Goal: Information Seeking & Learning: Learn about a topic

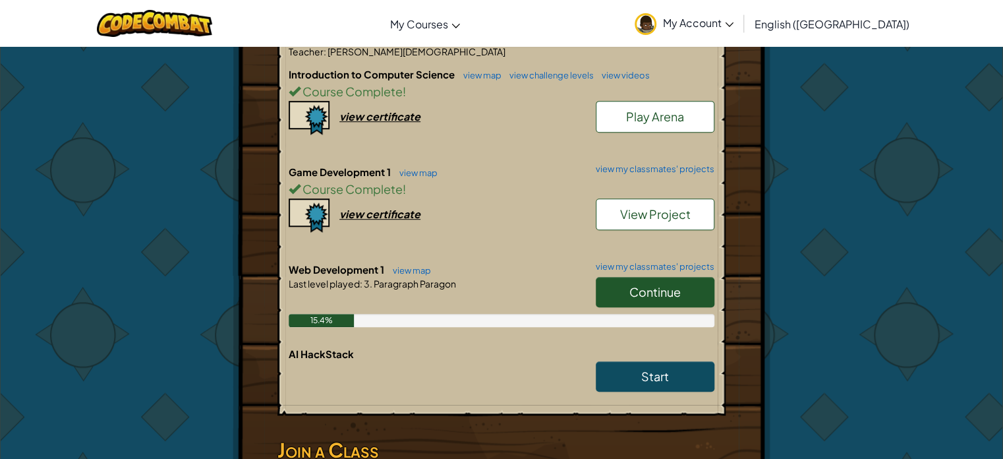
scroll to position [290, 0]
click at [621, 294] on link "Continue" at bounding box center [655, 291] width 119 height 30
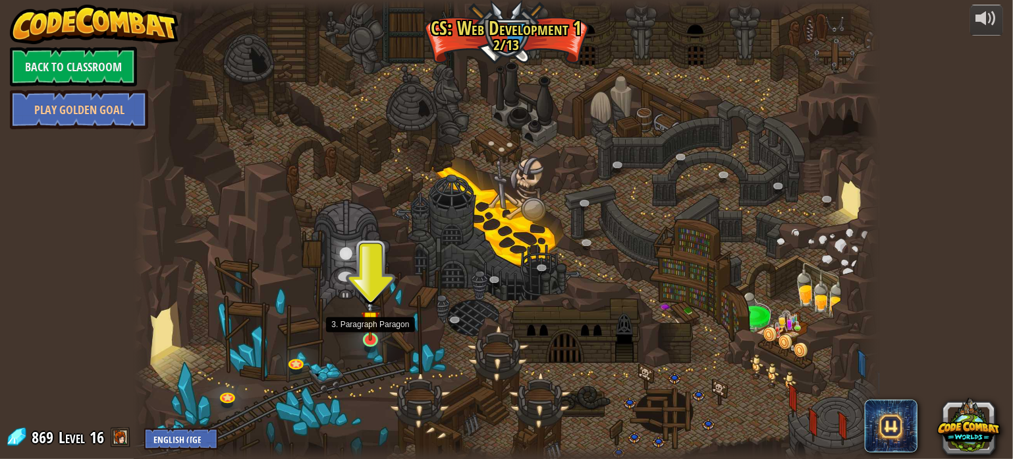
click at [375, 337] on img at bounding box center [370, 319] width 18 height 43
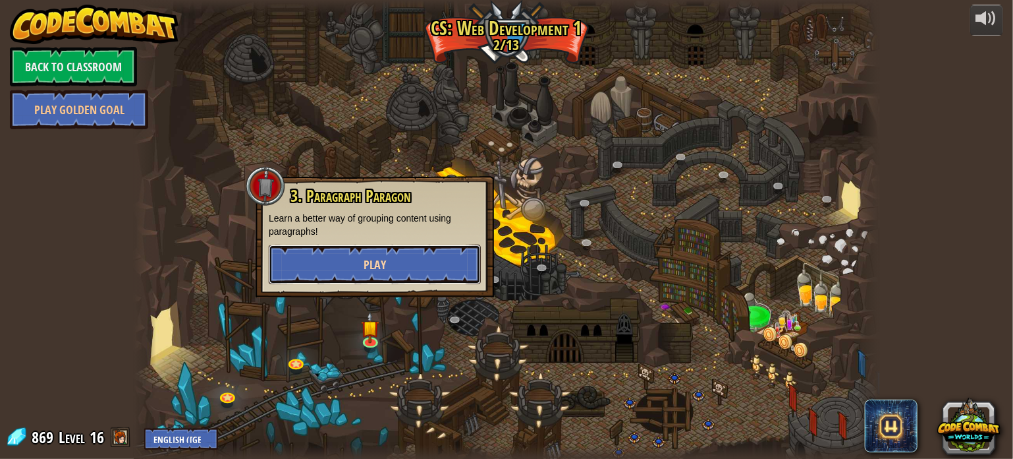
click at [385, 270] on button "Play" at bounding box center [375, 264] width 212 height 40
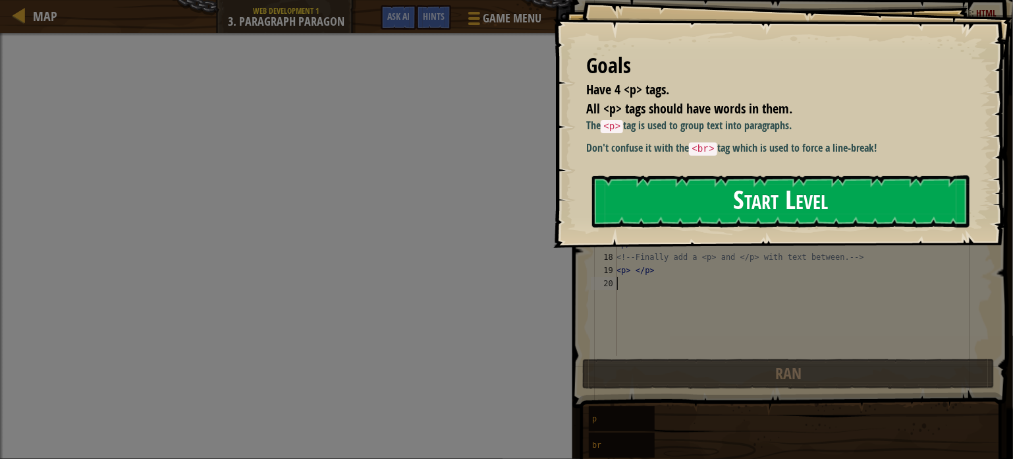
click at [617, 211] on button "Start Level" at bounding box center [780, 201] width 377 height 52
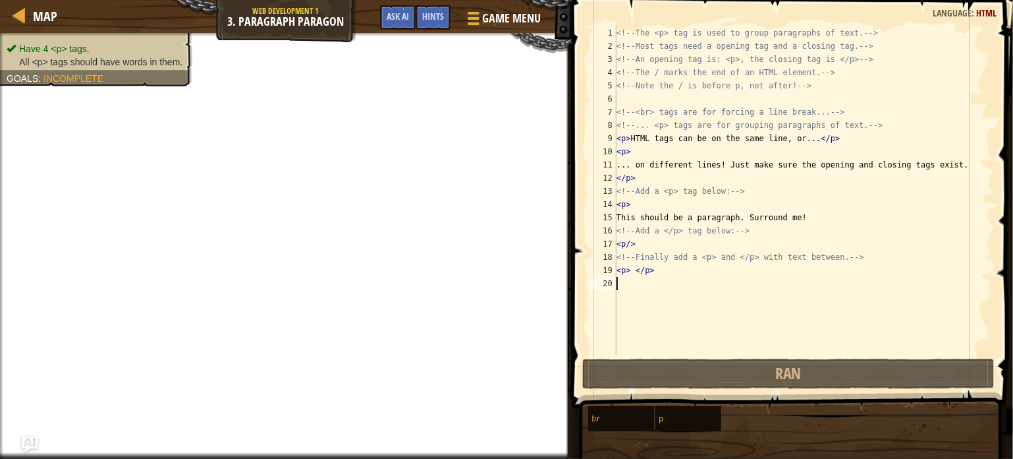
click at [664, 271] on div "<!-- The <p> tag is used to group paragraphs of text. --> <!-- Most tags need a…" at bounding box center [803, 204] width 379 height 356
click at [754, 227] on div "<!-- The <p> tag is used to group paragraphs of text. --> <!-- Most tags need a…" at bounding box center [803, 204] width 379 height 356
click at [671, 150] on div "<!-- The <p> tag is used to group paragraphs of text. --> <!-- Most tags need a…" at bounding box center [803, 204] width 379 height 356
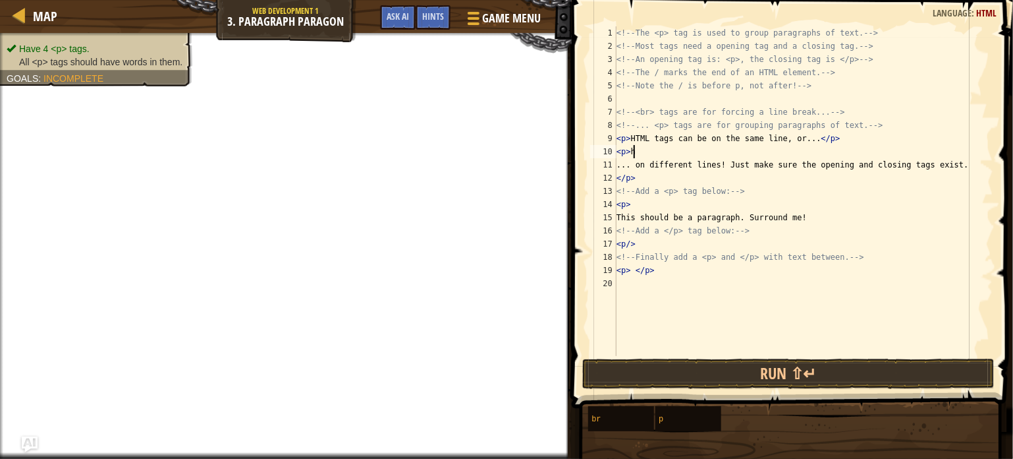
scroll to position [6, 1]
click at [655, 179] on div "<!-- The <p> tag is used to group paragraphs of text. --> <!-- Most tags need a…" at bounding box center [803, 204] width 379 height 356
click at [646, 200] on div "<!-- The <p> tag is used to group paragraphs of text. --> <!-- Most tags need a…" at bounding box center [803, 204] width 379 height 356
click at [648, 245] on div "<!-- The <p> tag is used to group paragraphs of text. --> <!-- Most tags need a…" at bounding box center [803, 204] width 379 height 356
click at [669, 276] on div "<!-- The <p> tag is used to group paragraphs of text. --> <!-- Most tags need a…" at bounding box center [803, 204] width 379 height 356
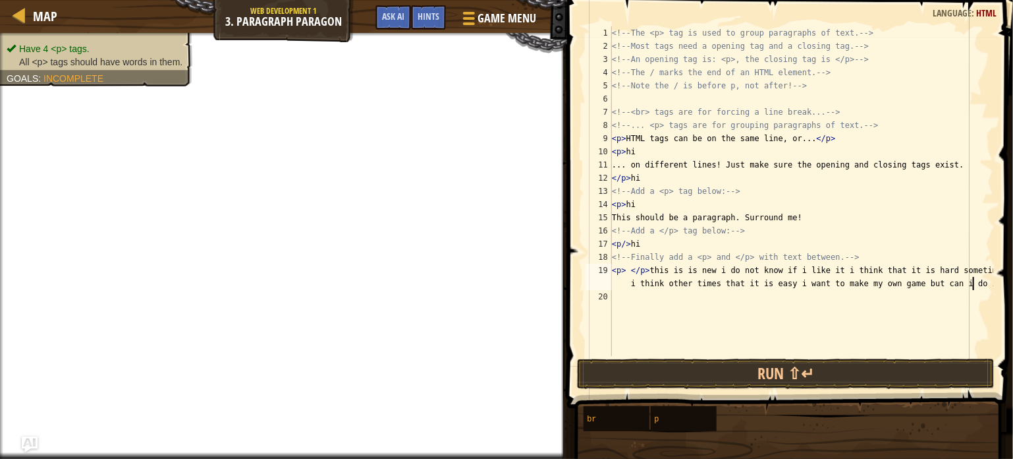
scroll to position [6, 60]
click at [757, 372] on button "Run ⇧↵" at bounding box center [786, 373] width 418 height 30
click at [666, 370] on button "Run ⇧↵" at bounding box center [786, 373] width 418 height 30
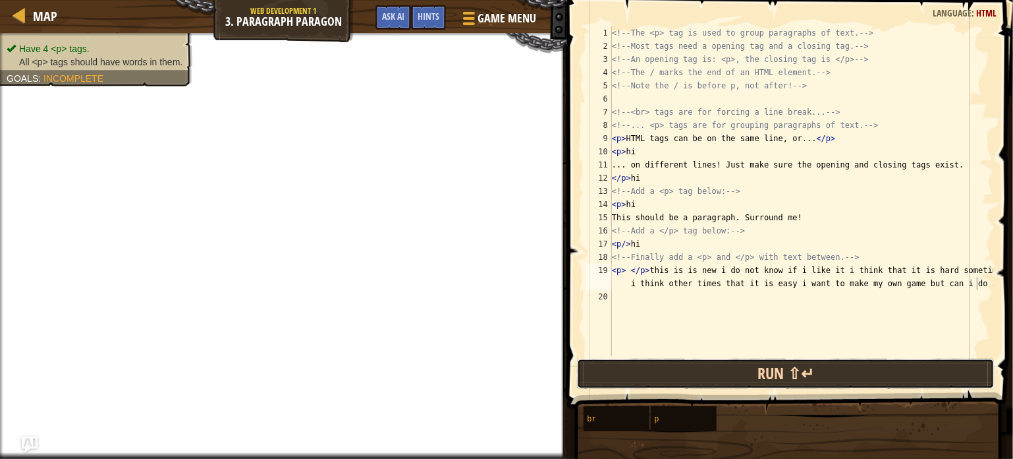
click at [666, 370] on button "Run ⇧↵" at bounding box center [786, 373] width 418 height 30
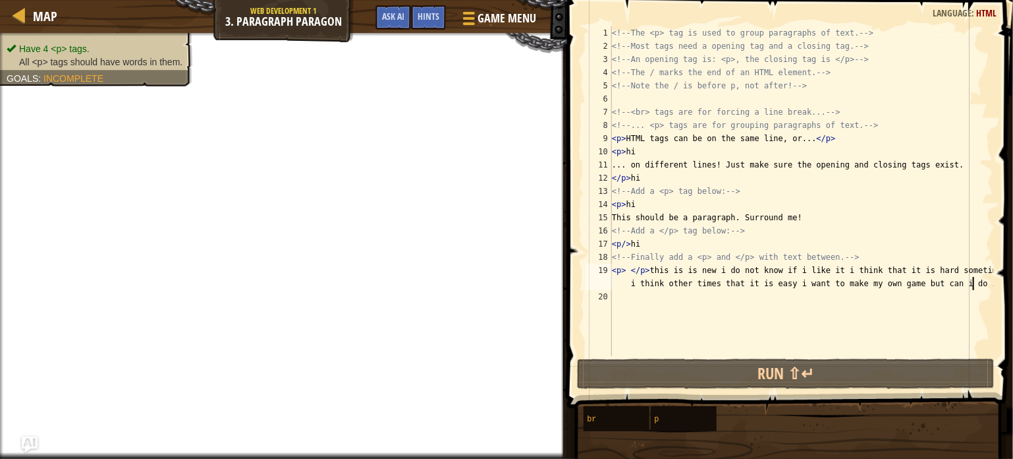
click at [973, 281] on div "<!-- The <p> tag is used to group paragraphs of text. --> <!-- Most tags need a…" at bounding box center [801, 204] width 384 height 356
click at [983, 285] on div "<!-- The <p> tag is used to group paragraphs of text. --> <!-- Most tags need a…" at bounding box center [801, 204] width 384 height 356
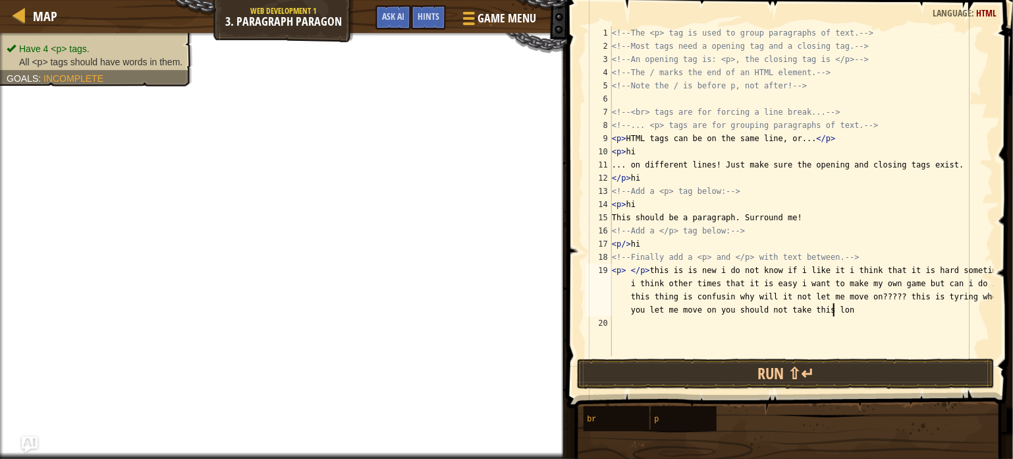
scroll to position [6, 108]
click at [743, 370] on button "Run ⇧↵" at bounding box center [786, 373] width 418 height 30
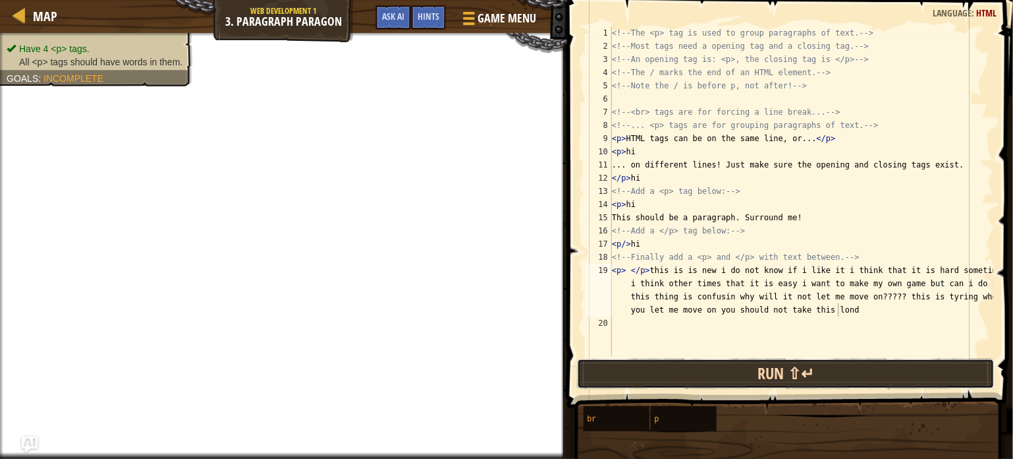
click at [744, 370] on button "Run ⇧↵" at bounding box center [786, 373] width 418 height 30
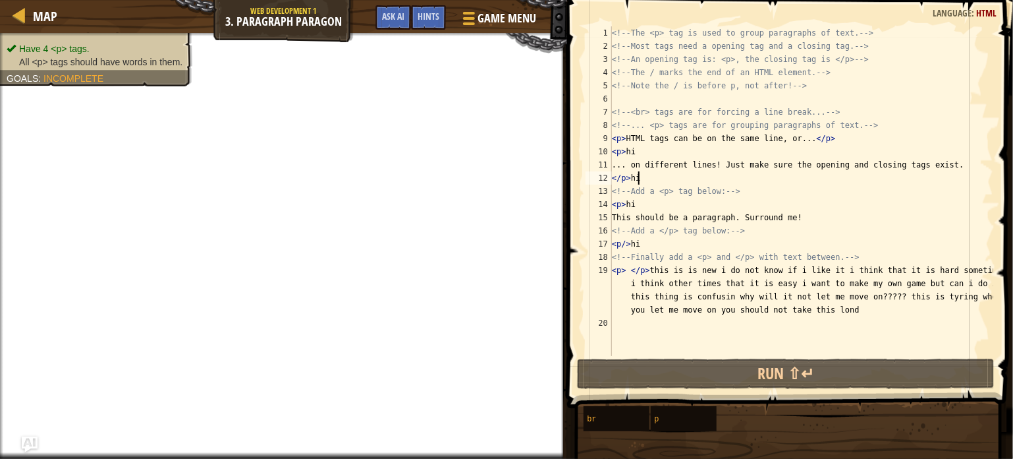
click at [661, 181] on div "<!-- The <p> tag is used to group paragraphs of text. --> <!-- Most tags need a…" at bounding box center [801, 204] width 384 height 356
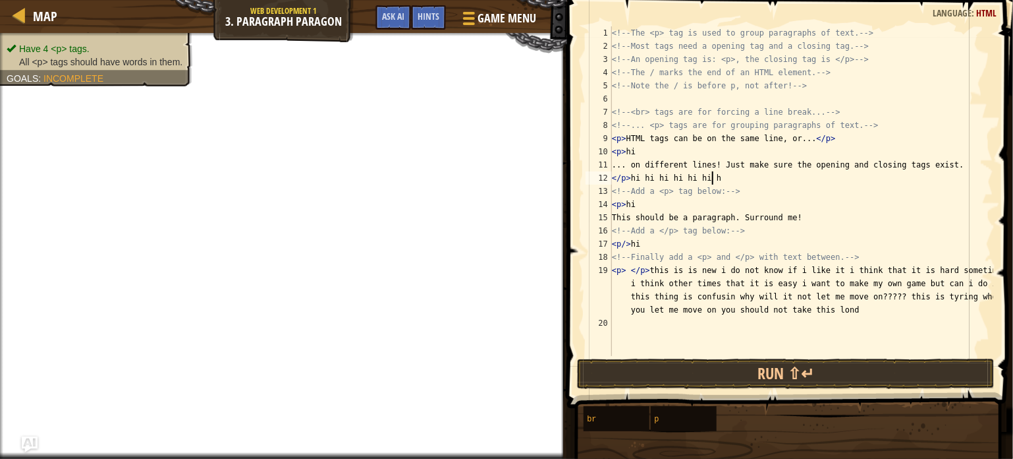
scroll to position [6, 8]
click at [652, 151] on div "<!-- The <p> tag is used to group paragraphs of text. --> <!-- Most tags need a…" at bounding box center [801, 204] width 384 height 356
click at [654, 202] on div "<!-- The <p> tag is used to group paragraphs of text. --> <!-- Most tags need a…" at bounding box center [801, 204] width 384 height 356
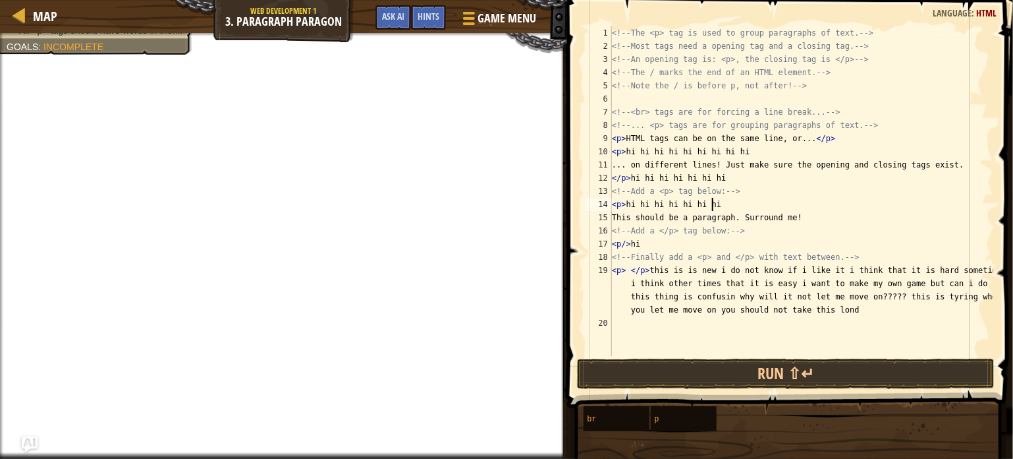
click at [655, 244] on div "<!-- The <p> tag is used to group paragraphs of text. --> <!-- Most tags need a…" at bounding box center [801, 204] width 384 height 356
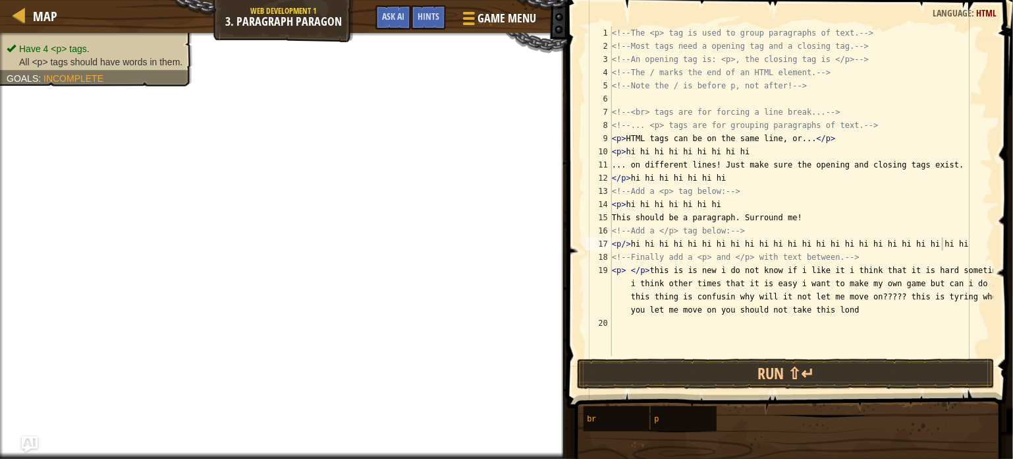
click at [74, 51] on span "Have 4 <p> tags." at bounding box center [54, 48] width 70 height 11
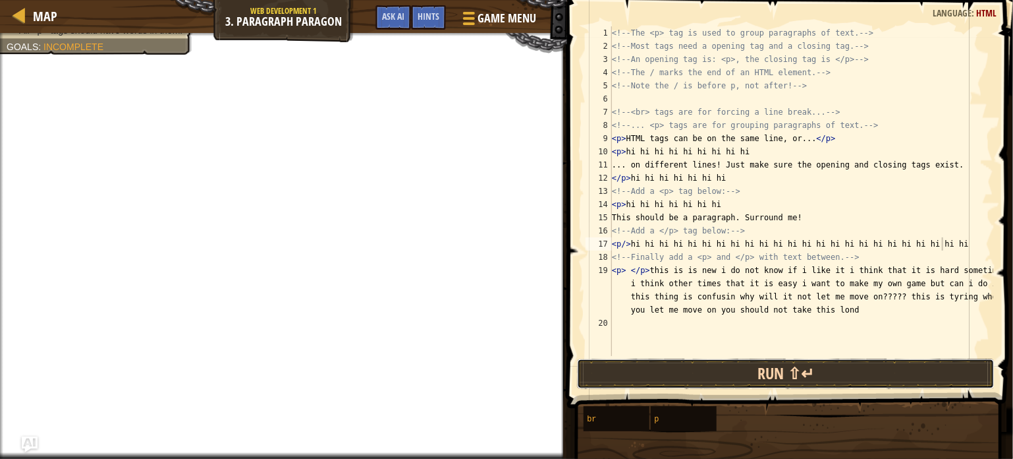
click at [656, 374] on button "Run ⇧↵" at bounding box center [786, 373] width 418 height 30
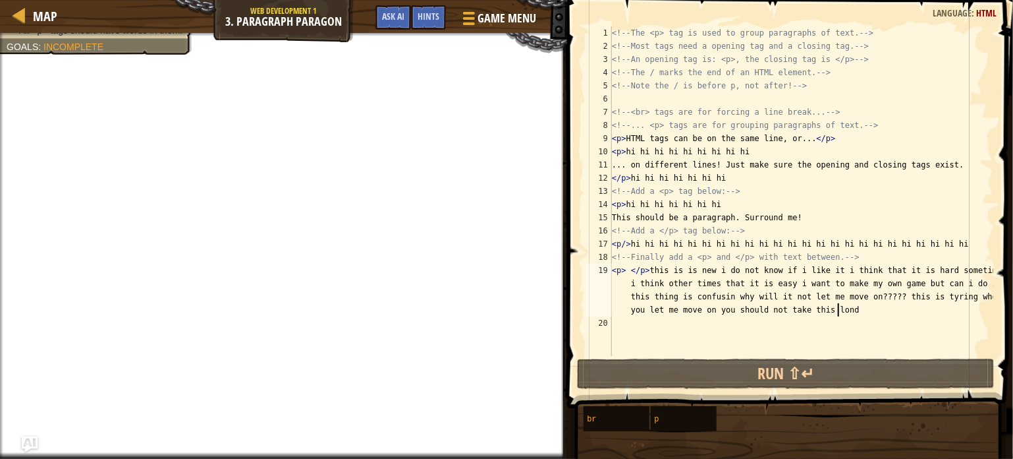
click at [856, 310] on div "<!-- The <p> tag is used to group paragraphs of text. --> <!-- Most tags need a…" at bounding box center [801, 204] width 384 height 356
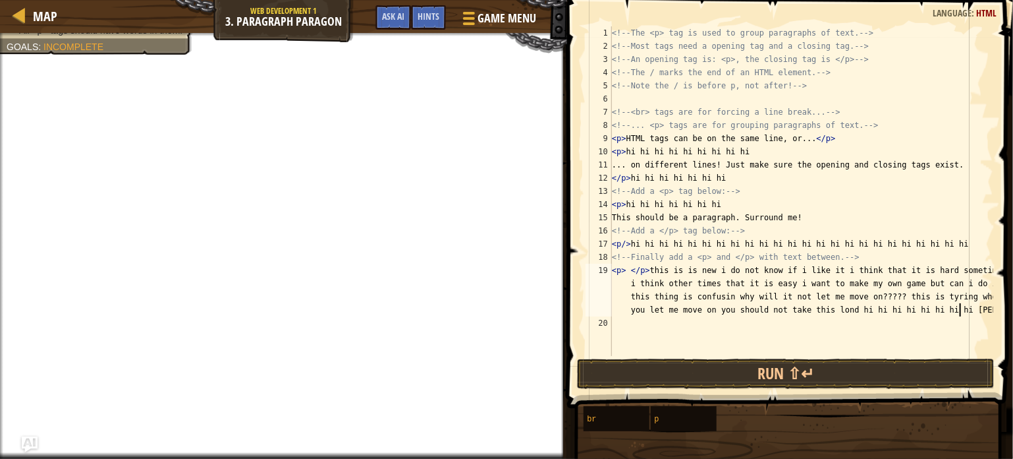
scroll to position [6, 118]
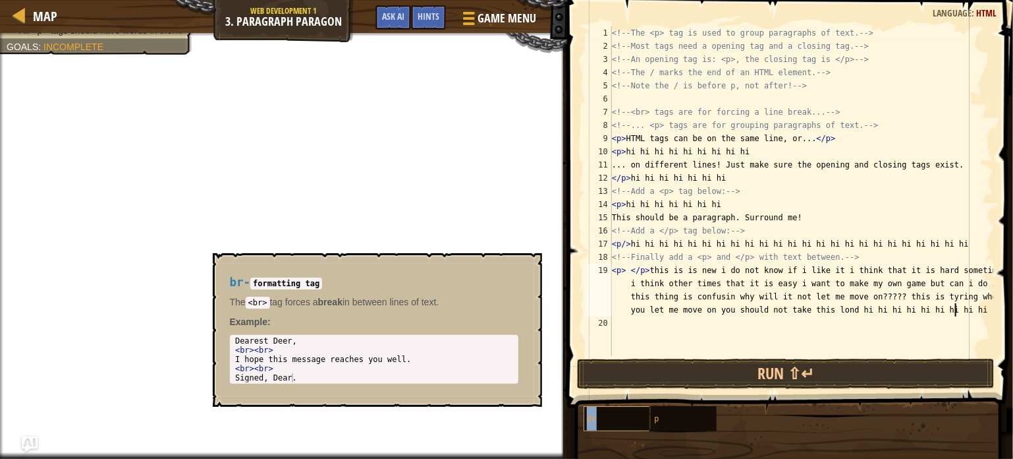
click at [621, 422] on div "br" at bounding box center [634, 418] width 101 height 25
click at [642, 326] on div "<!-- The <p> tag is used to group paragraphs of text. --> <!-- Most tags need a…" at bounding box center [801, 204] width 384 height 356
type textarea "b"
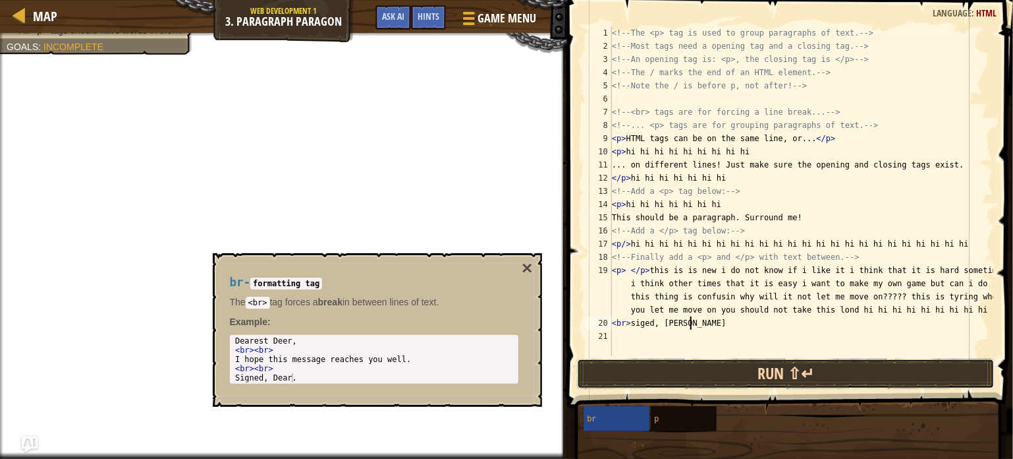
click at [679, 366] on button "Run ⇧↵" at bounding box center [786, 373] width 418 height 30
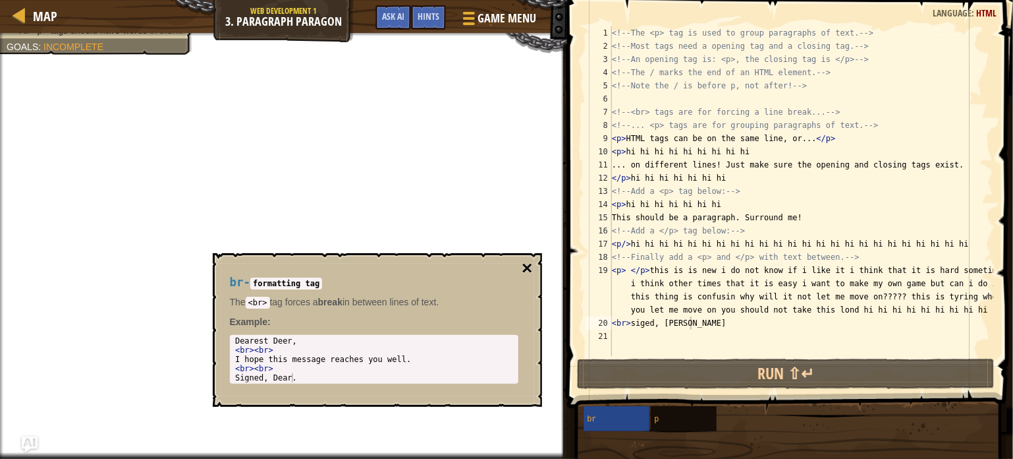
click at [528, 266] on button "×" at bounding box center [527, 268] width 11 height 18
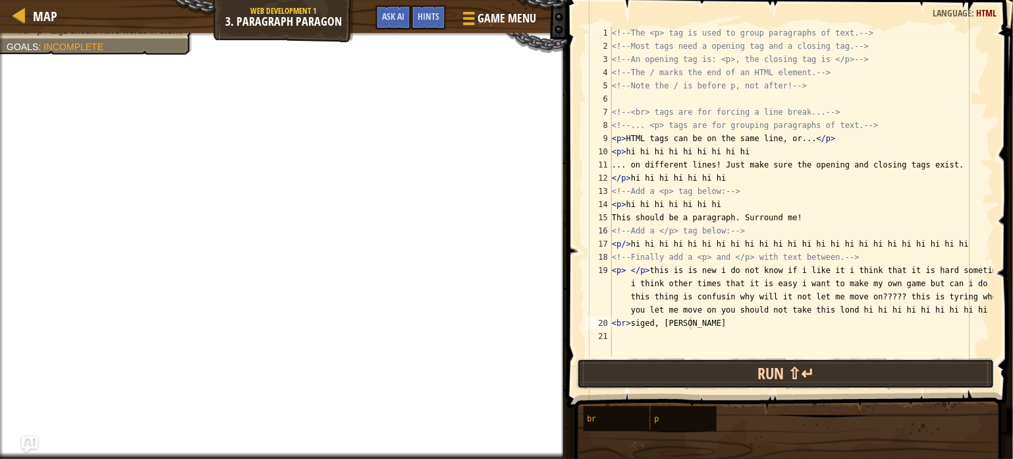
click at [612, 376] on button "Run ⇧↵" at bounding box center [786, 373] width 418 height 30
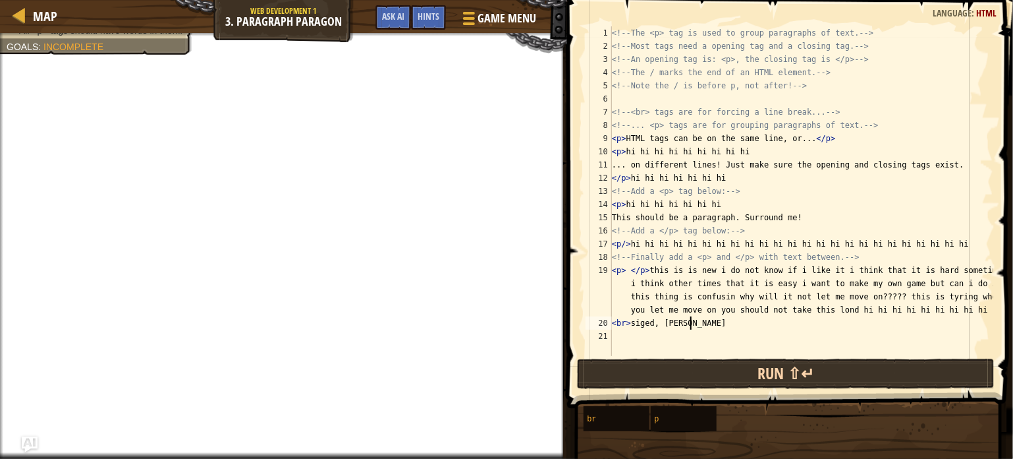
click at [612, 376] on button "Run ⇧↵" at bounding box center [786, 373] width 418 height 30
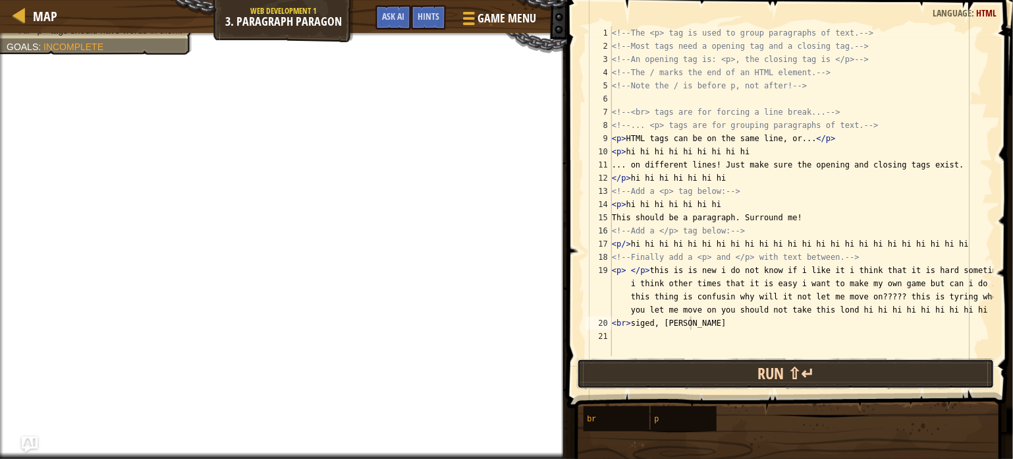
click at [612, 376] on button "Run ⇧↵" at bounding box center [786, 373] width 418 height 30
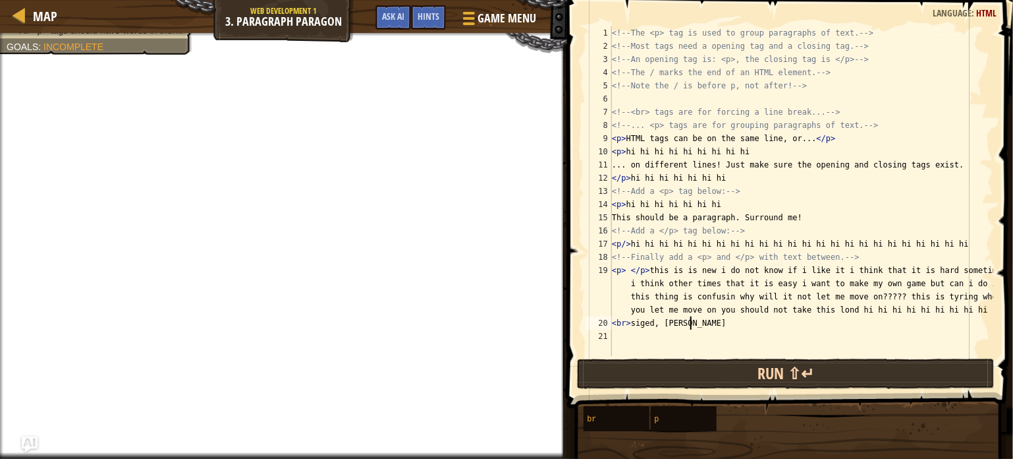
click at [612, 376] on button "Run ⇧↵" at bounding box center [786, 373] width 418 height 30
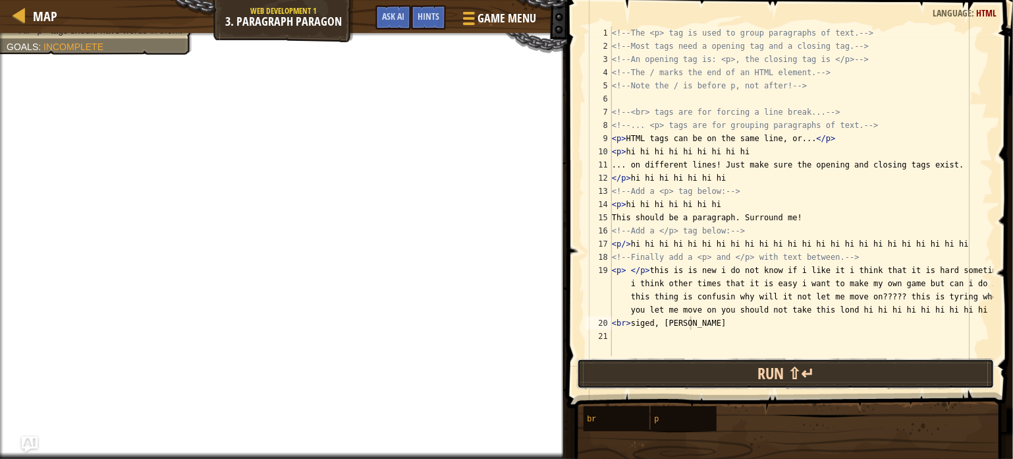
click at [612, 376] on button "Run ⇧↵" at bounding box center [786, 373] width 418 height 30
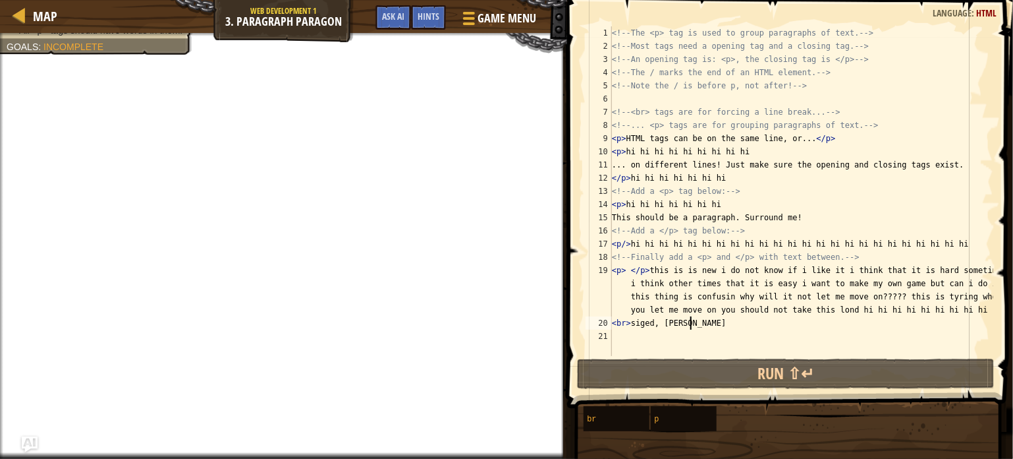
click at [626, 243] on div "<!-- The <p> tag is used to group paragraphs of text. --> <!-- Most tags need a…" at bounding box center [801, 204] width 384 height 356
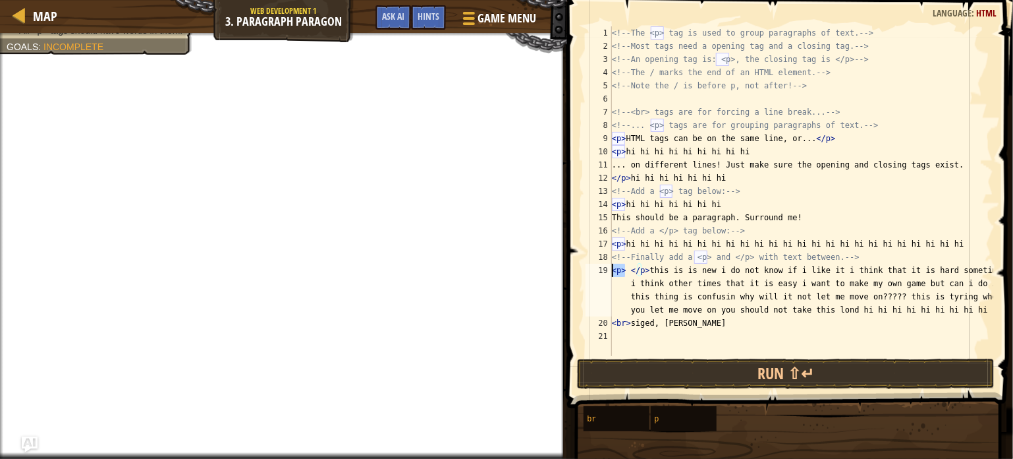
drag, startPoint x: 627, startPoint y: 271, endPoint x: 612, endPoint y: 270, distance: 15.2
click at [612, 270] on div "<!-- The <p> tag is used to group paragraphs of text. --> <!-- Most tags need a…" at bounding box center [801, 204] width 384 height 356
type textarea "</p> this is is new i do not know if i like it i think that it is hard sometime…"
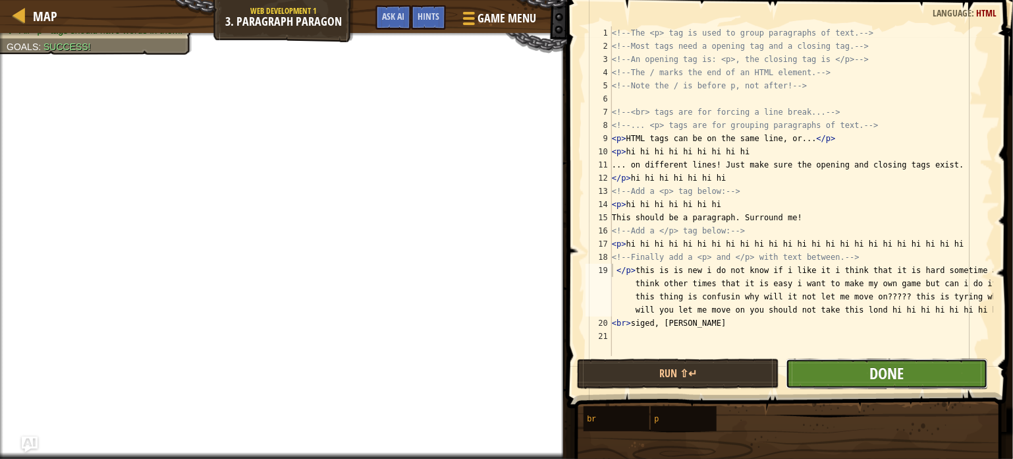
click at [897, 382] on span "Done" at bounding box center [887, 372] width 34 height 21
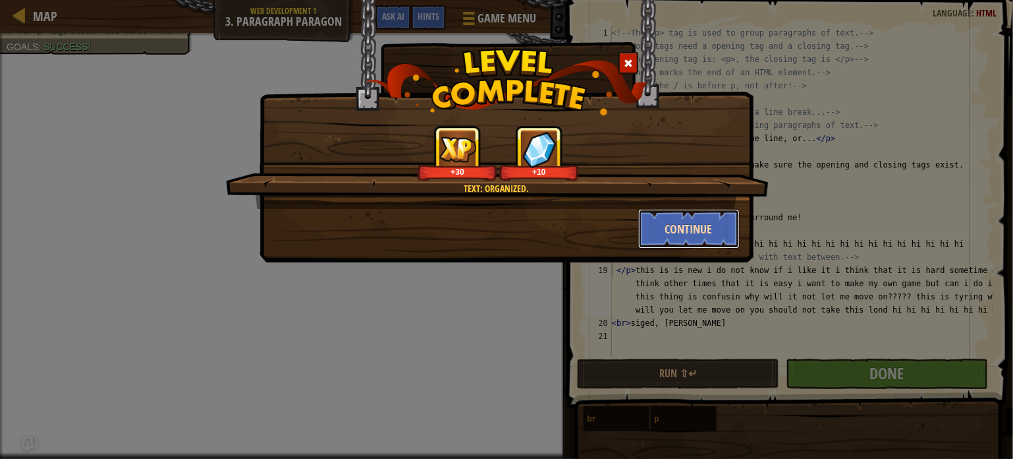
click at [704, 223] on button "Continue" at bounding box center [689, 229] width 102 height 40
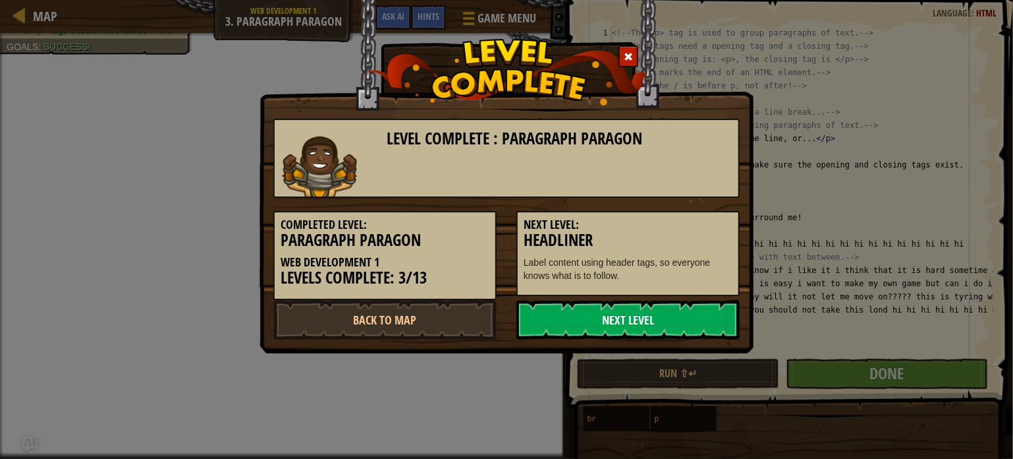
click at [672, 306] on link "Next Level" at bounding box center [628, 320] width 223 height 40
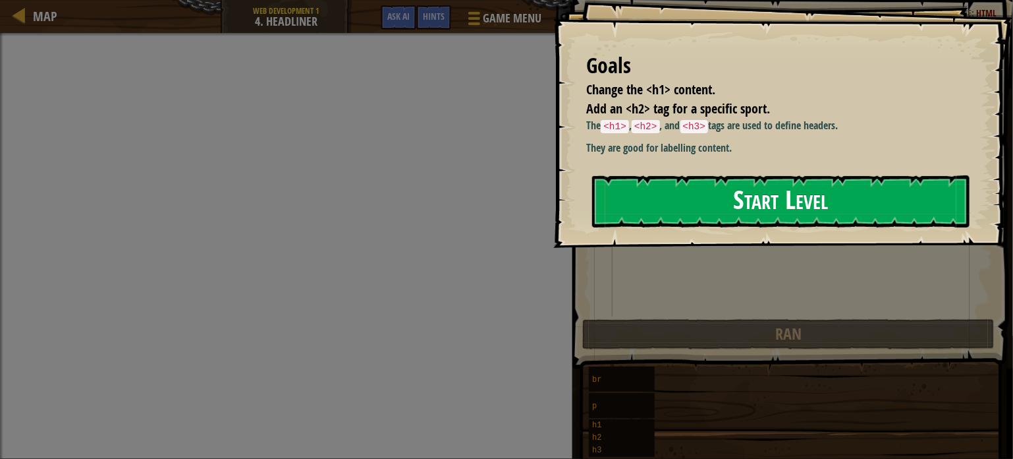
click at [645, 203] on button "Start Level" at bounding box center [780, 201] width 377 height 52
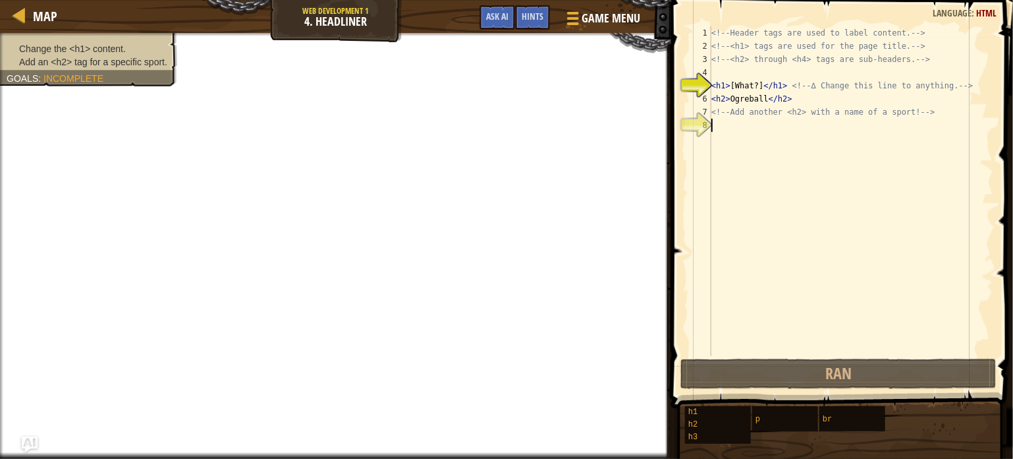
drag, startPoint x: 725, startPoint y: 124, endPoint x: 714, endPoint y: 133, distance: 14.0
click at [714, 133] on div "<!-- Header tags are used to label content. --> <!-- <h1> tags are used for the…" at bounding box center [851, 204] width 285 height 356
click at [723, 87] on div "<!-- Header tags are used to label content. --> <!-- <h1> tags are used for the…" at bounding box center [851, 204] width 285 height 356
type textarea "<h1>[What?]</h1> <!-- ∆ Change this line to anything. -->"
click at [723, 87] on div "<!-- Header tags are used to label content. --> <!-- <h1> tags are used for the…" at bounding box center [851, 204] width 285 height 356
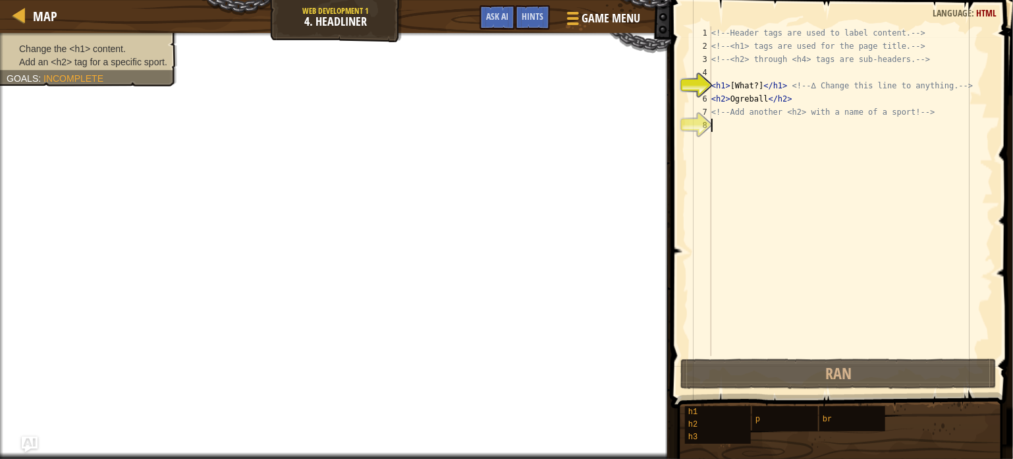
drag, startPoint x: 723, startPoint y: 87, endPoint x: 733, endPoint y: 141, distance: 54.9
click at [733, 141] on div "<h1>[What?]</h1> <!-- ∆ Change this line to anything. --> 1 2 3 4 5 6 7 8 <!-- …" at bounding box center [840, 190] width 306 height 329
drag, startPoint x: 733, startPoint y: 141, endPoint x: 731, endPoint y: 128, distance: 12.7
drag, startPoint x: 731, startPoint y: 128, endPoint x: 723, endPoint y: 134, distance: 9.0
click at [723, 134] on div "<!-- Header tags are used to label content. --> <!-- <h1> tags are used for the…" at bounding box center [851, 204] width 285 height 356
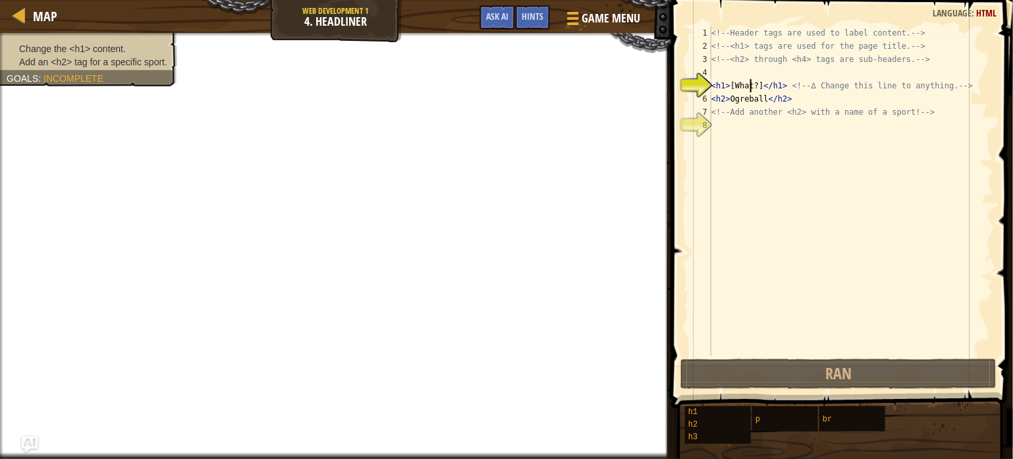
click at [752, 84] on div "<!-- Header tags are used to label content. --> <!-- <h1> tags are used for the…" at bounding box center [851, 204] width 285 height 356
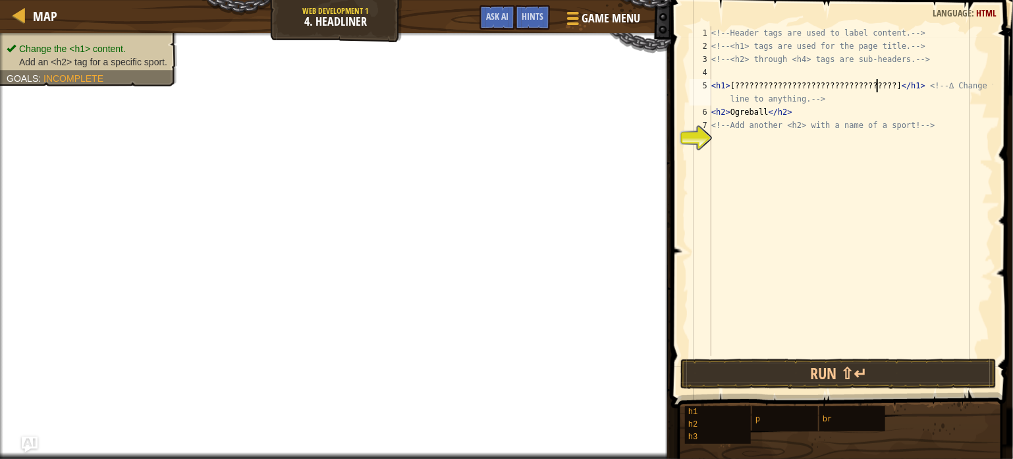
scroll to position [6, 16]
type textarea "<h1>[?????????????????????????????????????????]</h1> <!-- ∆ Change this line to…"
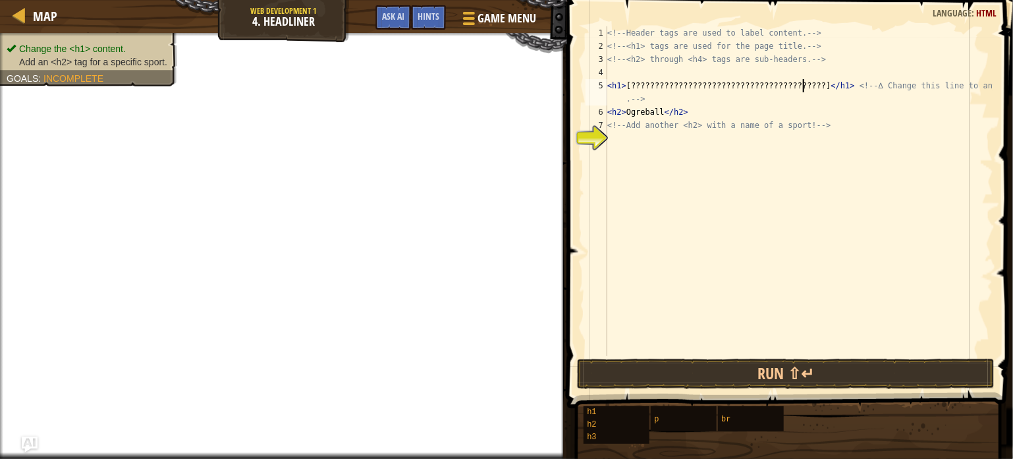
click at [648, 133] on div "<!-- Header tags are used to label content. --> <!-- <h1> tags are used for the…" at bounding box center [799, 204] width 389 height 356
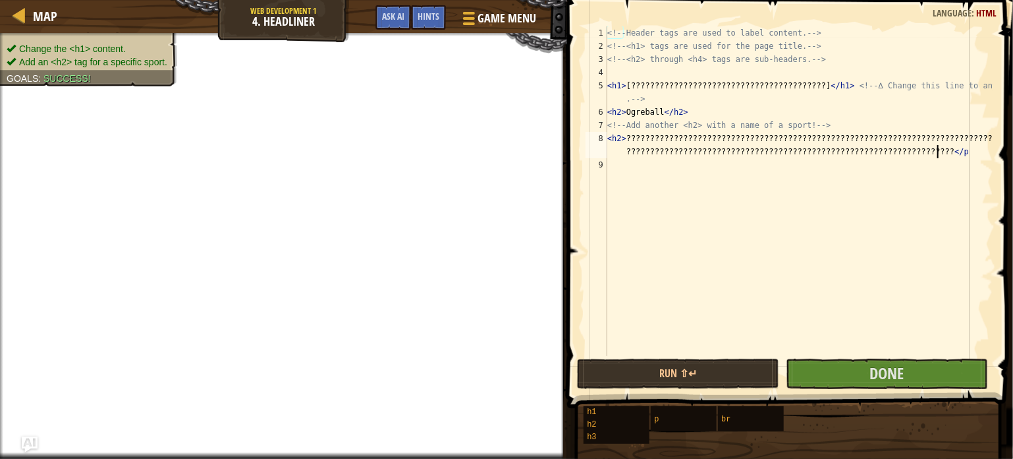
scroll to position [6, 57]
type textarea "<h2> ??????????????????????????????????????????????????????????????????????????…"
click at [861, 366] on button "Done" at bounding box center [887, 373] width 202 height 30
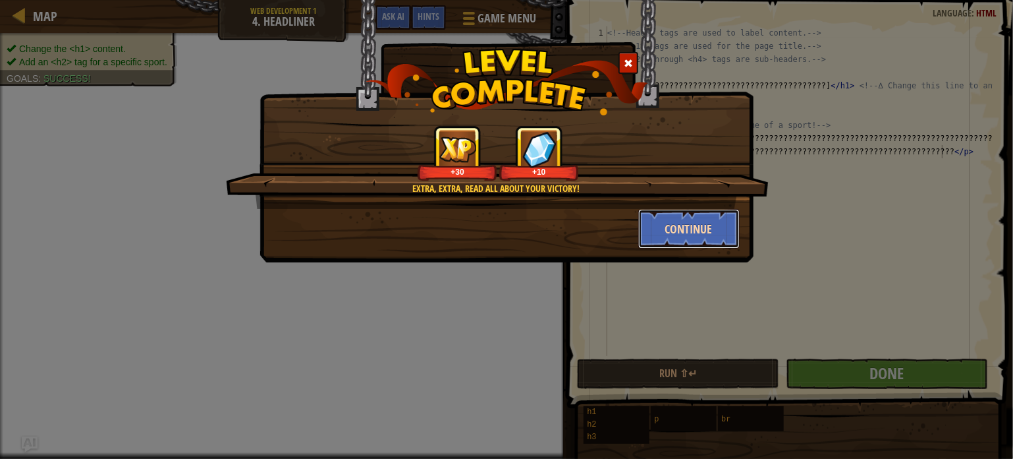
click at [687, 218] on button "Continue" at bounding box center [689, 229] width 102 height 40
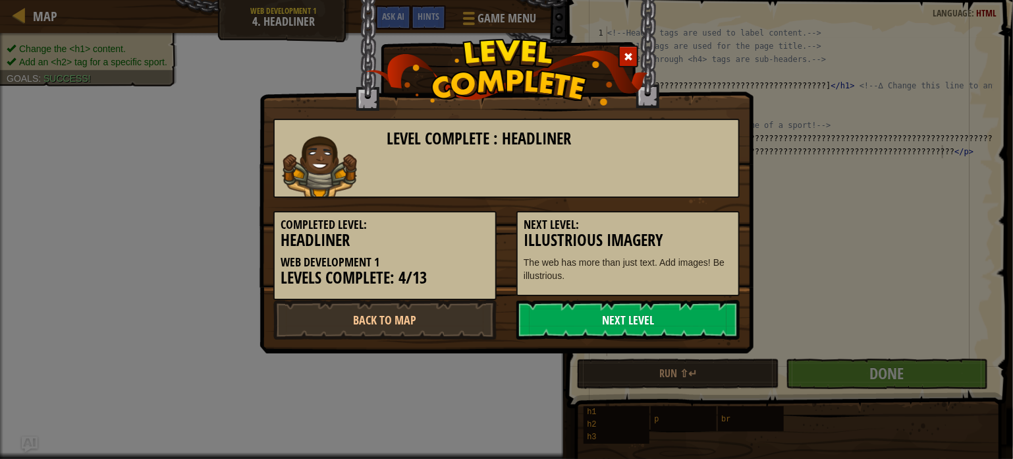
click at [635, 310] on link "Next Level" at bounding box center [628, 320] width 223 height 40
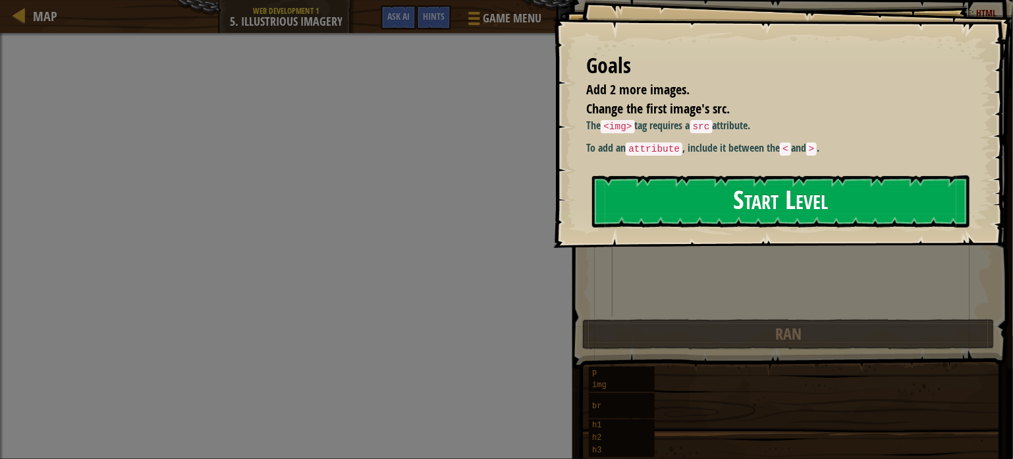
click at [701, 213] on button "Start Level" at bounding box center [780, 201] width 377 height 52
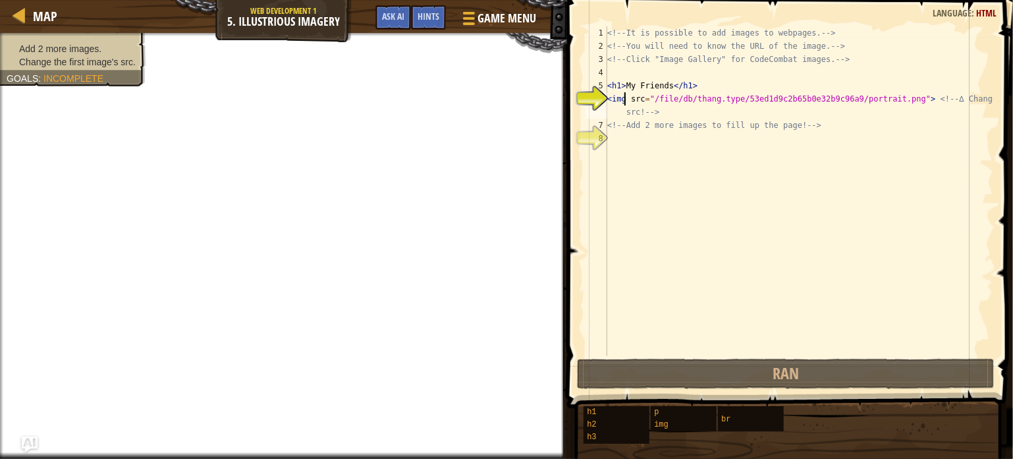
click at [623, 99] on div "<!-- It is possible to add images to webpages. --> <!-- You will need to know t…" at bounding box center [799, 204] width 389 height 356
type textarea "<img> src="/file/db/thang.type/53ed1d9c2b65b0e32b9c96a9/portrait.png"> <!-- ∆ C…"
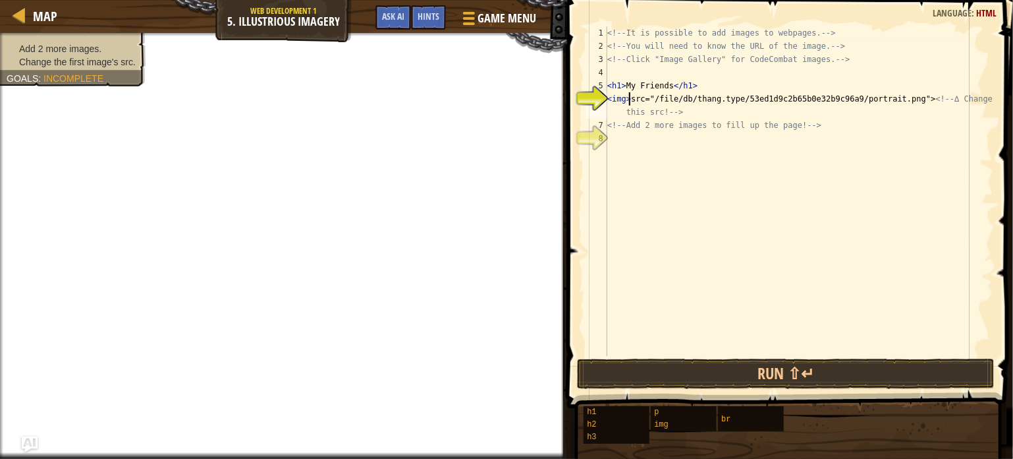
scroll to position [6, 1]
click at [630, 138] on div "<!-- It is possible to add images to webpages. --> <!-- You will need to know t…" at bounding box center [799, 204] width 389 height 356
type textarea "< what is this [lCE]"
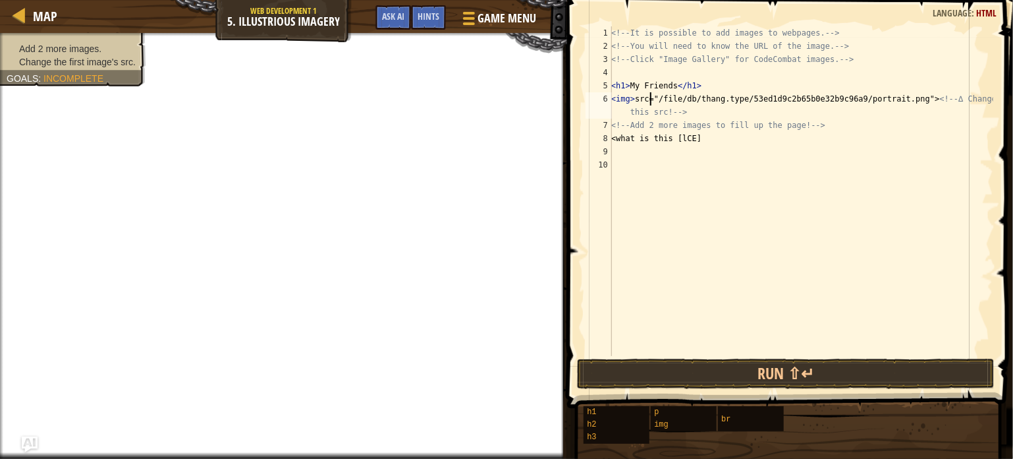
click at [650, 98] on div "<!-- It is possible to add images to webpages. --> <!-- You will need to know t…" at bounding box center [801, 204] width 385 height 356
click at [633, 101] on div "<!-- It is possible to add images to webpages. --> <!-- You will need to know t…" at bounding box center [801, 204] width 385 height 356
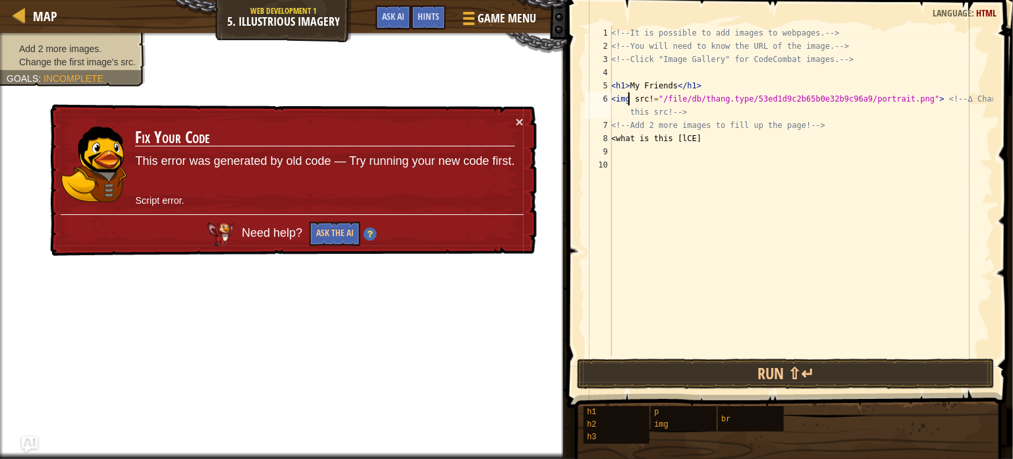
scroll to position [6, 2]
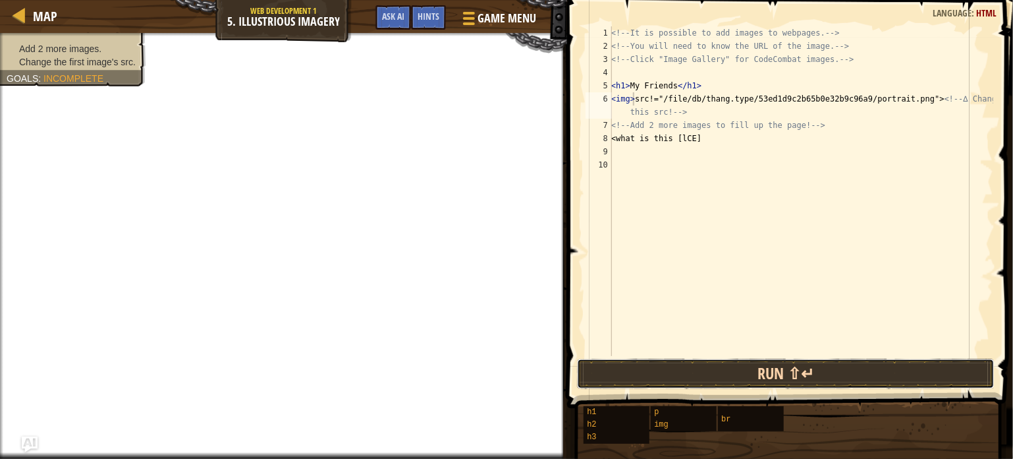
click at [698, 374] on button "Run ⇧↵" at bounding box center [786, 373] width 418 height 30
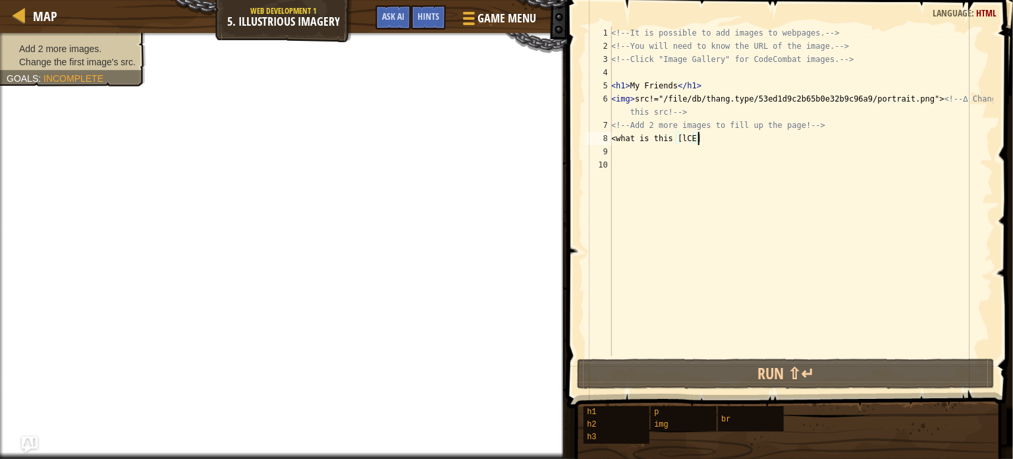
click at [714, 134] on div "<!-- It is possible to add images to webpages. --> <!-- You will need to know t…" at bounding box center [801, 204] width 385 height 356
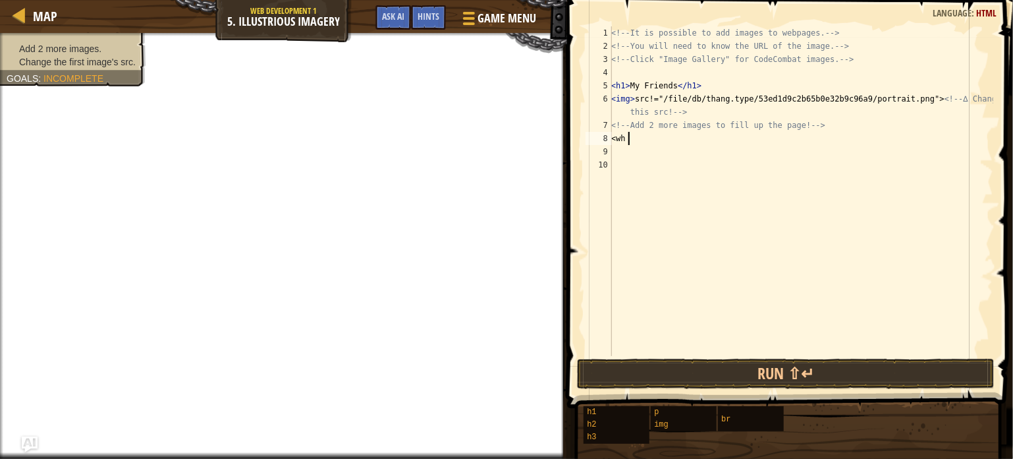
scroll to position [6, 0]
type textarea "<"
type textarea "t"
type textarea "what is this"
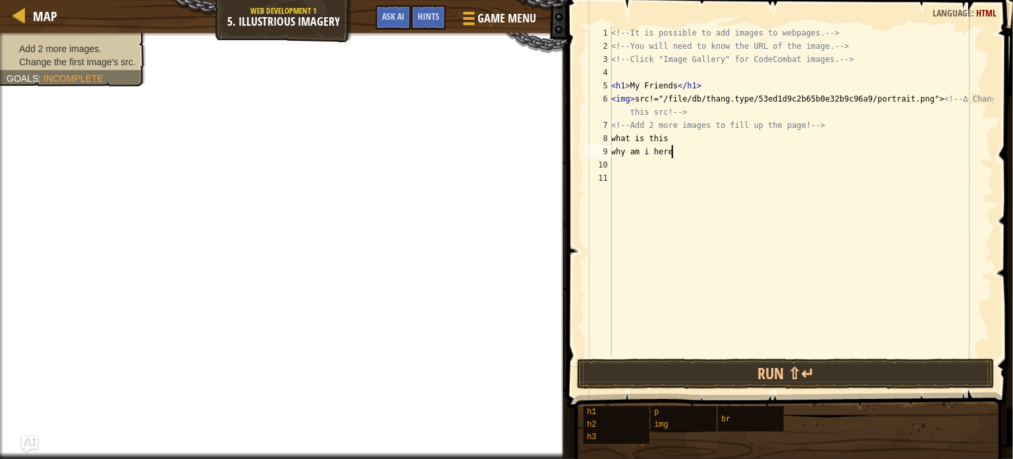
scroll to position [6, 4]
type textarea "why am i here"
click at [783, 368] on button "Run ⇧↵" at bounding box center [786, 373] width 418 height 30
click at [791, 370] on button "Run ⇧↵" at bounding box center [786, 373] width 418 height 30
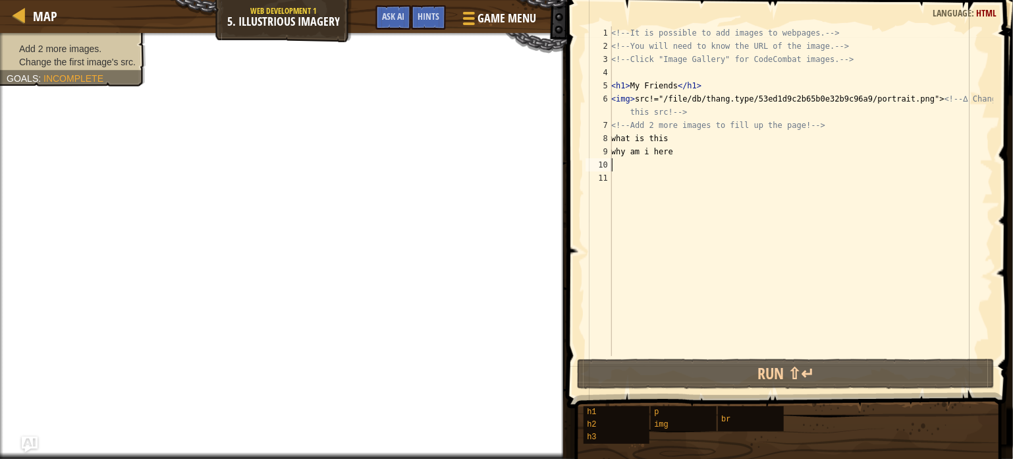
click at [678, 160] on div "<!-- It is possible to add images to webpages. --> <!-- You will need to know t…" at bounding box center [801, 204] width 385 height 356
click at [698, 146] on div "<!-- It is possible to add images to webpages. --> <!-- You will need to know t…" at bounding box center [801, 204] width 385 height 356
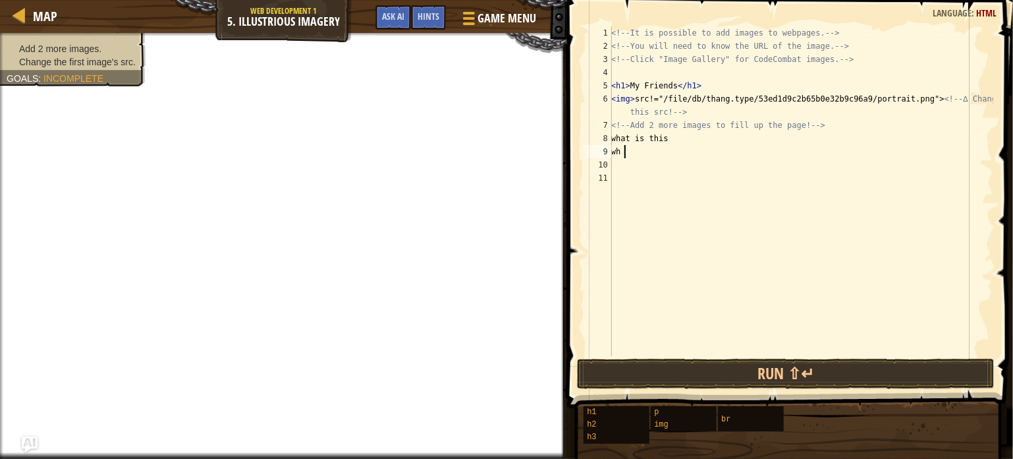
type textarea "w"
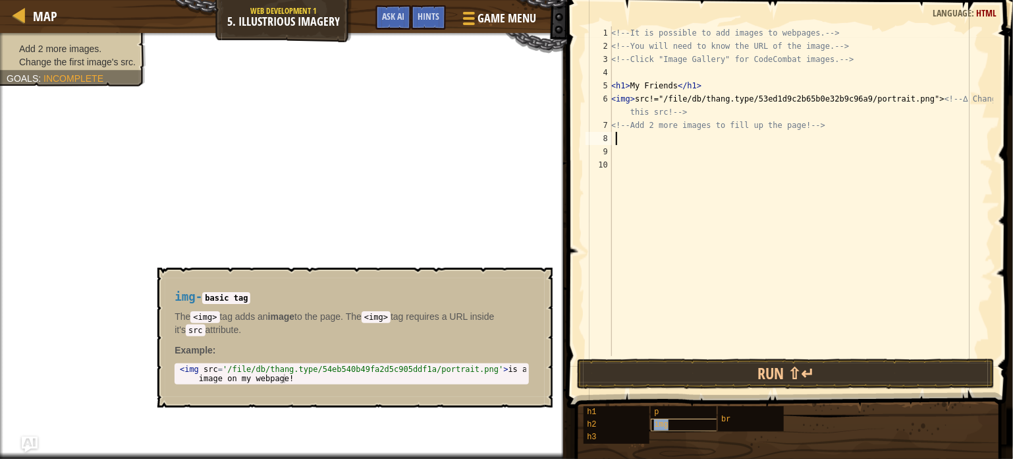
click at [669, 424] on div "img" at bounding box center [701, 424] width 101 height 13
click at [484, 13] on span "Game Menu" at bounding box center [506, 18] width 61 height 18
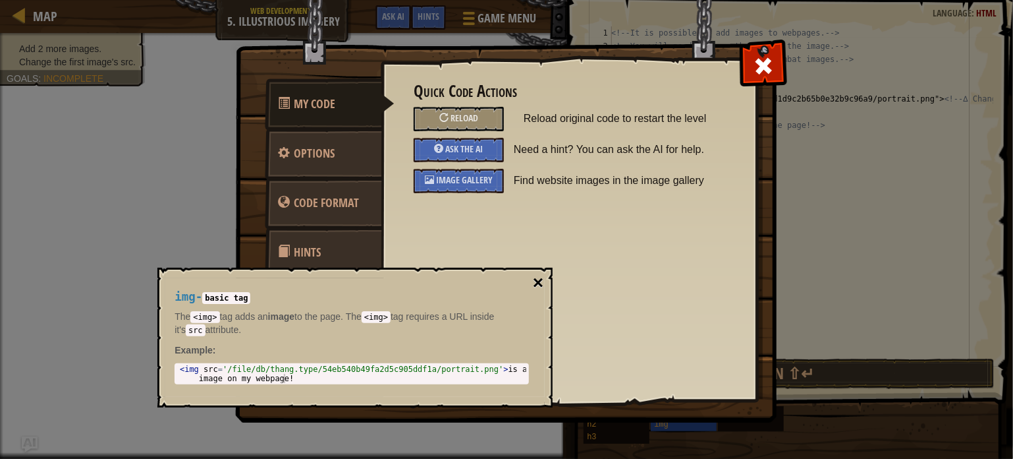
click at [537, 280] on button "×" at bounding box center [538, 282] width 11 height 18
click at [464, 175] on span "Image Gallery" at bounding box center [464, 179] width 57 height 13
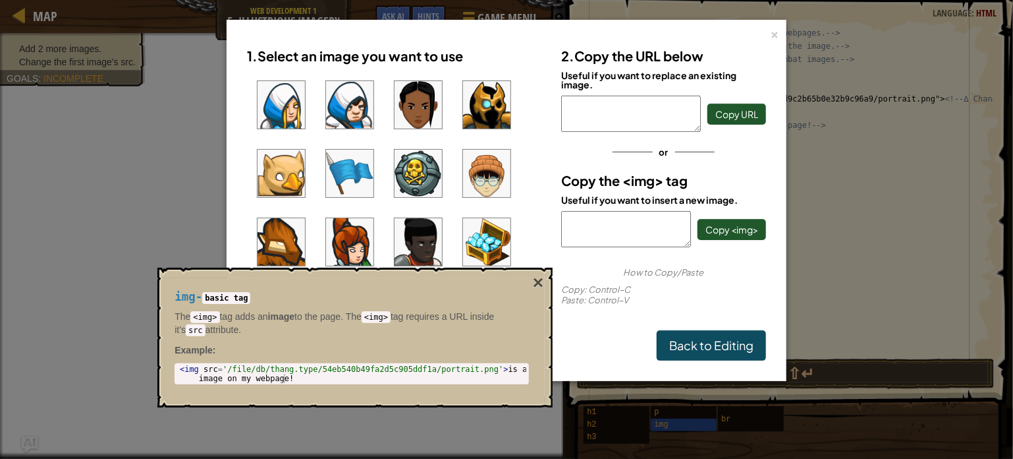
drag, startPoint x: 535, startPoint y: 281, endPoint x: 488, endPoint y: 353, distance: 85.7
click at [488, 353] on div "img - basic tag The <img> tag adds an image to the page. The <img> tag requires…" at bounding box center [354, 337] width 395 height 140
type textarea "[URL][DOMAIN_NAME]"
click at [735, 228] on span "Copy <img>" at bounding box center [732, 229] width 53 height 12
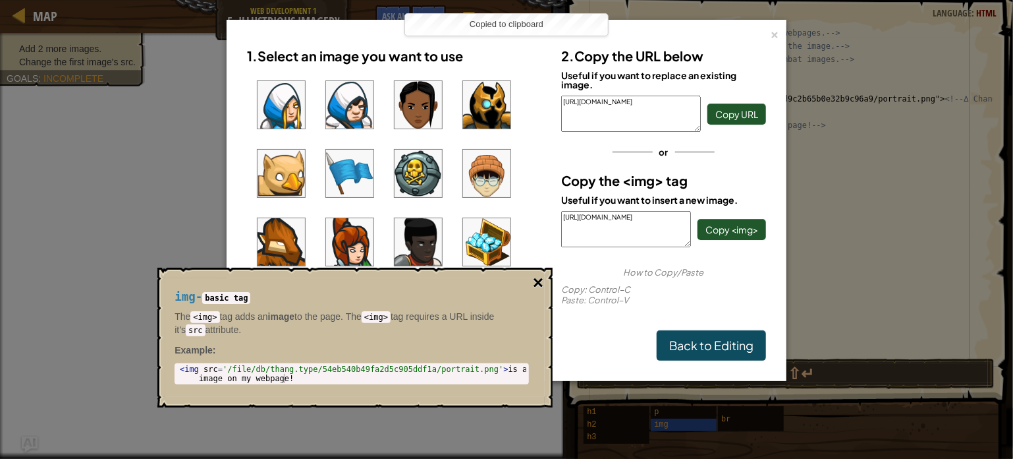
click at [538, 279] on button "×" at bounding box center [538, 282] width 11 height 18
click at [773, 33] on div "×" at bounding box center [774, 33] width 9 height 14
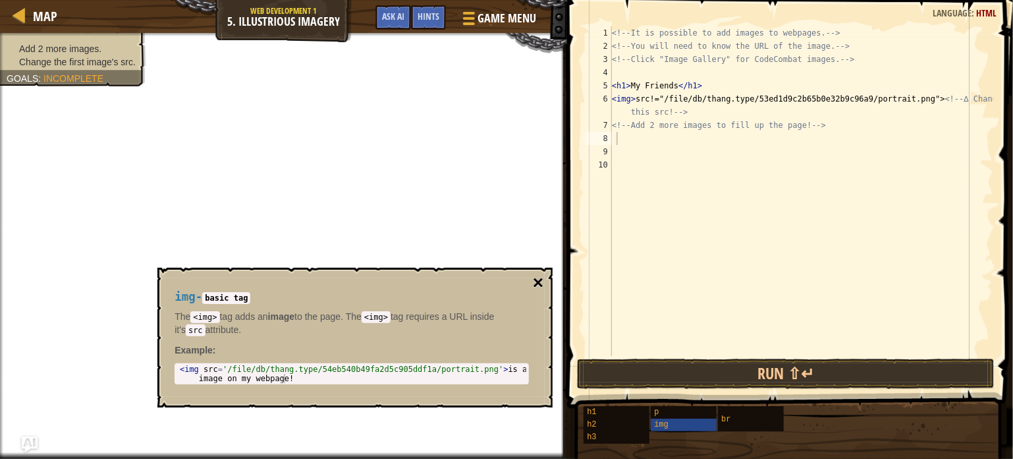
click at [537, 283] on button "×" at bounding box center [538, 282] width 11 height 18
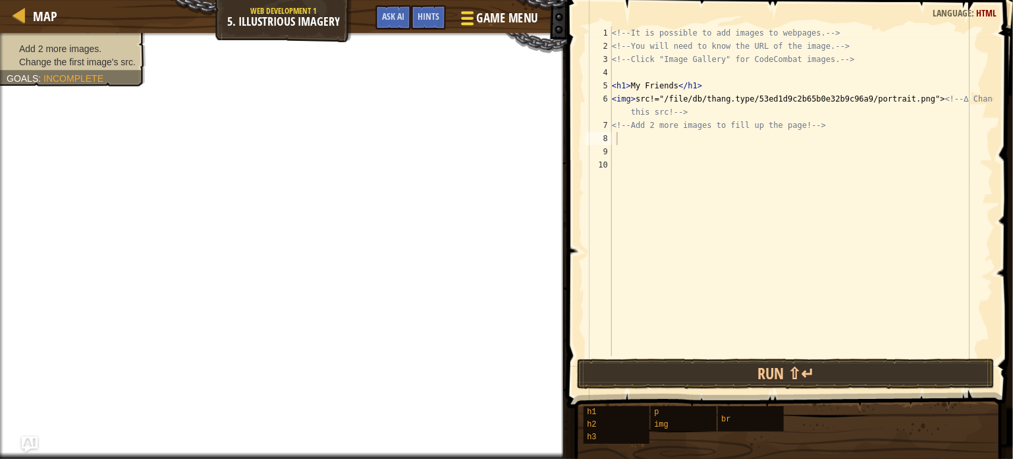
click at [487, 16] on span "Game Menu" at bounding box center [506, 18] width 61 height 18
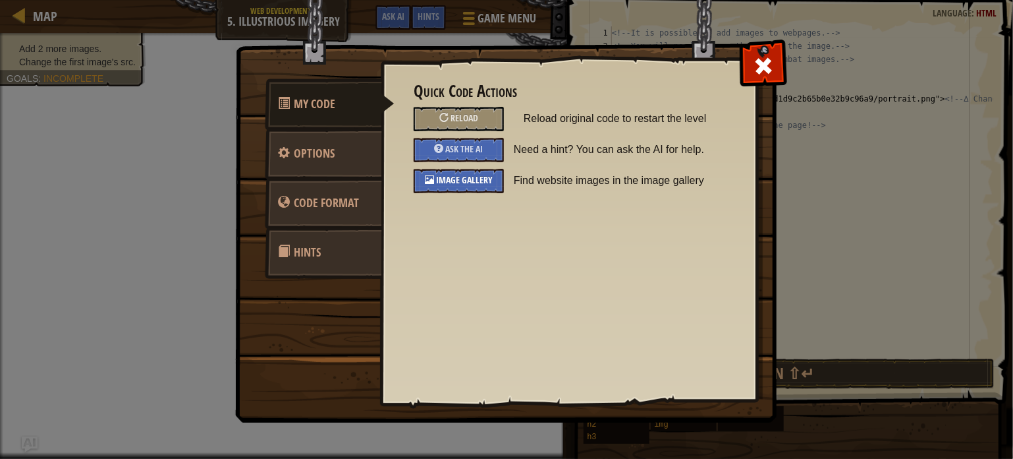
click at [466, 171] on div "Image Gallery" at bounding box center [459, 181] width 90 height 24
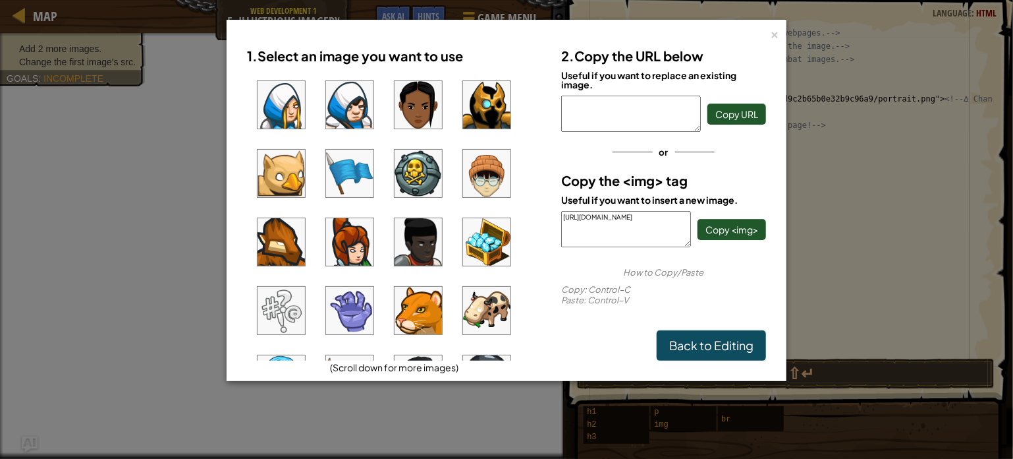
type textarea "[URL][DOMAIN_NAME]"
click at [752, 110] on span "Copy URL" at bounding box center [736, 114] width 43 height 12
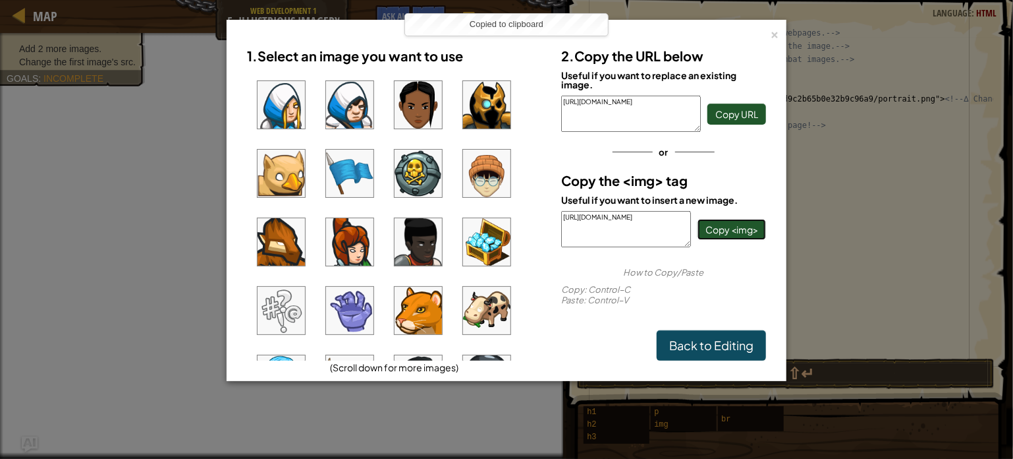
click at [735, 225] on span "Copy <img>" at bounding box center [732, 229] width 53 height 12
click at [649, 257] on div "2. Copy the URL below Useful if you want to replace an existing image. [URL][DO…" at bounding box center [663, 201] width 225 height 320
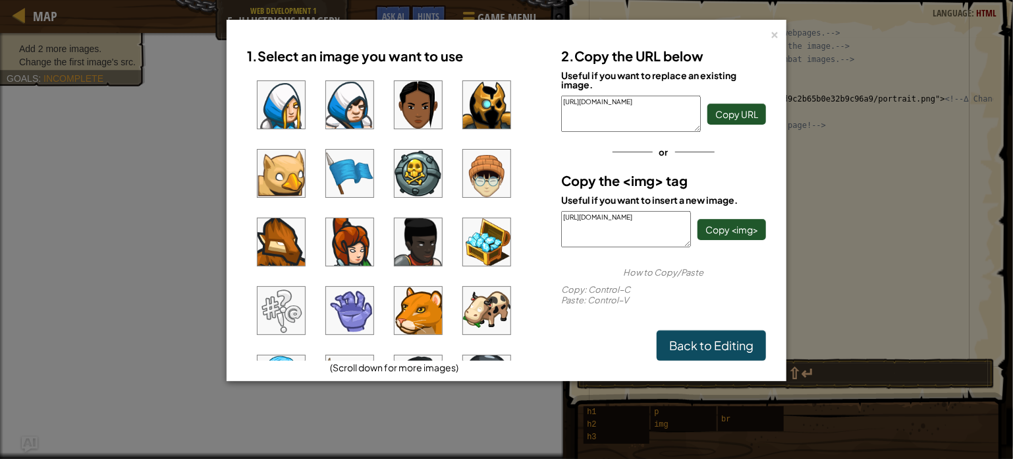
drag, startPoint x: 563, startPoint y: 215, endPoint x: 664, endPoint y: 242, distance: 104.8
click at [664, 242] on textarea "[URL][DOMAIN_NAME]" at bounding box center [626, 229] width 130 height 36
click at [720, 343] on link "Back to Editing" at bounding box center [711, 345] width 109 height 30
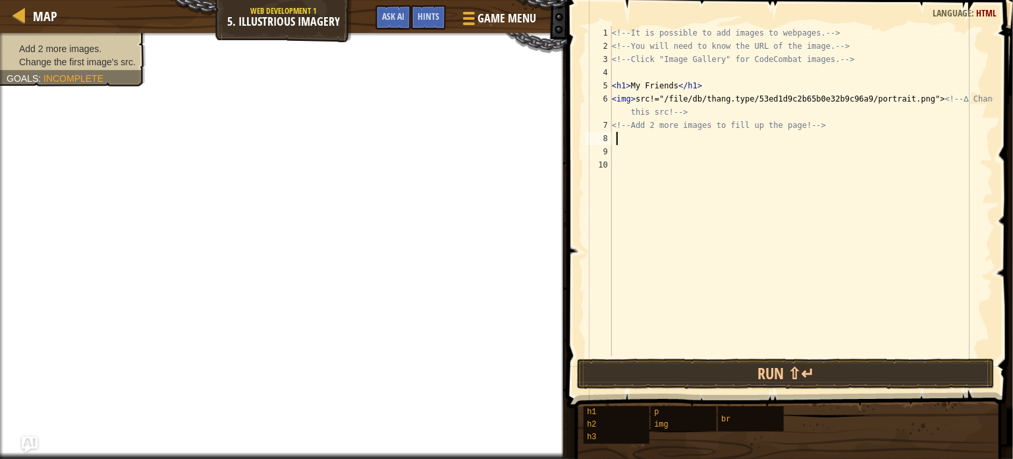
paste textarea "[URL][DOMAIN_NAME]"
type textarea "[URL][DOMAIN_NAME]"
paste textarea "[URL][DOMAIN_NAME]"
type textarea "[URL][DOMAIN_NAME]"
click at [789, 365] on button "Run ⇧↵" at bounding box center [786, 373] width 418 height 30
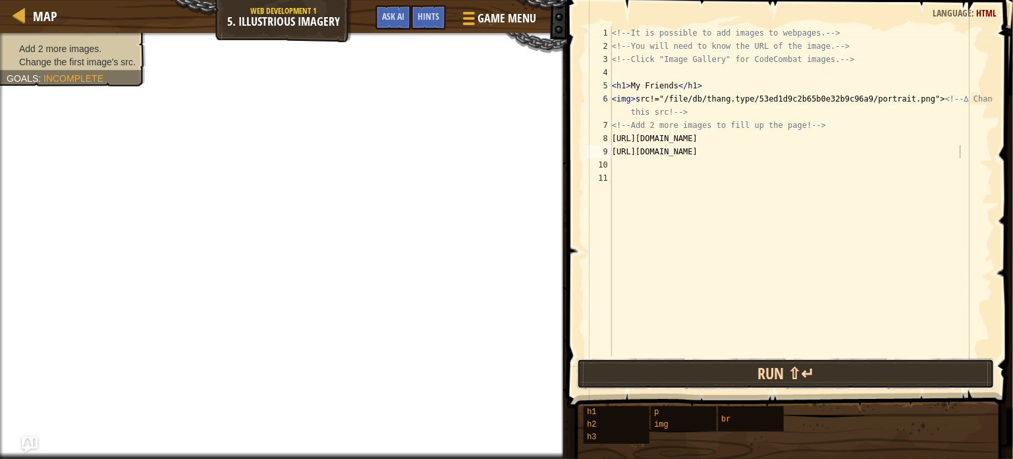
click at [789, 365] on button "Run ⇧↵" at bounding box center [786, 373] width 418 height 30
click at [790, 365] on button "Run ⇧↵" at bounding box center [786, 373] width 418 height 30
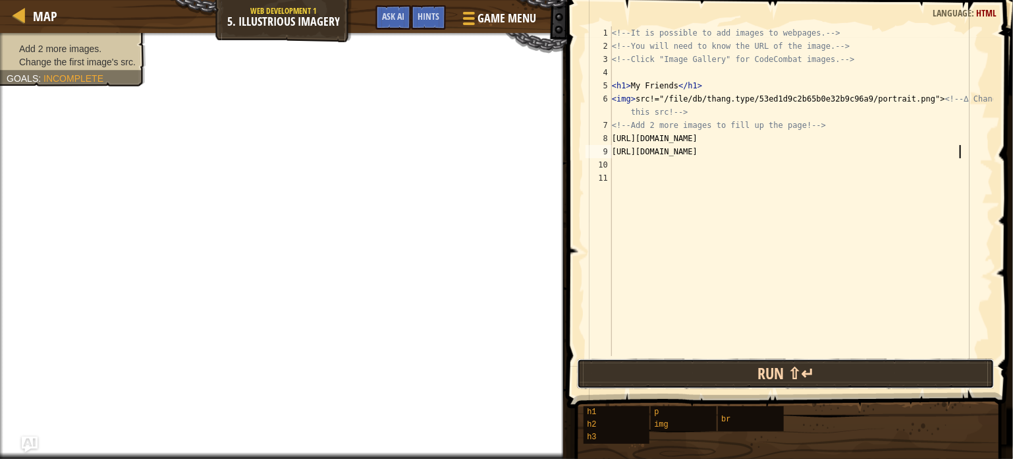
click at [790, 365] on button "Run ⇧↵" at bounding box center [786, 373] width 418 height 30
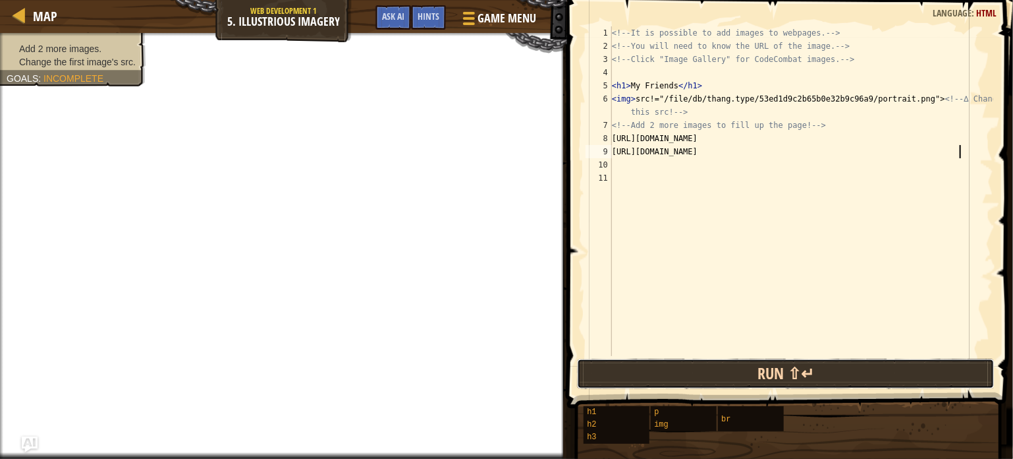
click at [790, 365] on button "Run ⇧↵" at bounding box center [786, 373] width 418 height 30
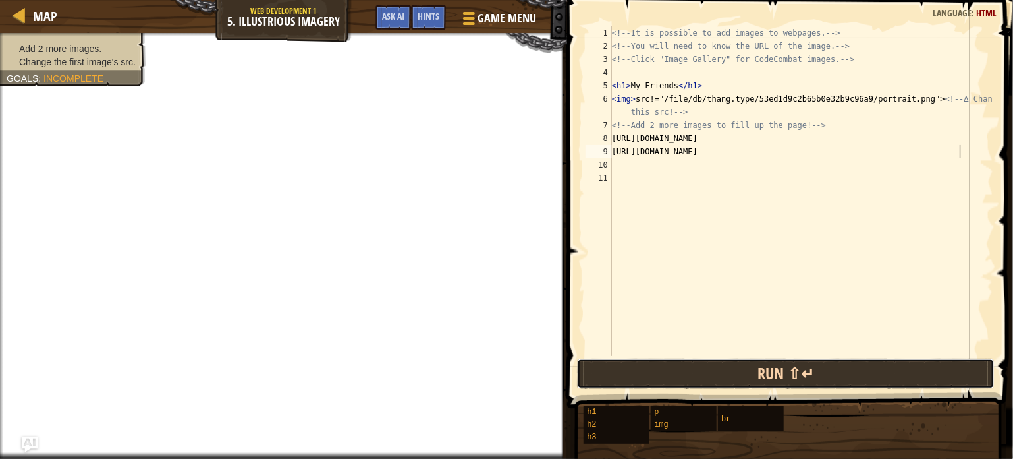
click at [790, 365] on button "Run ⇧↵" at bounding box center [786, 373] width 418 height 30
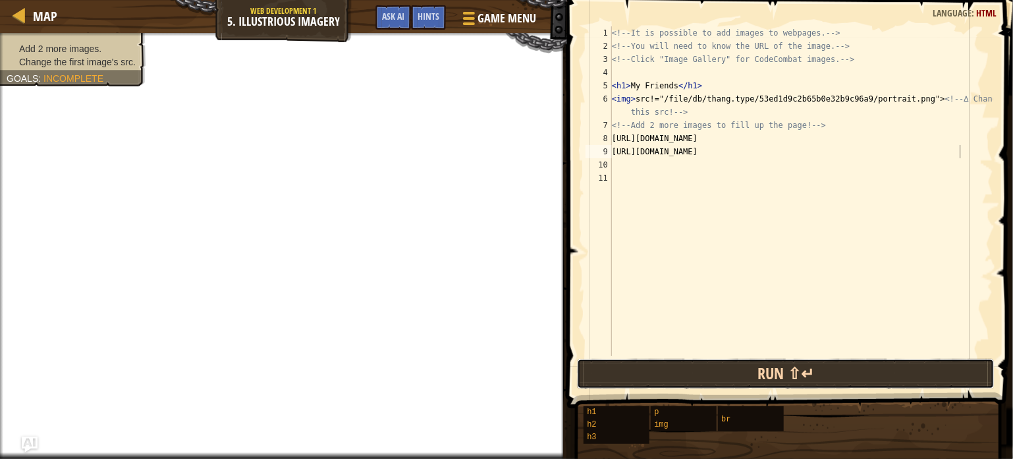
click at [790, 365] on button "Run ⇧↵" at bounding box center [786, 373] width 418 height 30
drag, startPoint x: 790, startPoint y: 365, endPoint x: 810, endPoint y: 378, distance: 24.3
click at [810, 378] on button "Run ⇧↵" at bounding box center [786, 373] width 418 height 30
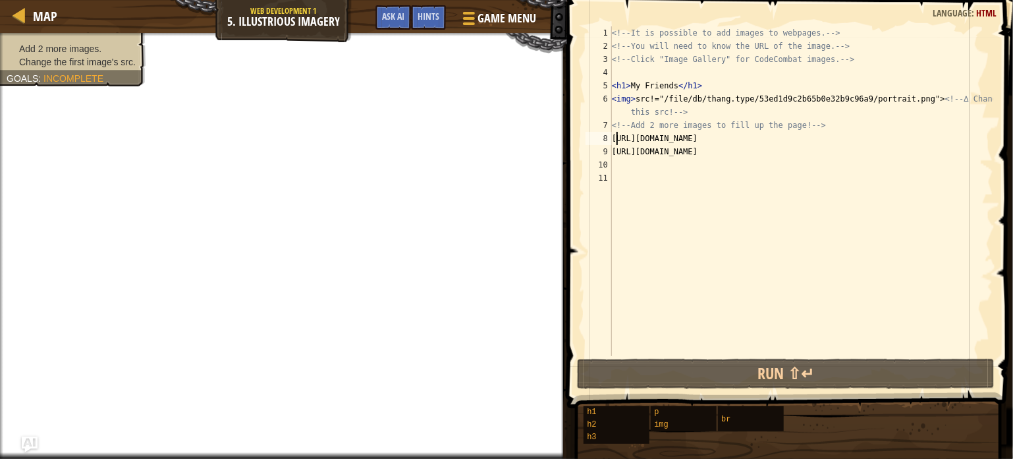
click at [615, 137] on div "<!-- It is possible to add images to webpages. --> <!-- You will need to know t…" at bounding box center [801, 204] width 384 height 356
select select "ace/mode/html"
select select "ace/theme/textmate"
select select "markbegin"
select select "true"
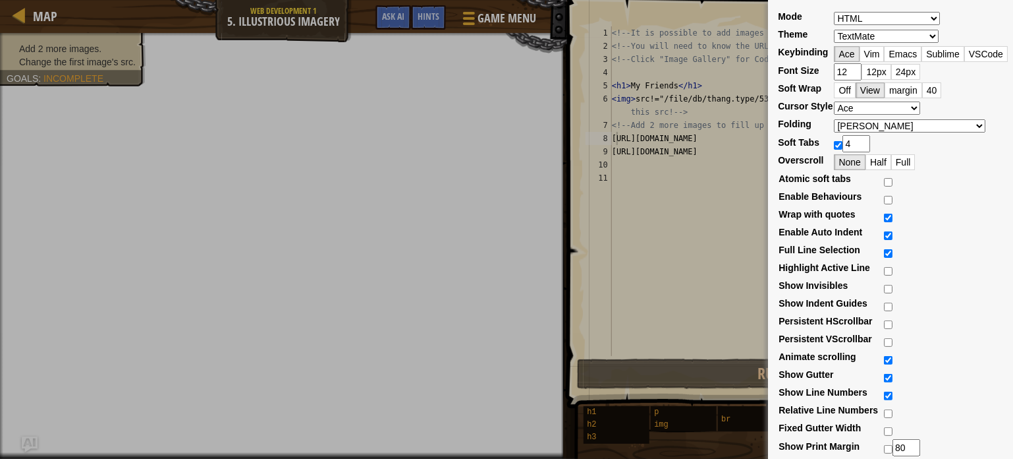
click at [643, 217] on div "Mode ABAP ABC ActionScript [PERSON_NAME] Apache Conf Apex AQL AsciiDoc ASL Asse…" at bounding box center [506, 229] width 1013 height 459
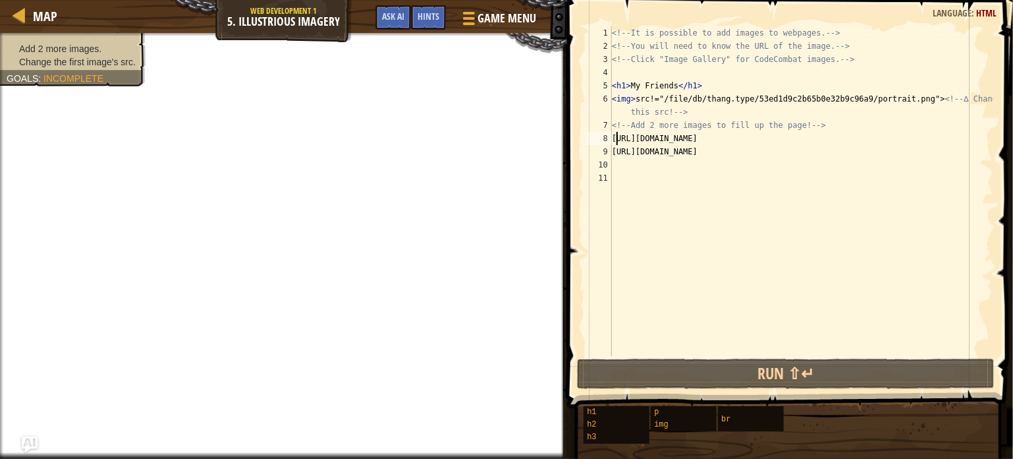
select select "ace/mode/html"
select select "ace/theme/textmate"
select select "markbegin"
select select "true"
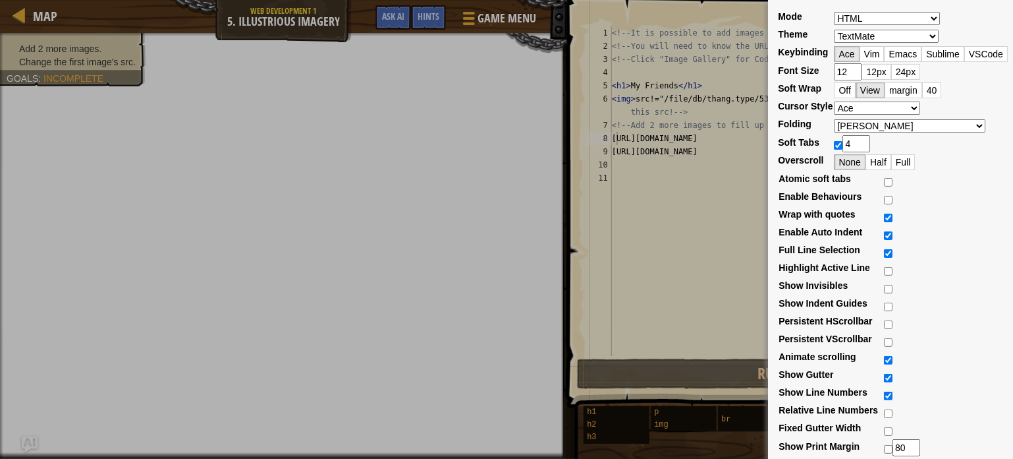
click at [730, 196] on div "Mode ABAP ABC ActionScript [PERSON_NAME] Apache Conf Apex AQL AsciiDoc ASL Asse…" at bounding box center [506, 229] width 1013 height 459
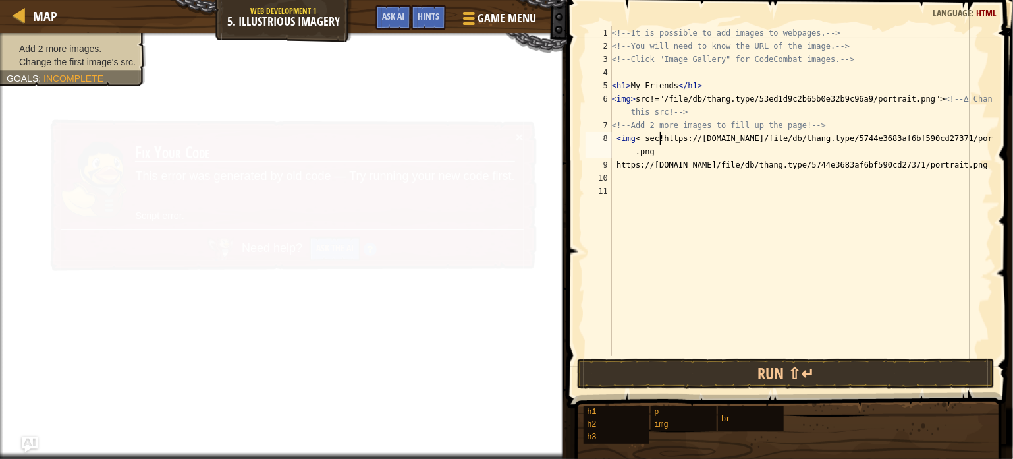
scroll to position [6, 4]
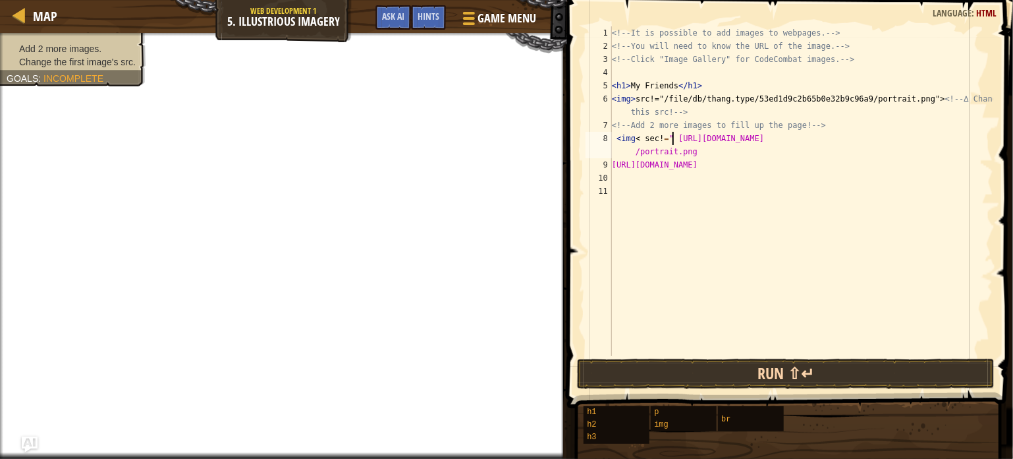
type textarea "<img< sec!=" [URL][DOMAIN_NAME]"
click at [625, 362] on button "Run ⇧↵" at bounding box center [786, 373] width 418 height 30
click at [614, 368] on button "Run ⇧↵" at bounding box center [786, 373] width 418 height 30
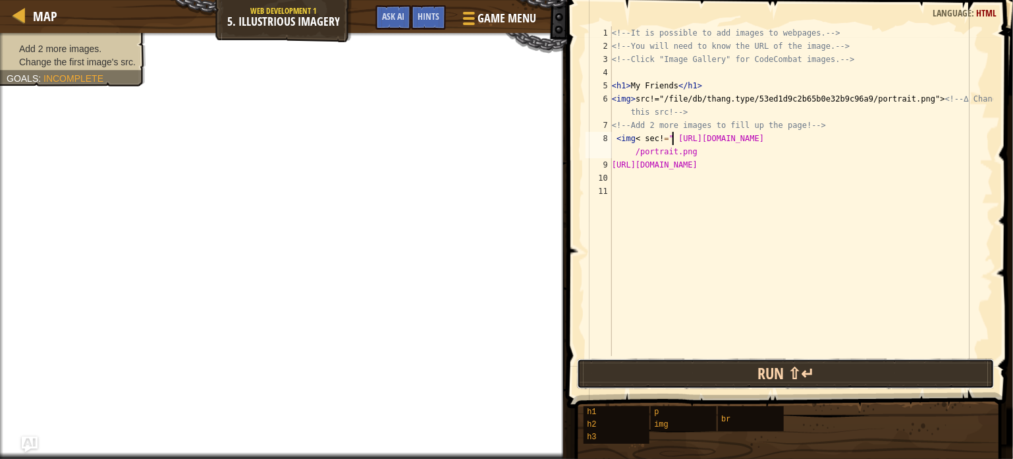
click at [614, 368] on button "Run ⇧↵" at bounding box center [786, 373] width 418 height 30
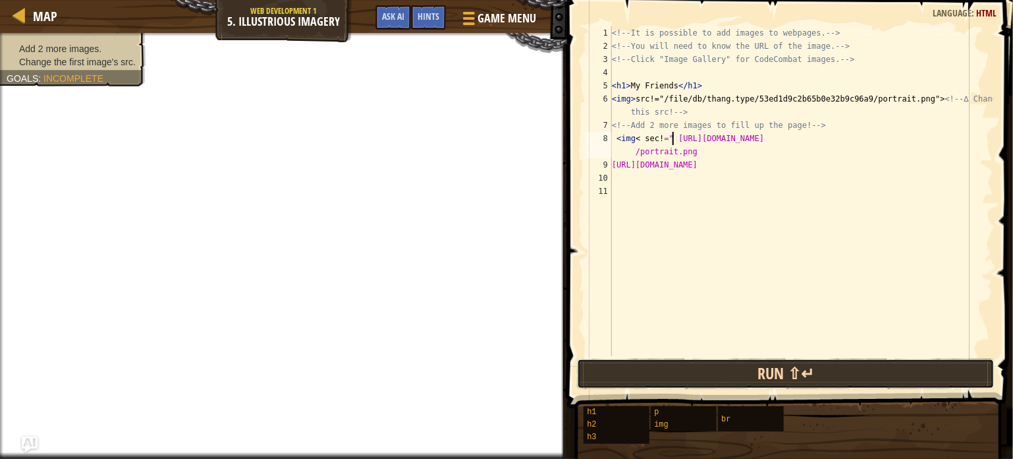
click at [614, 368] on button "Run ⇧↵" at bounding box center [786, 373] width 418 height 30
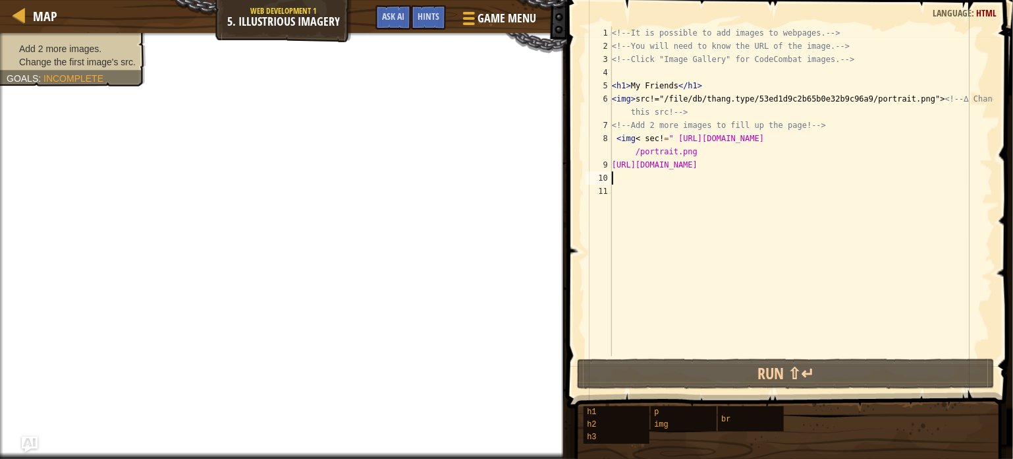
click at [624, 181] on div "<!-- It is possible to add images to webpages. --> <!-- You will need to know t…" at bounding box center [801, 204] width 384 height 356
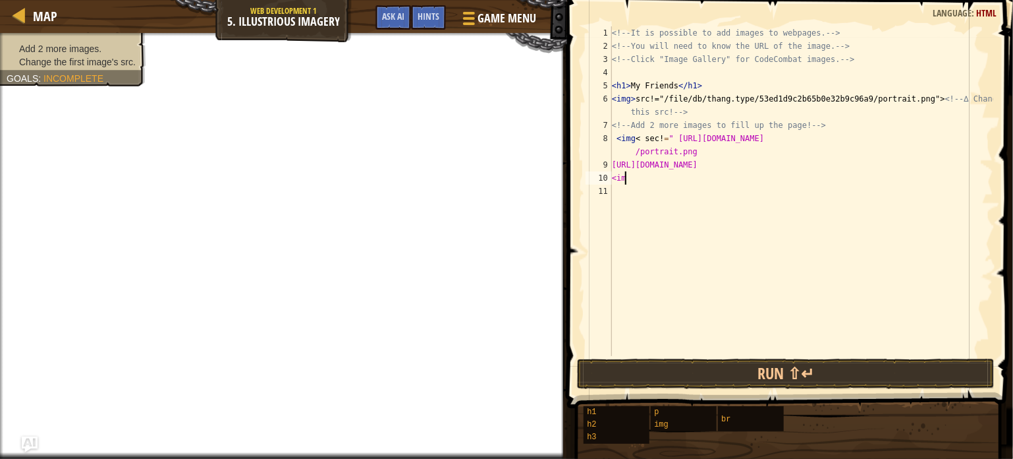
scroll to position [6, 0]
click at [638, 141] on div "<!-- It is possible to add images to webpages. --> <!-- You will need to know t…" at bounding box center [801, 204] width 384 height 356
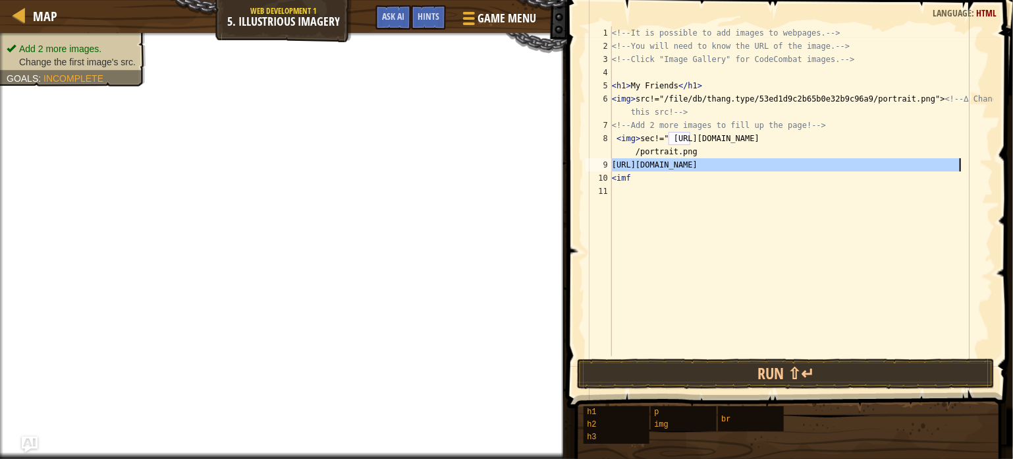
drag, startPoint x: 613, startPoint y: 166, endPoint x: 958, endPoint y: 161, distance: 345.3
click at [958, 161] on div "<!-- It is possible to add images to webpages. --> <!-- You will need to know t…" at bounding box center [801, 204] width 384 height 356
type textarea "[URL][DOMAIN_NAME]"
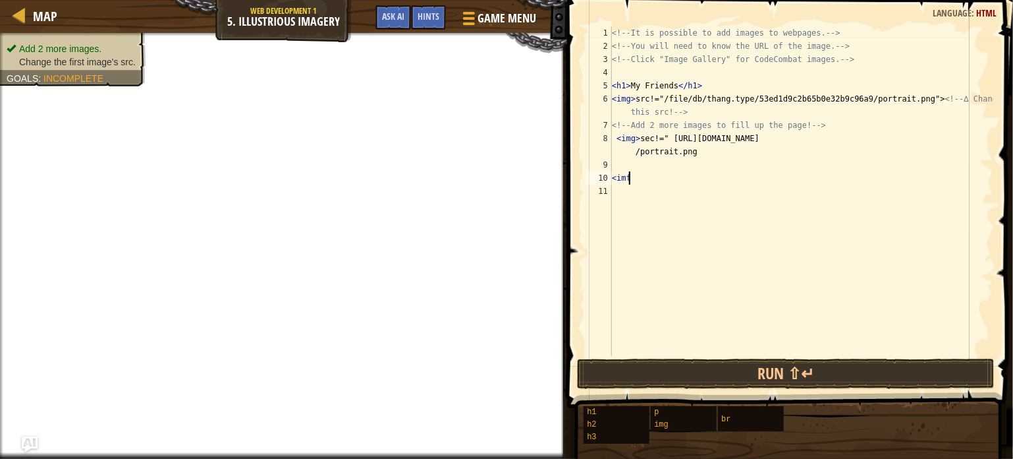
click at [636, 176] on div "<!-- It is possible to add images to webpages. --> <!-- You will need to know t…" at bounding box center [801, 204] width 384 height 356
type textarea "<img> sec!=""
click at [486, 22] on span "Game Menu" at bounding box center [506, 18] width 61 height 18
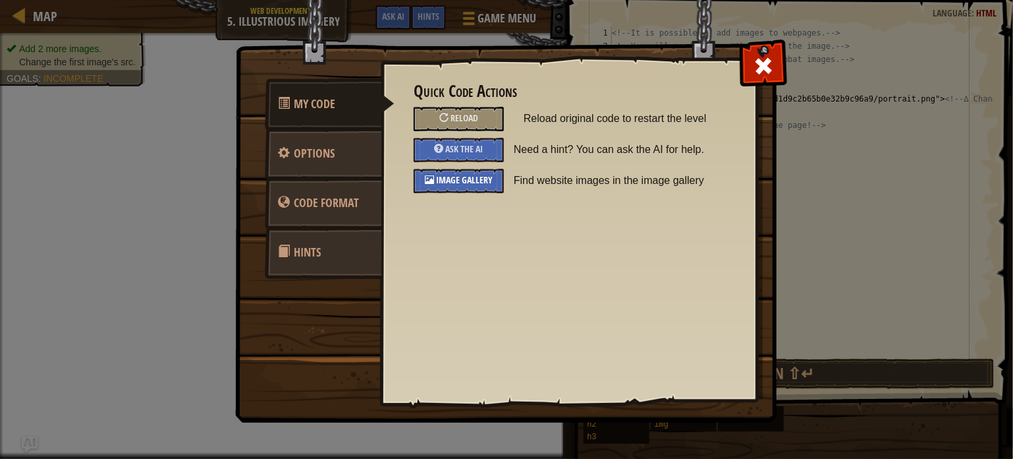
click at [448, 177] on span "Image Gallery" at bounding box center [464, 179] width 57 height 13
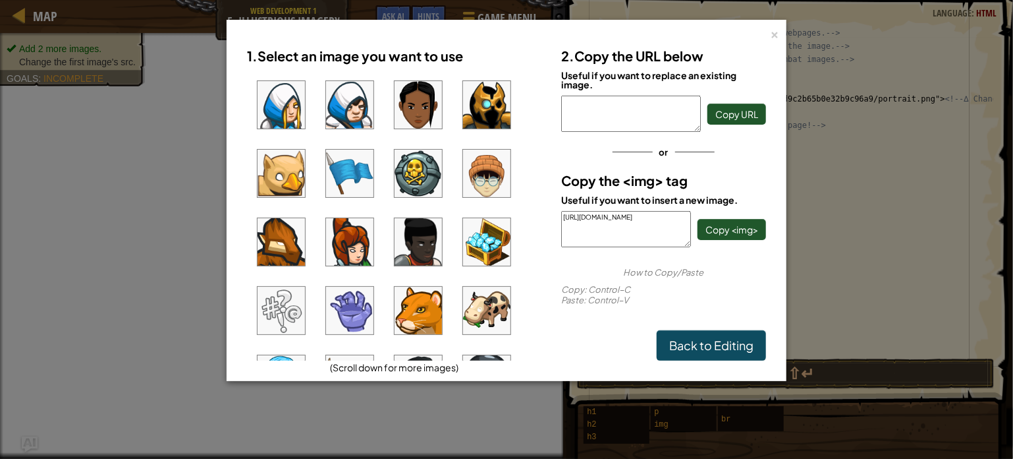
type textarea "[URL][DOMAIN_NAME]"
click at [735, 227] on span "Copy <img>" at bounding box center [732, 229] width 53 height 12
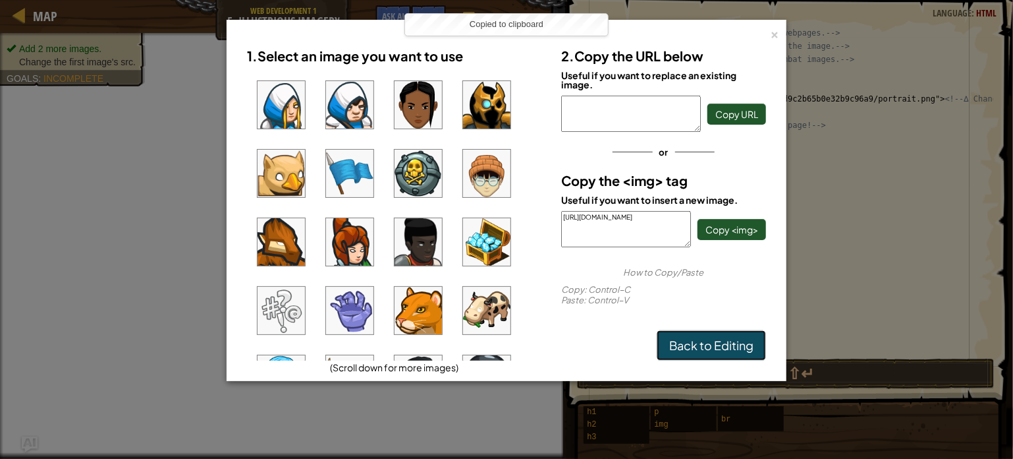
click at [743, 345] on link "Back to Editing" at bounding box center [711, 345] width 109 height 30
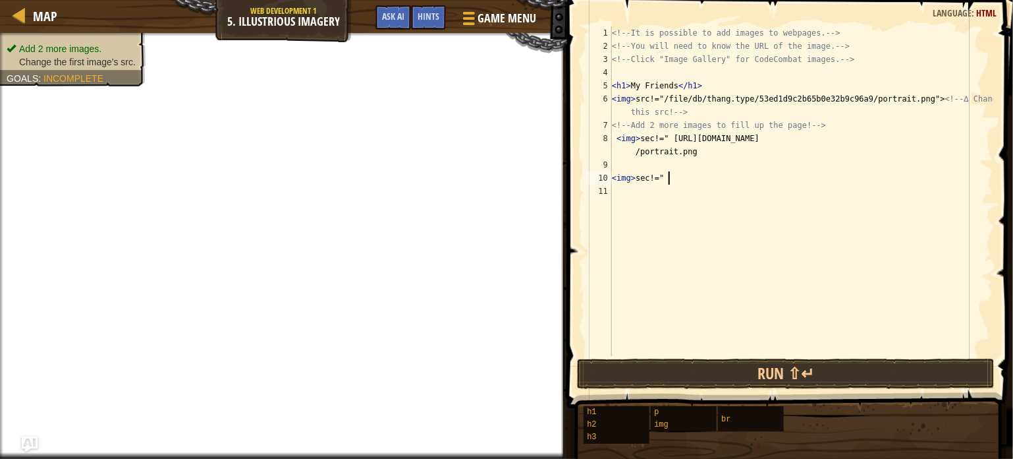
paste textarea "[URL][DOMAIN_NAME]"
click at [680, 169] on div "<!-- It is possible to add images to webpages. --> <!-- You will need to know t…" at bounding box center [801, 204] width 384 height 356
click at [613, 165] on div "<!-- It is possible to add images to webpages. --> <!-- You will need to know t…" at bounding box center [801, 204] width 384 height 356
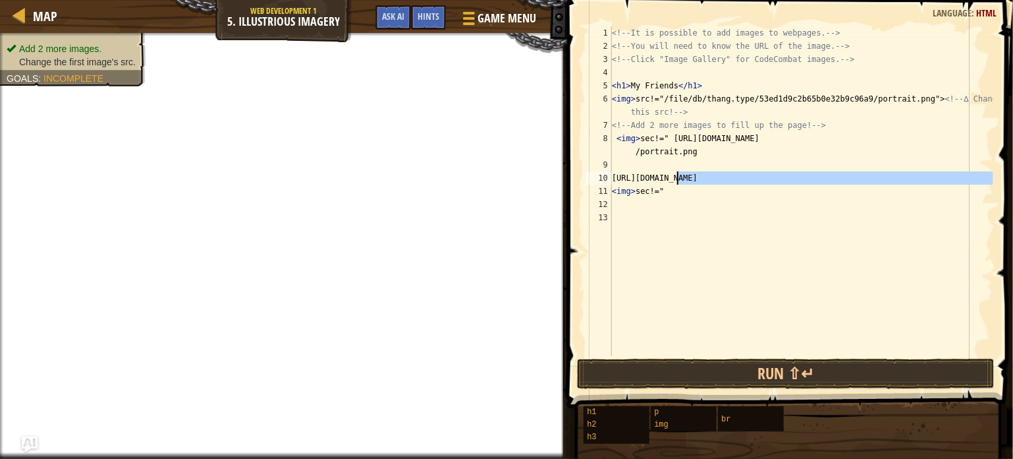
type textarea "<img> sec!=""
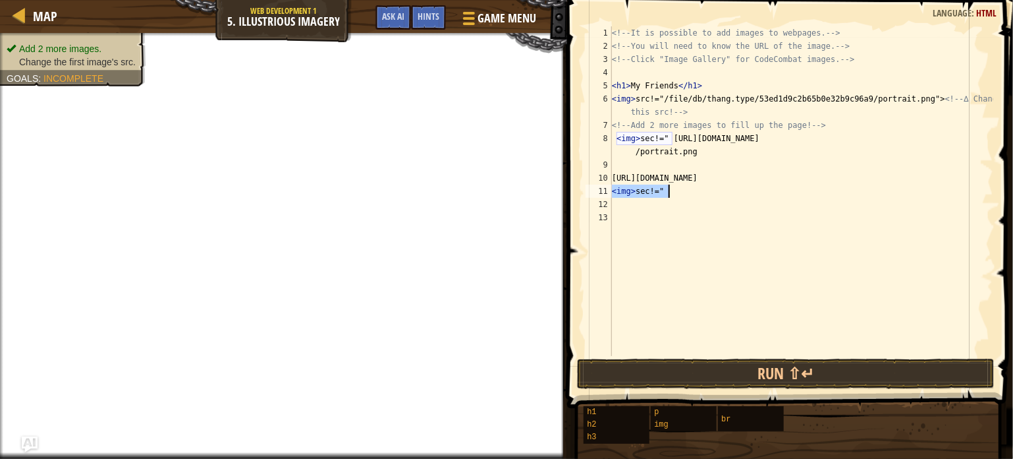
drag, startPoint x: 612, startPoint y: 190, endPoint x: 670, endPoint y: 195, distance: 58.2
click at [670, 195] on div "<!-- It is possible to add images to webpages. --> <!-- You will need to know t…" at bounding box center [801, 204] width 384 height 356
click at [643, 168] on div "<!-- It is possible to add images to webpages. --> <!-- You will need to know t…" at bounding box center [801, 204] width 384 height 356
paste textarea "<img> sec!=""
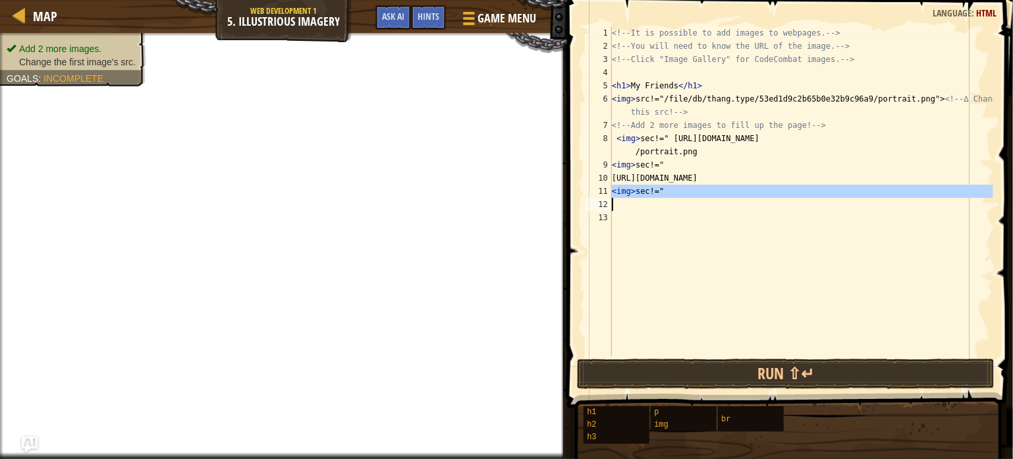
drag, startPoint x: 611, startPoint y: 192, endPoint x: 665, endPoint y: 188, distance: 54.1
click at [665, 188] on div "<img> sec!=" 1 2 3 4 5 6 7 8 9 10 11 12 13 <!-- It is possible to add images to…" at bounding box center [788, 190] width 410 height 329
type textarea "<img> sec!=""
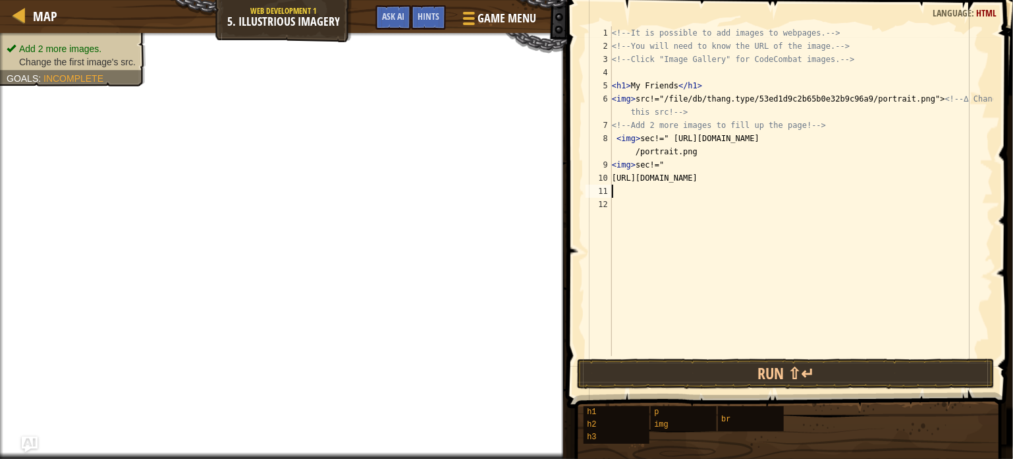
click at [614, 179] on div "<!-- It is possible to add images to webpages. --> <!-- You will need to know t…" at bounding box center [801, 204] width 384 height 356
click at [627, 372] on button "Run ⇧↵" at bounding box center [786, 373] width 418 height 30
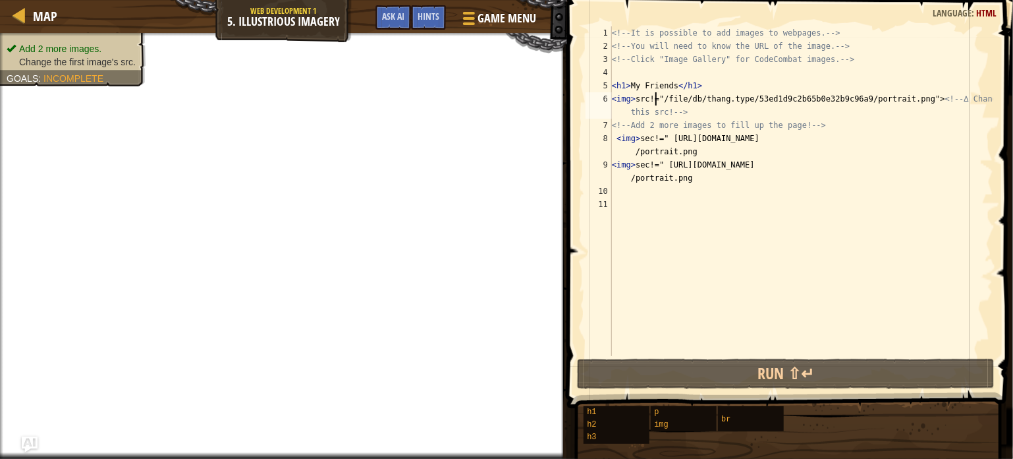
click at [655, 100] on div "<!-- It is possible to add images to webpages. --> <!-- You will need to know t…" at bounding box center [801, 204] width 384 height 356
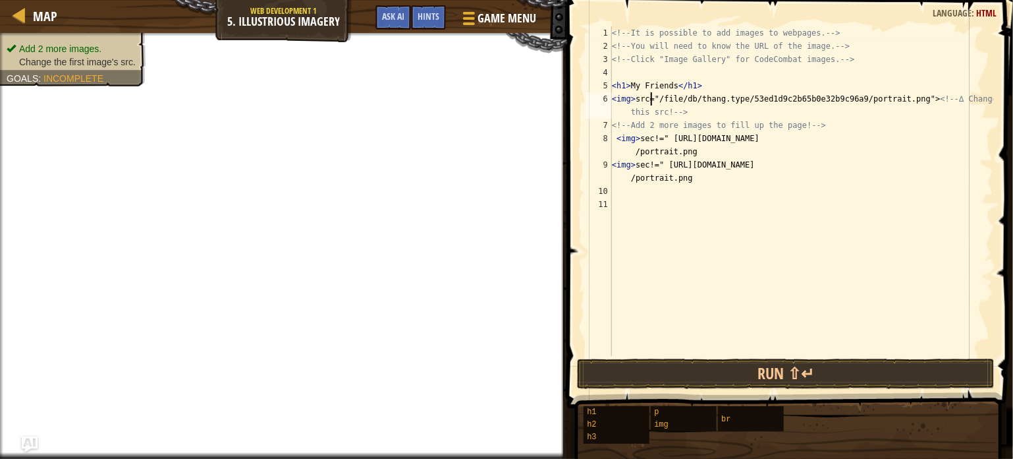
scroll to position [6, 3]
click at [430, 23] on div "Hints" at bounding box center [428, 17] width 35 height 24
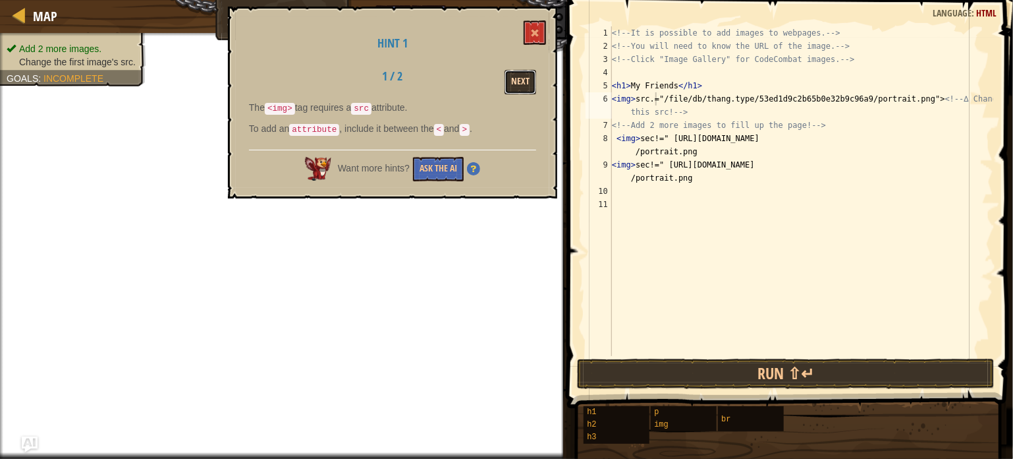
click at [527, 76] on button "Next" at bounding box center [521, 82] width 32 height 24
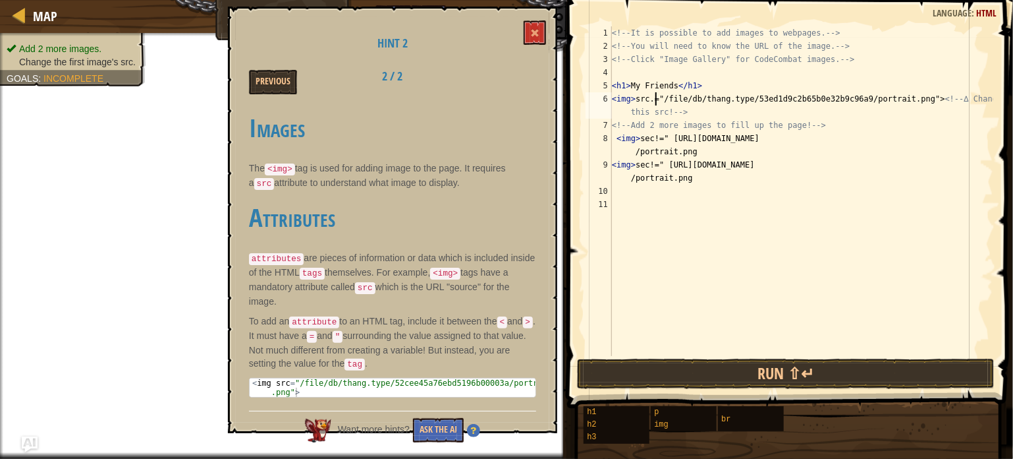
click at [654, 103] on div "<!-- It is possible to add images to webpages. --> <!-- You will need to know t…" at bounding box center [801, 204] width 384 height 356
click at [538, 32] on span at bounding box center [534, 32] width 9 height 9
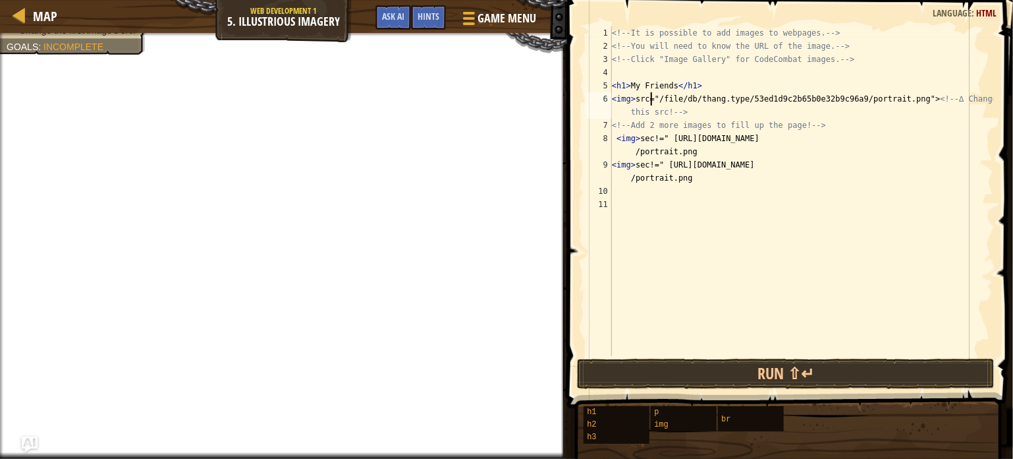
click at [652, 99] on div "<!-- It is possible to add images to webpages. --> <!-- You will need to know t…" at bounding box center [801, 204] width 384 height 356
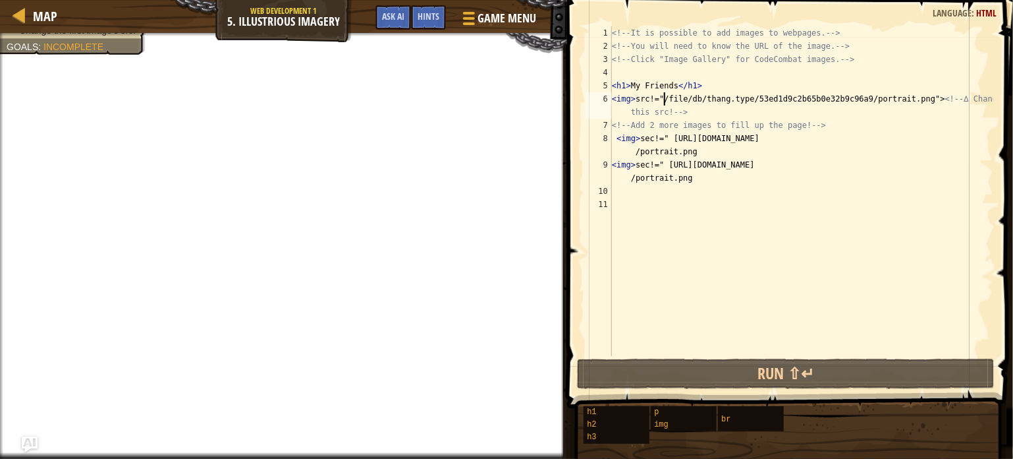
drag, startPoint x: 664, startPoint y: 99, endPoint x: 794, endPoint y: 94, distance: 129.9
drag, startPoint x: 794, startPoint y: 94, endPoint x: 959, endPoint y: 64, distance: 167.3
click at [959, 64] on div "<!-- It is possible to add images to webpages. --> <!-- You will need to know t…" at bounding box center [801, 204] width 384 height 356
click at [985, 98] on div "<!-- It is possible to add images to webpages. --> <!-- You will need to know t…" at bounding box center [801, 204] width 384 height 356
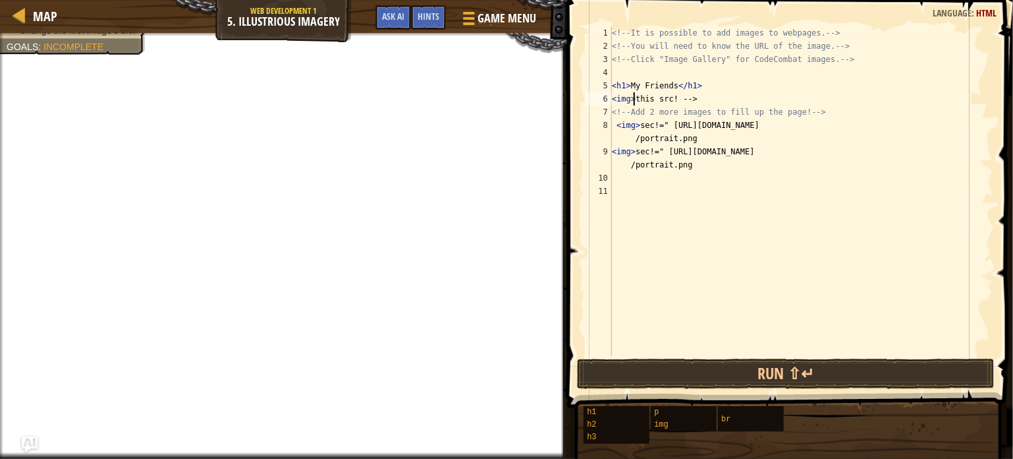
click at [708, 101] on div "<!-- It is possible to add images to webpages. --> <!-- You will need to know t…" at bounding box center [801, 204] width 384 height 356
click at [519, 18] on span "Game Menu" at bounding box center [506, 18] width 61 height 18
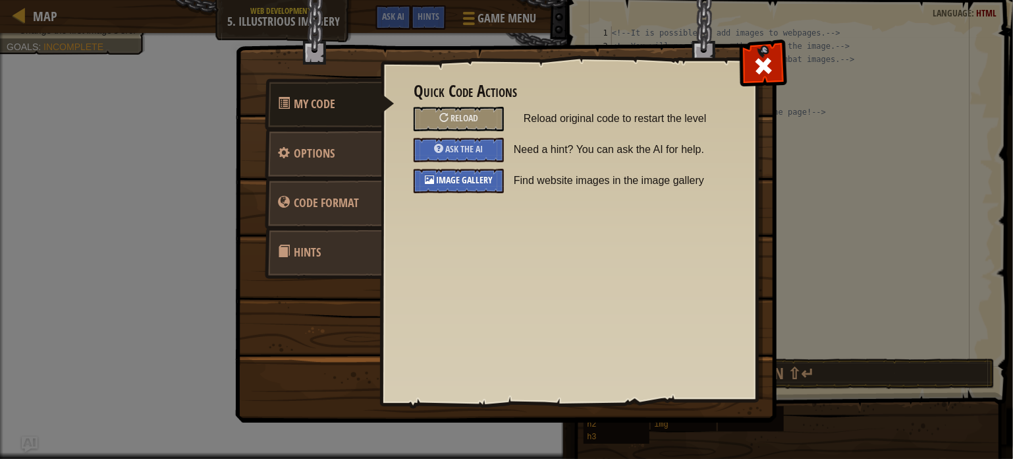
click at [453, 177] on span "Image Gallery" at bounding box center [464, 179] width 57 height 13
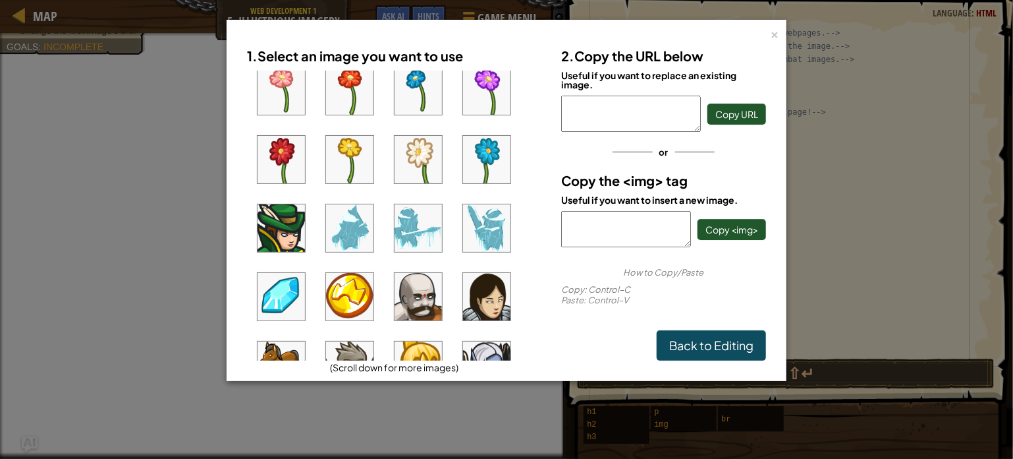
scroll to position [335, 0]
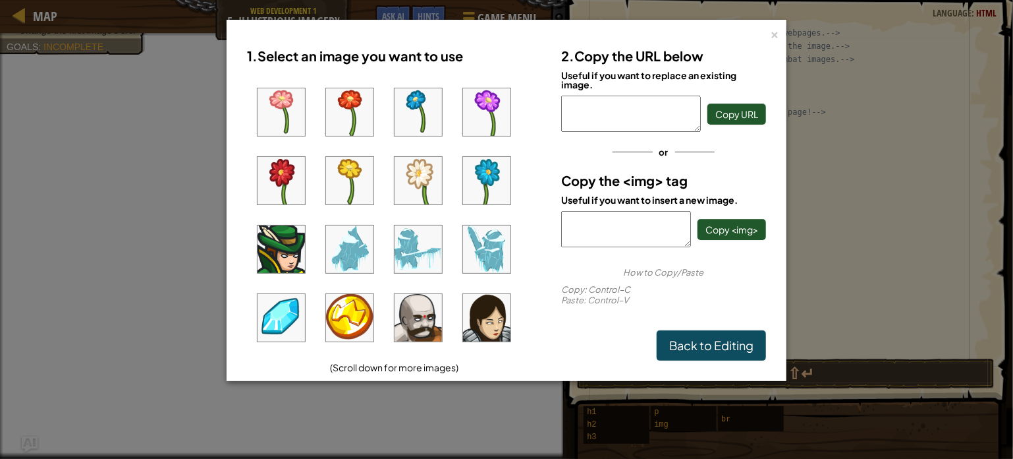
click at [281, 316] on img at bounding box center [281, 317] width 47 height 47
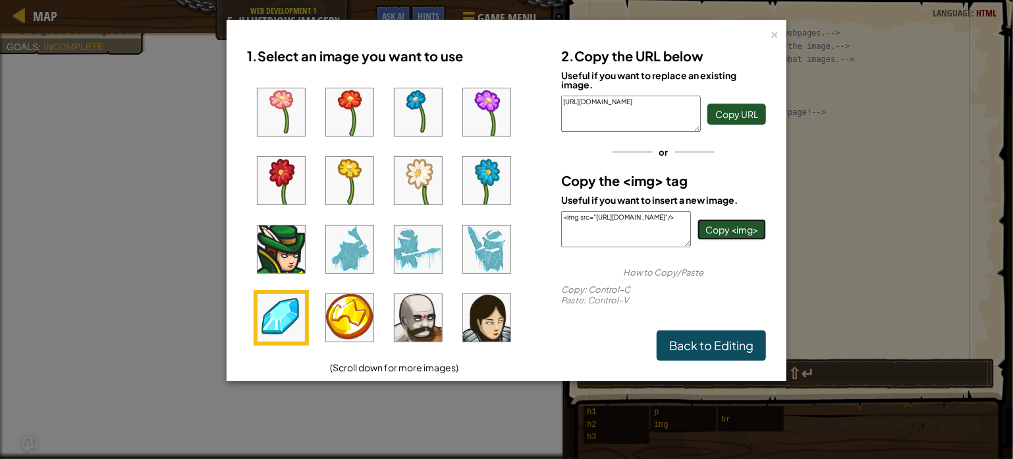
click at [728, 225] on span "Copy <img>" at bounding box center [732, 229] width 53 height 12
click at [749, 333] on link "Back to Editing" at bounding box center [711, 345] width 109 height 30
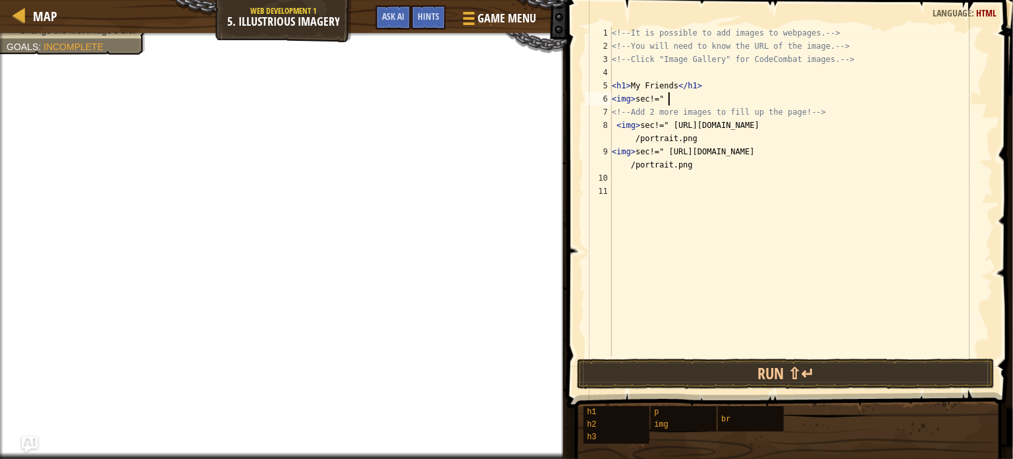
paste textarea "<img src="[URL][DOMAIN_NAME]"/>"
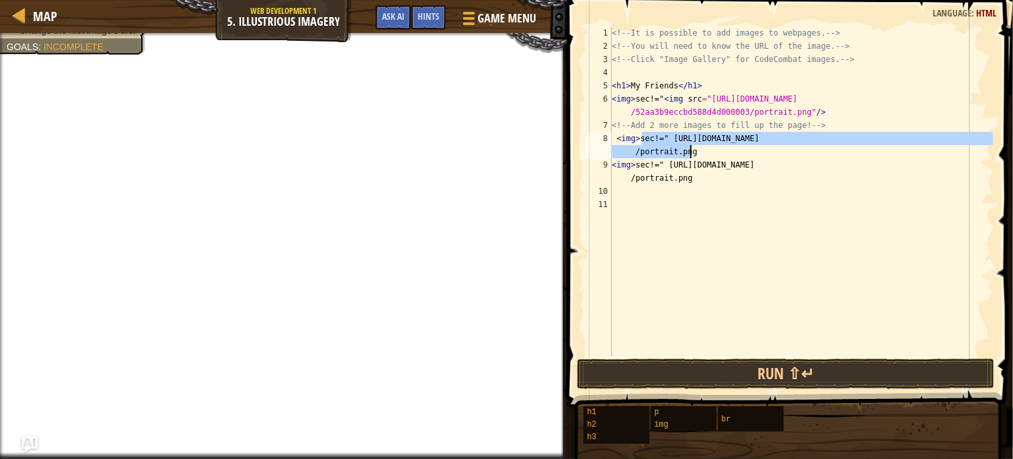
drag, startPoint x: 642, startPoint y: 138, endPoint x: 693, endPoint y: 152, distance: 52.6
click at [693, 152] on div "<!-- It is possible to add images to webpages. --> <!-- You will need to know t…" at bounding box center [801, 204] width 384 height 356
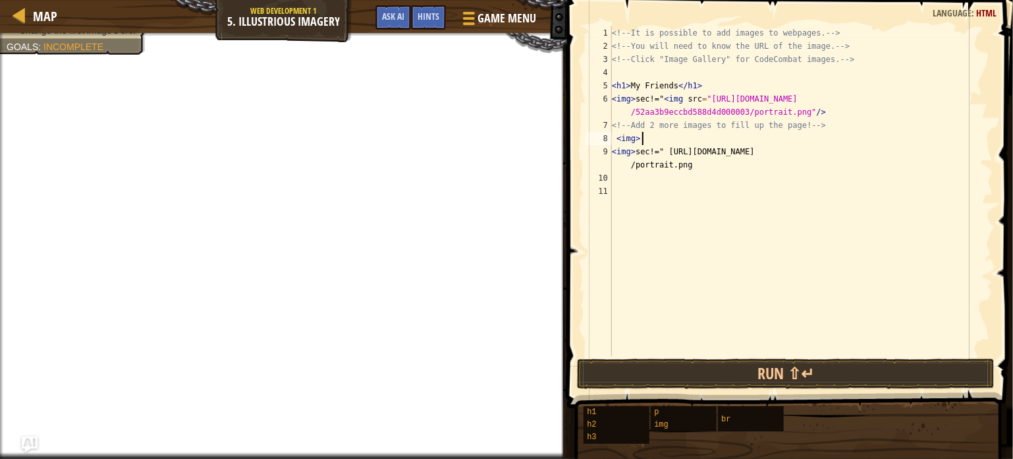
scroll to position [6, 1]
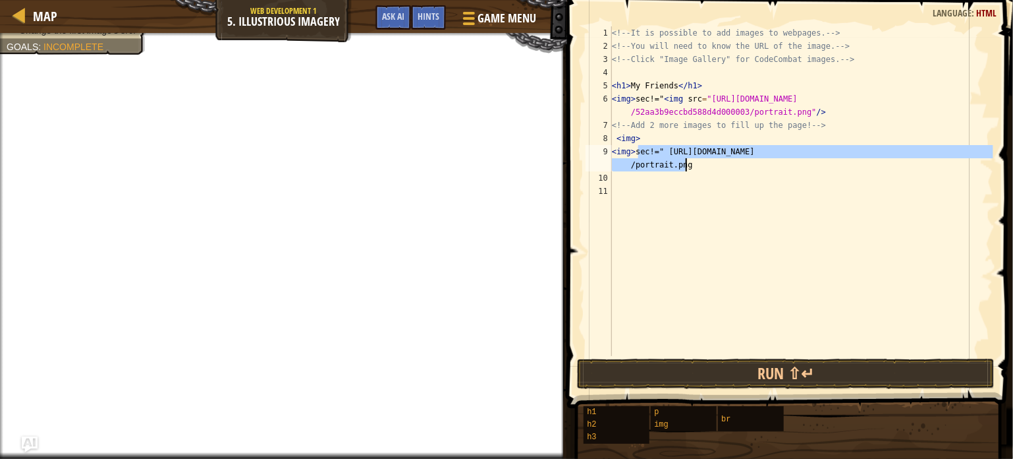
drag, startPoint x: 637, startPoint y: 151, endPoint x: 713, endPoint y: 161, distance: 77.1
click at [713, 161] on div "<!-- It is possible to add images to webpages. --> <!-- You will need to know t…" at bounding box center [801, 204] width 384 height 356
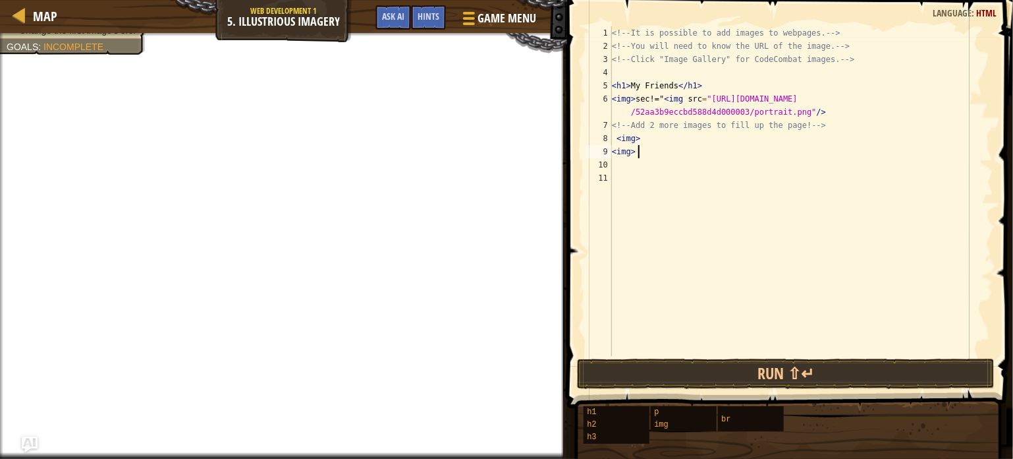
scroll to position [6, 1]
click at [513, 15] on span "Game Menu" at bounding box center [506, 18] width 61 height 18
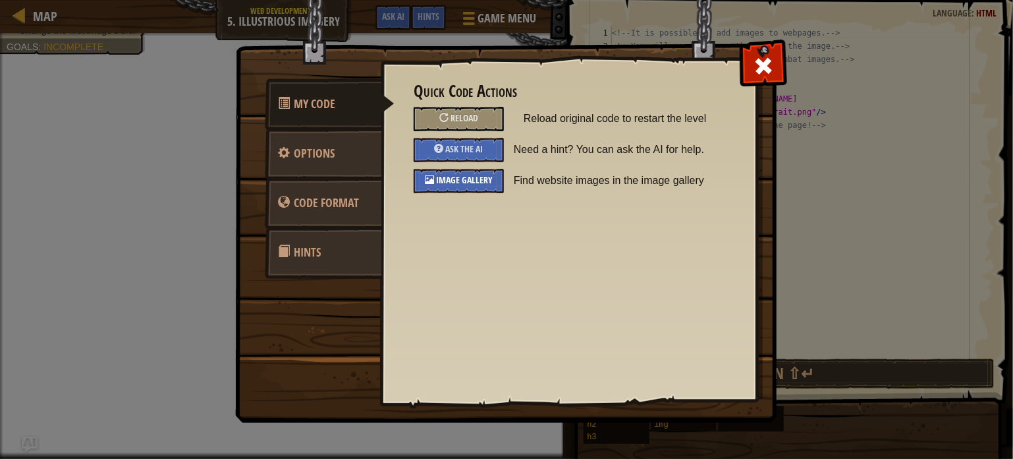
click at [480, 183] on span "Image Gallery" at bounding box center [464, 179] width 57 height 13
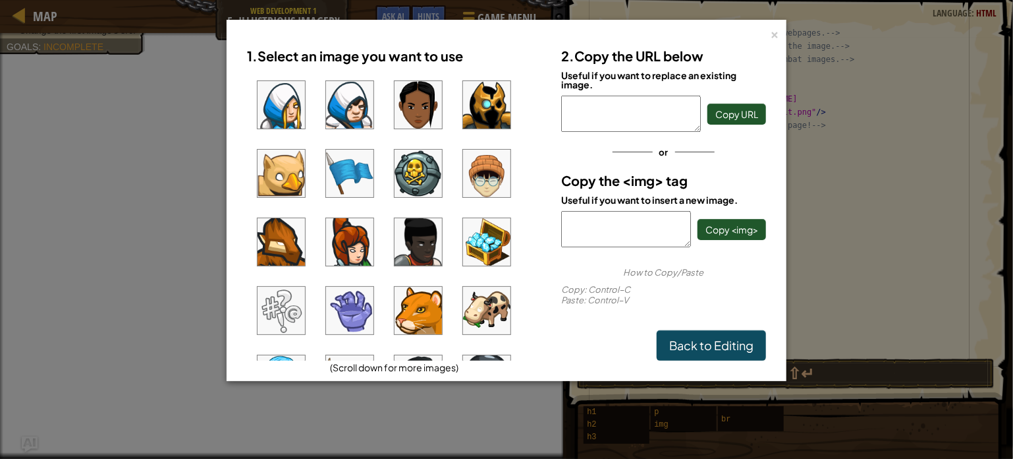
click at [429, 310] on img at bounding box center [418, 310] width 47 height 47
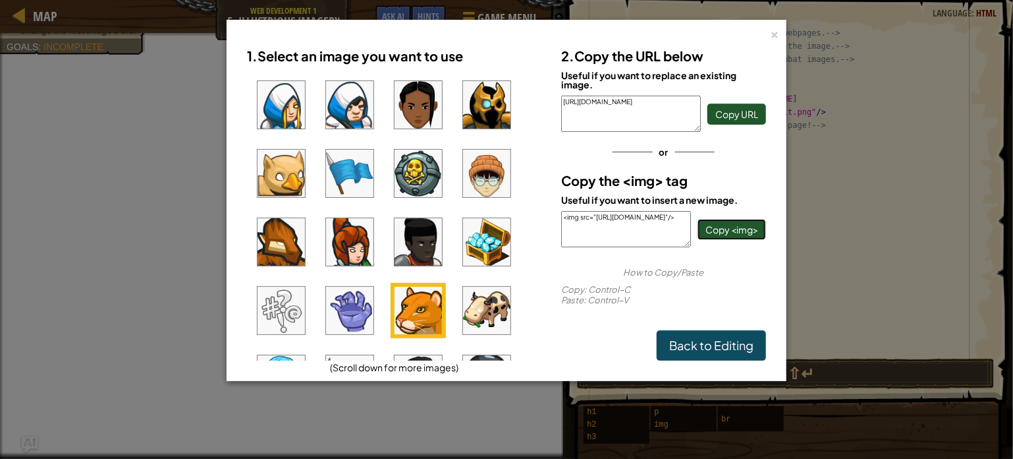
click at [735, 224] on span "Copy <img>" at bounding box center [732, 229] width 53 height 12
click at [872, 173] on div "× 1. Select an image you want to use (Scroll down for more images) 2. Copy the …" at bounding box center [506, 229] width 1013 height 459
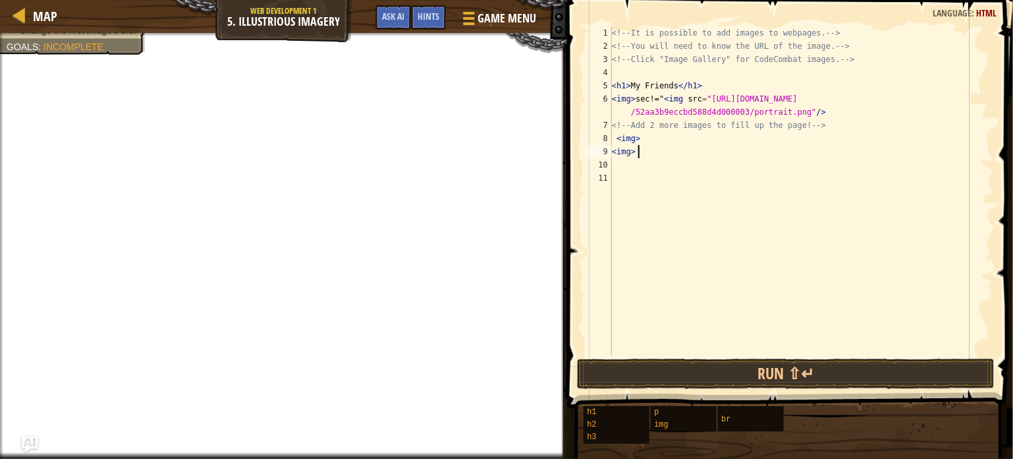
click at [648, 138] on div "<!-- It is possible to add images to webpages. --> <!-- You will need to know t…" at bounding box center [801, 204] width 384 height 356
paste textarea "<img src="[URL][DOMAIN_NAME]"/>"
click at [641, 167] on div "<!-- It is possible to add images to webpages. --> <!-- You will need to know t…" at bounding box center [801, 204] width 384 height 356
click at [493, 11] on span "Game Menu" at bounding box center [506, 18] width 61 height 18
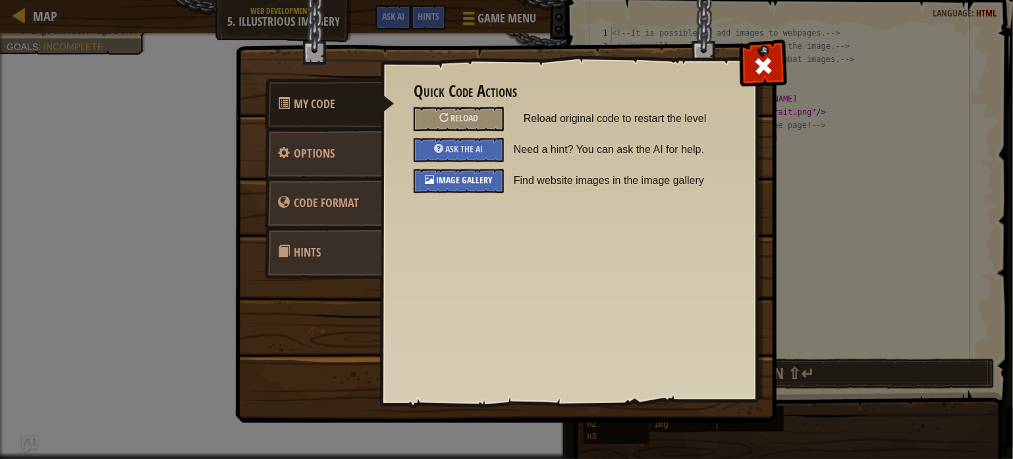
click at [490, 181] on span "Image Gallery" at bounding box center [464, 179] width 57 height 13
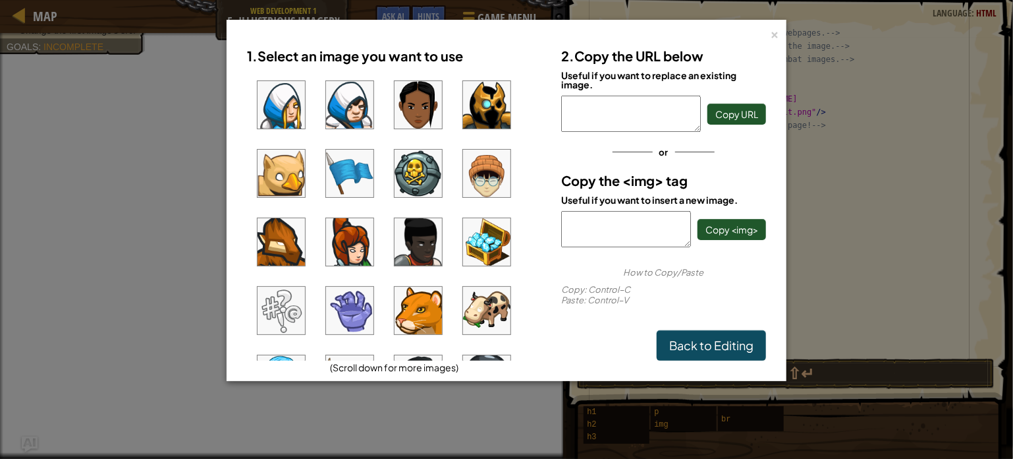
click at [492, 302] on img at bounding box center [486, 310] width 47 height 47
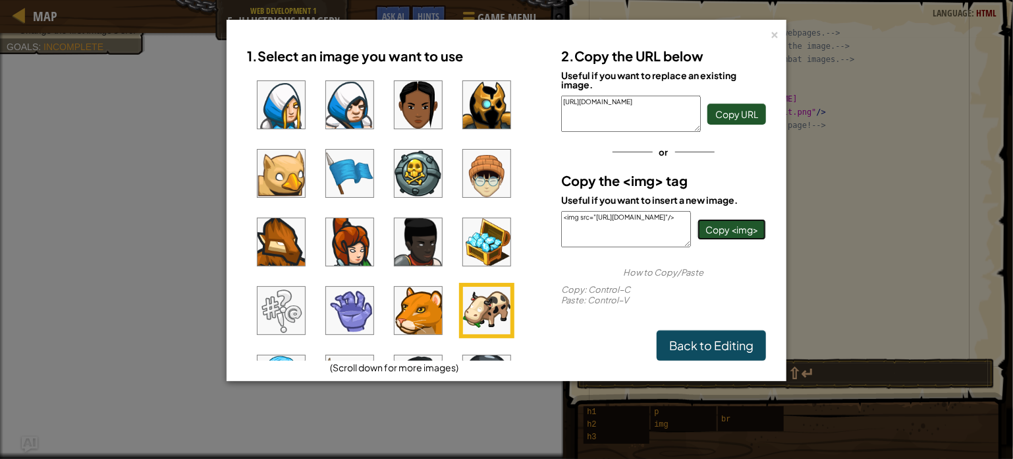
click at [725, 226] on span "Copy <img>" at bounding box center [732, 229] width 53 height 12
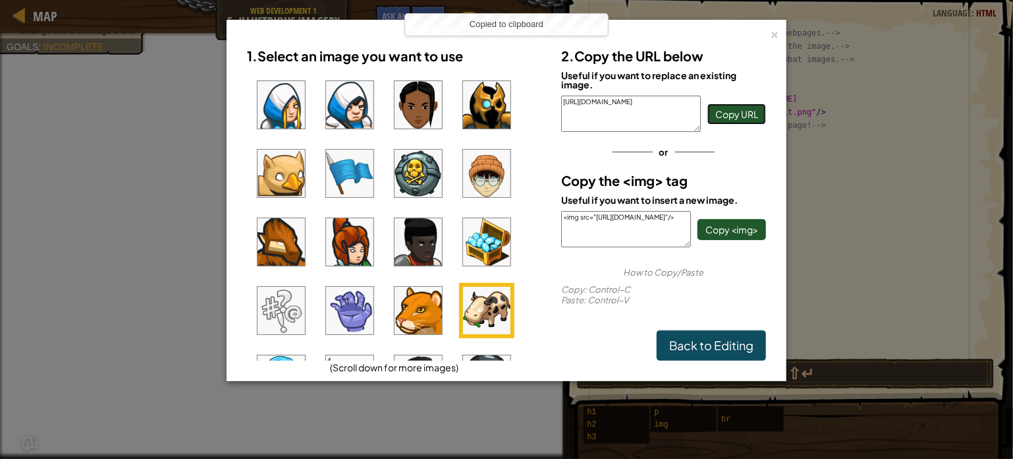
click at [734, 111] on span "Copy URL" at bounding box center [736, 114] width 43 height 12
click at [752, 331] on link "Back to Editing" at bounding box center [711, 345] width 109 height 30
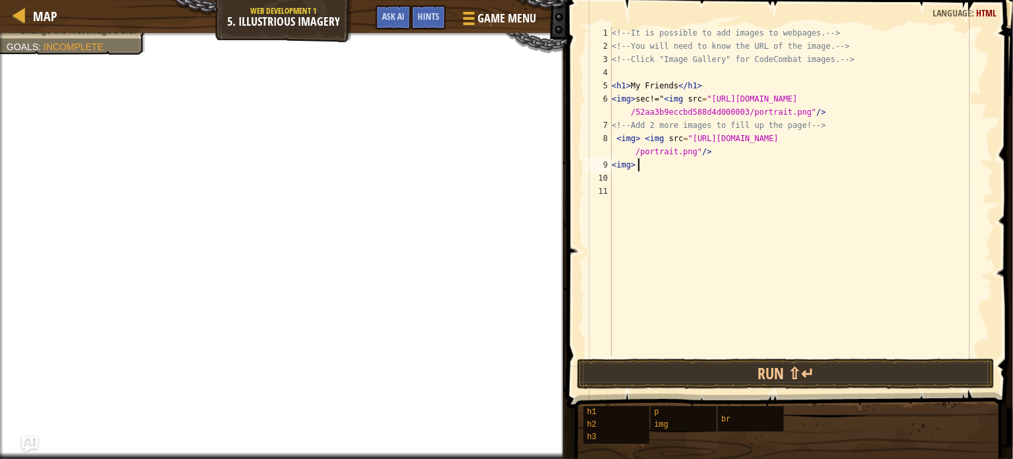
paste textarea "[URL][DOMAIN_NAME]"
click at [640, 138] on div "<!-- It is possible to add images to webpages. --> <!-- You will need to know t…" at bounding box center [801, 204] width 384 height 356
click at [656, 165] on div "<!-- It is possible to add images to webpages. --> <!-- You will need to know t…" at bounding box center [801, 204] width 384 height 356
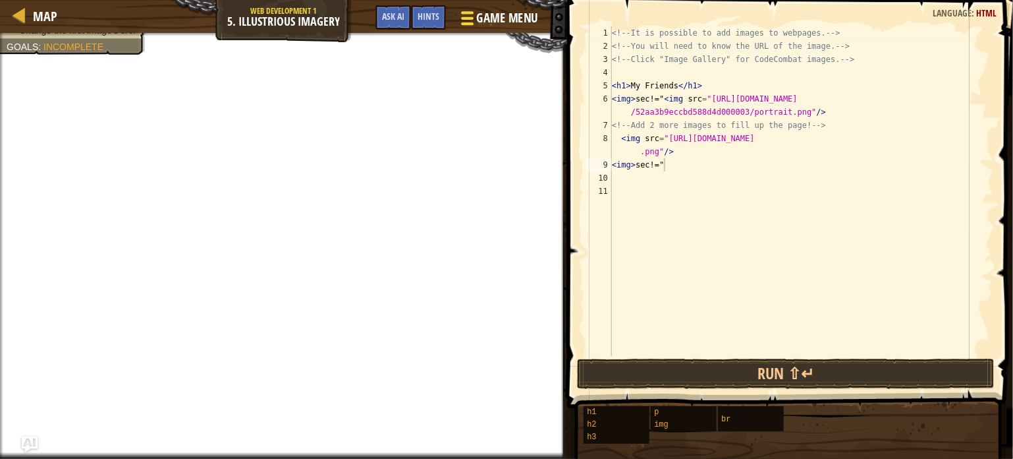
click at [486, 17] on span "Game Menu" at bounding box center [506, 18] width 61 height 18
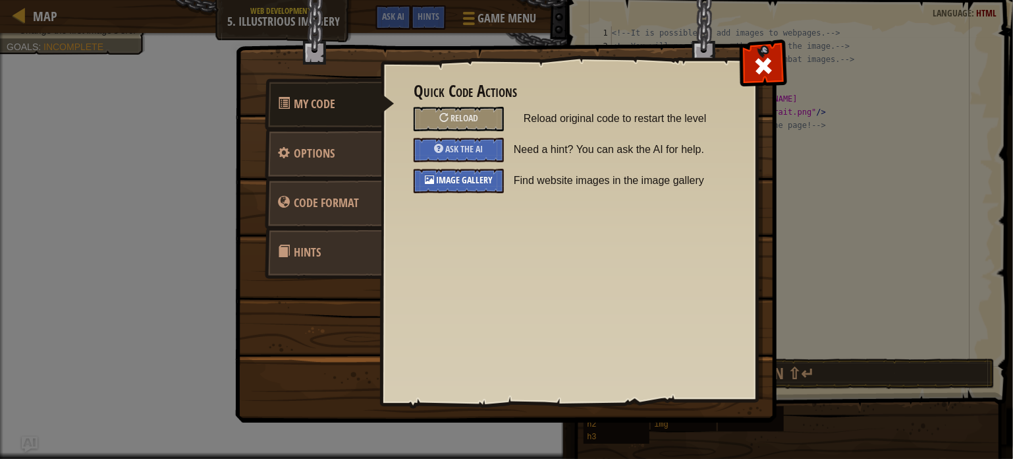
click at [480, 183] on span "Image Gallery" at bounding box center [464, 179] width 57 height 13
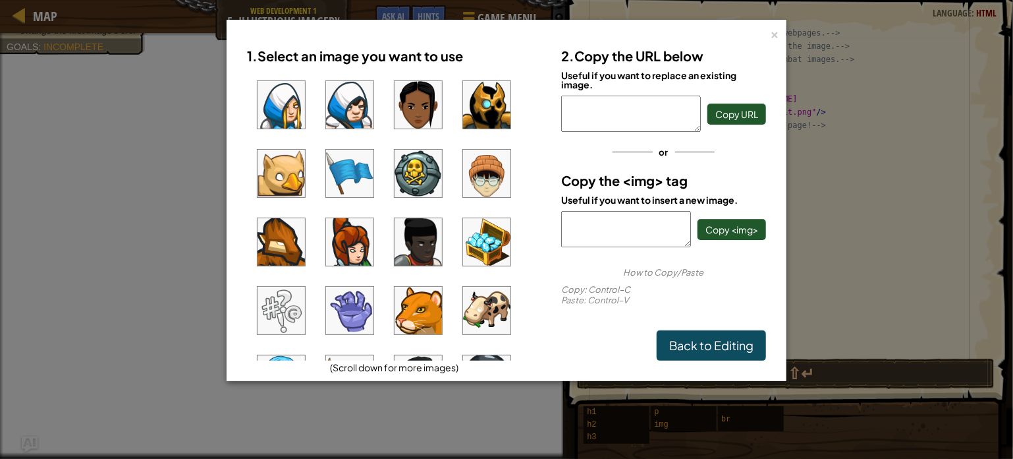
click at [494, 314] on img at bounding box center [486, 310] width 47 height 47
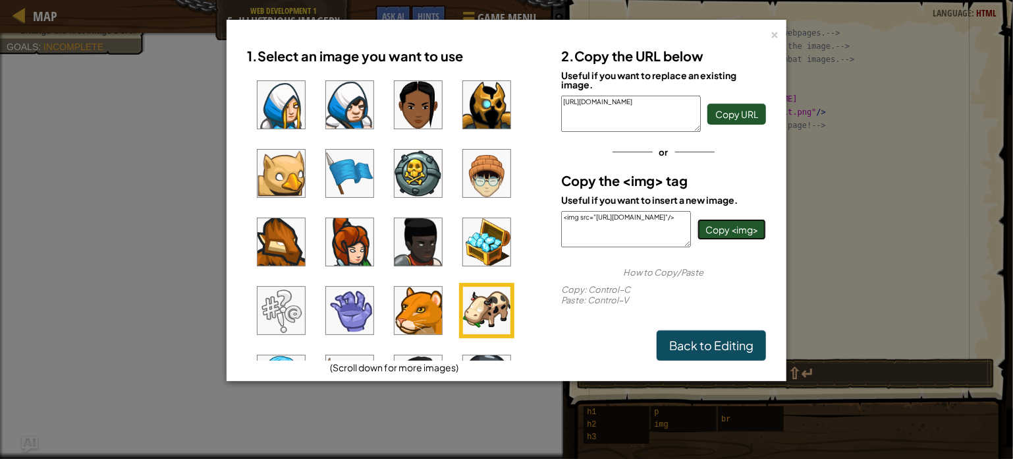
click at [727, 227] on span "Copy <img>" at bounding box center [732, 229] width 53 height 12
click at [773, 30] on div "×" at bounding box center [774, 33] width 9 height 14
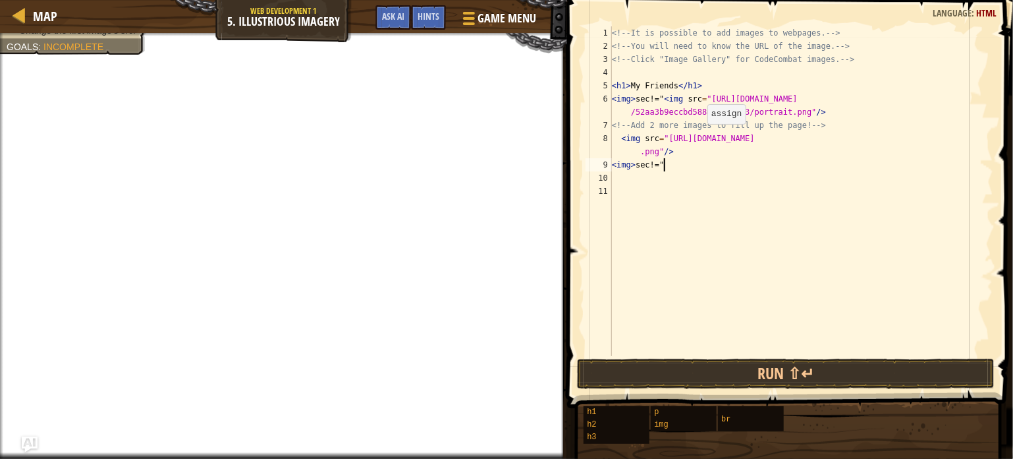
paste textarea "<img src="[URL][DOMAIN_NAME]"/>"
click at [756, 375] on button "Run ⇧↵" at bounding box center [786, 373] width 418 height 30
drag, startPoint x: 756, startPoint y: 375, endPoint x: 767, endPoint y: 374, distance: 10.6
click at [767, 374] on button "Run ⇧↵" at bounding box center [786, 373] width 418 height 30
click at [768, 374] on button "Run ⇧↵" at bounding box center [786, 373] width 418 height 30
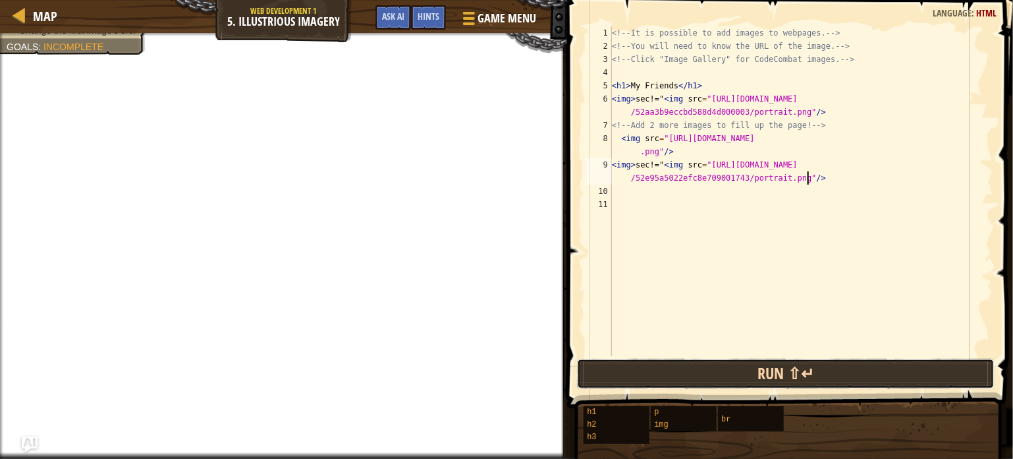
click at [768, 374] on button "Run ⇧↵" at bounding box center [786, 373] width 418 height 30
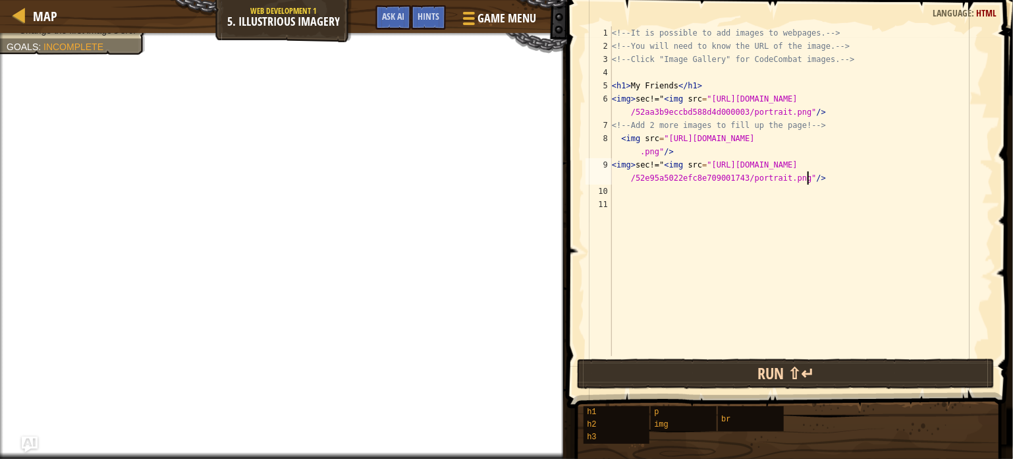
click at [768, 374] on button "Run ⇧↵" at bounding box center [786, 373] width 418 height 30
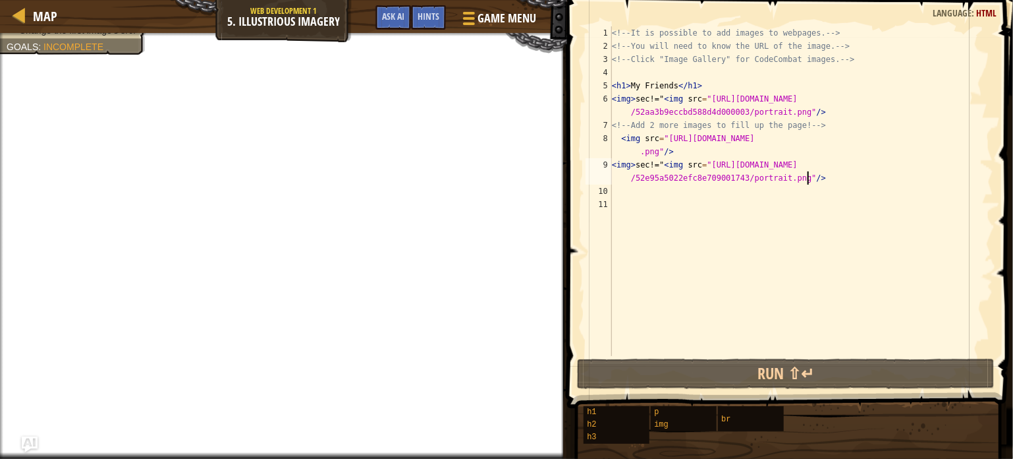
click at [648, 105] on div "<!-- It is possible to add images to webpages. --> <!-- You will need to know t…" at bounding box center [801, 204] width 384 height 356
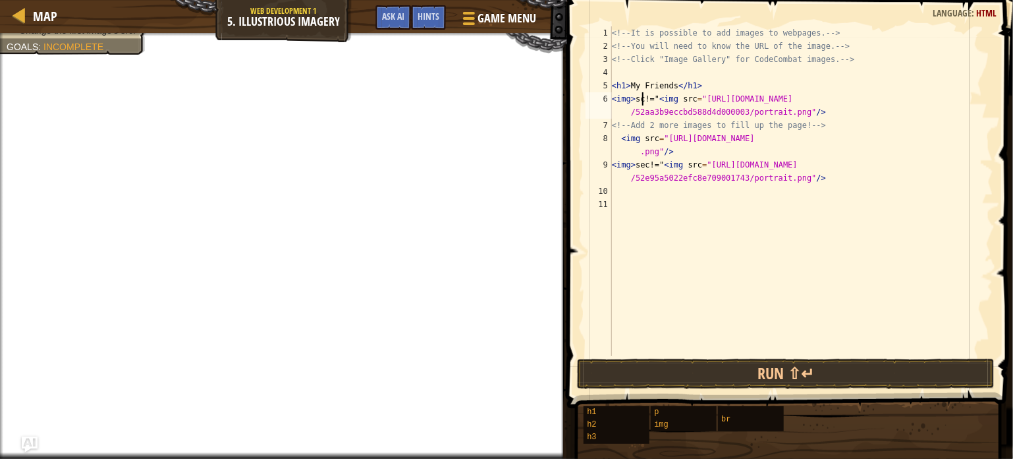
scroll to position [6, 3]
click at [648, 167] on div "<!-- It is possible to add images to webpages. --> <!-- You will need to know t…" at bounding box center [801, 204] width 384 height 356
click at [650, 100] on div "<!-- It is possible to add images to webpages. --> <!-- You will need to know t…" at bounding box center [801, 204] width 384 height 356
click at [654, 99] on div "<!-- It is possible to add images to webpages. --> <!-- You will need to know t…" at bounding box center [801, 204] width 384 height 356
click at [654, 163] on div "<!-- It is possible to add images to webpages. --> <!-- You will need to know t…" at bounding box center [801, 204] width 384 height 356
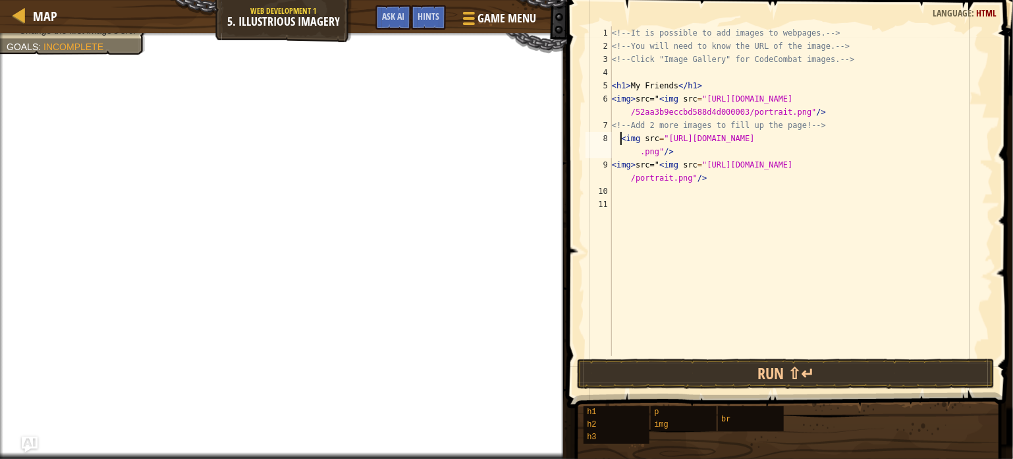
click at [619, 138] on div "<!-- It is possible to add images to webpages. --> <!-- You will need to know t…" at bounding box center [801, 204] width 384 height 356
click at [634, 164] on div "<!-- It is possible to add images to webpages. --> <!-- You will need to know t…" at bounding box center [801, 204] width 384 height 356
click at [659, 163] on div "<!-- It is possible to add images to webpages. --> <!-- You will need to know t…" at bounding box center [801, 204] width 384 height 356
click at [664, 99] on div "<!-- It is possible to add images to webpages. --> <!-- You will need to know t…" at bounding box center [801, 204] width 384 height 356
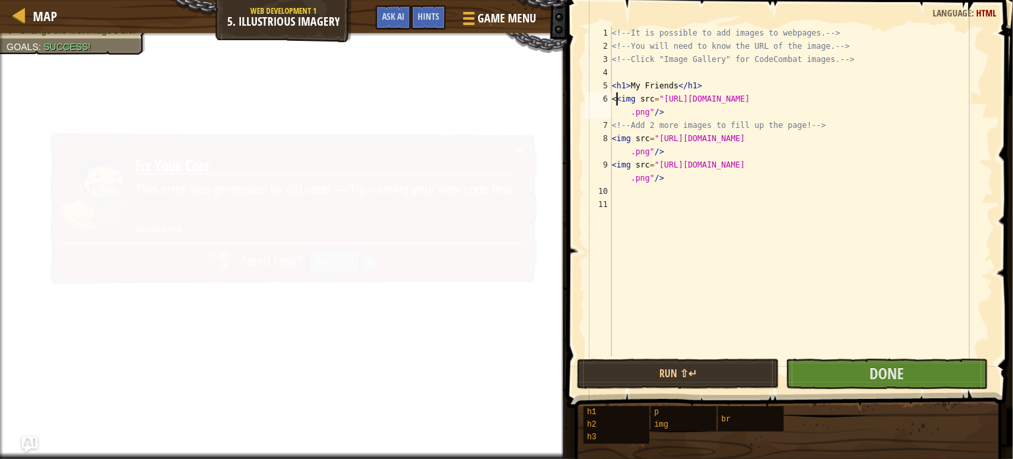
type textarea "<img src="[URL][DOMAIN_NAME]"/>"
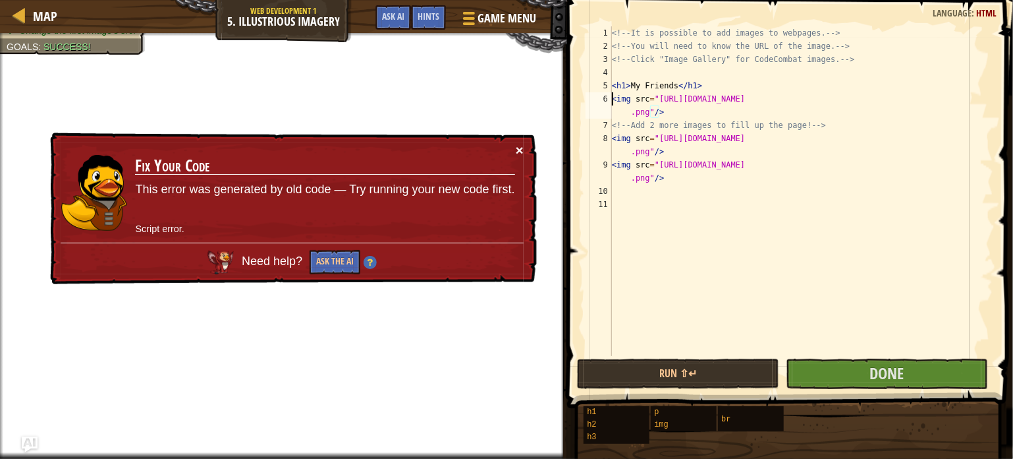
click at [520, 146] on button "×" at bounding box center [520, 150] width 8 height 14
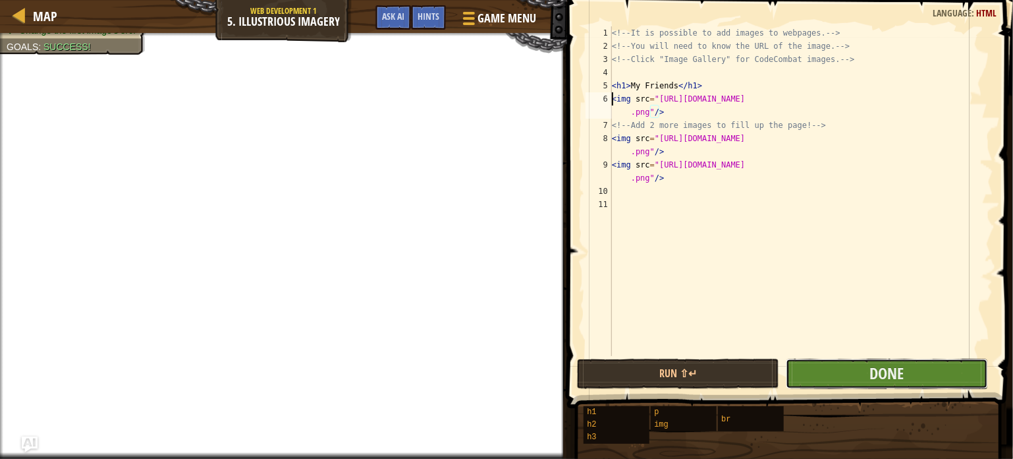
click at [878, 384] on button "Done" at bounding box center [887, 373] width 202 height 30
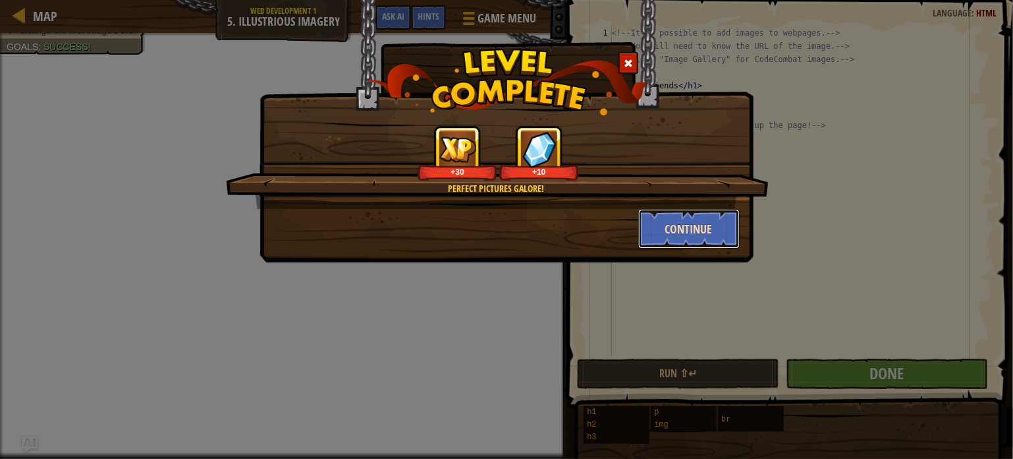
click at [692, 231] on button "Continue" at bounding box center [689, 229] width 102 height 40
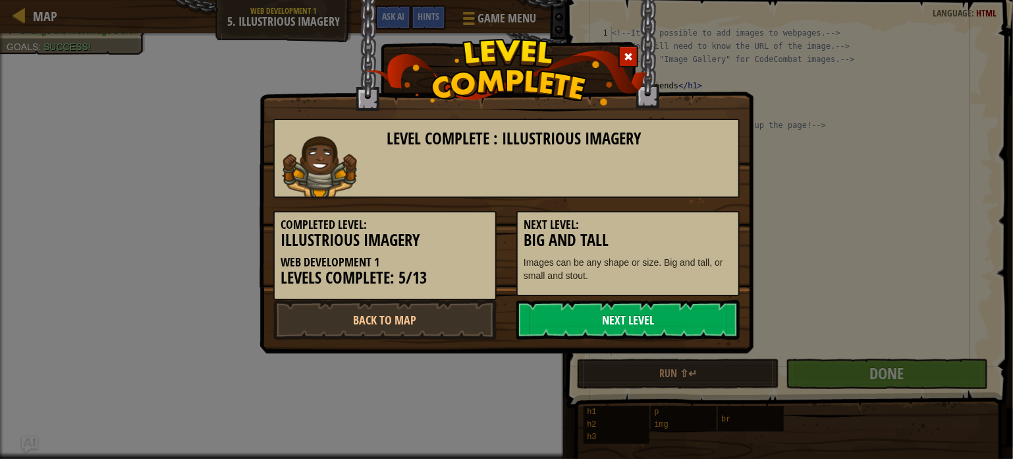
click at [690, 313] on link "Next Level" at bounding box center [628, 320] width 223 height 40
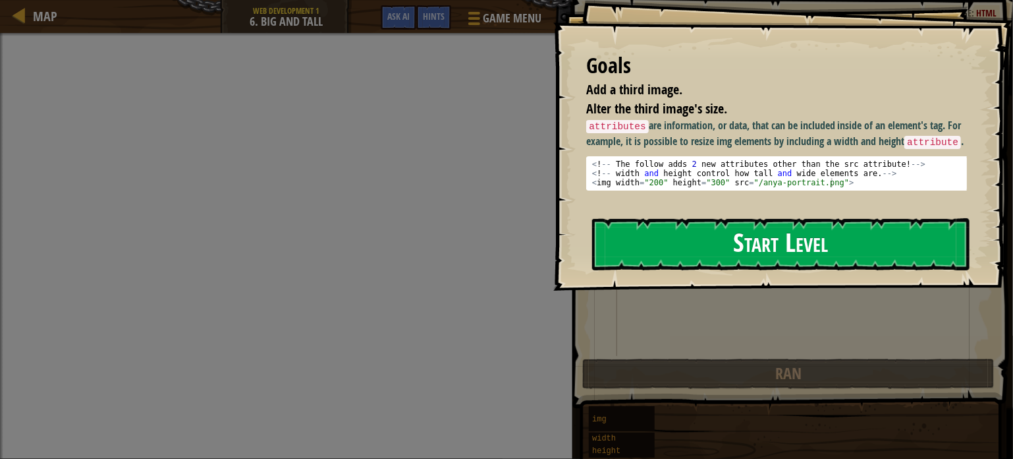
click at [709, 242] on button "Start Level" at bounding box center [780, 244] width 377 height 52
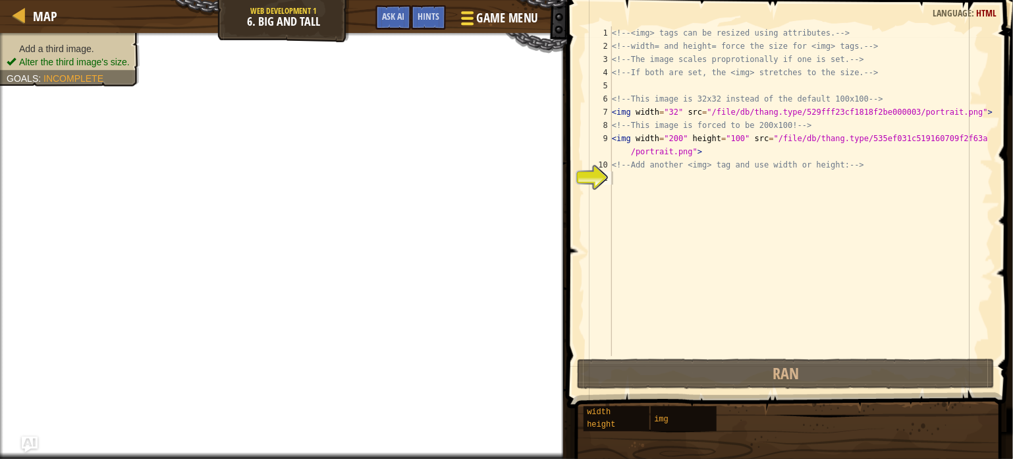
click at [499, 20] on span "Game Menu" at bounding box center [506, 18] width 61 height 18
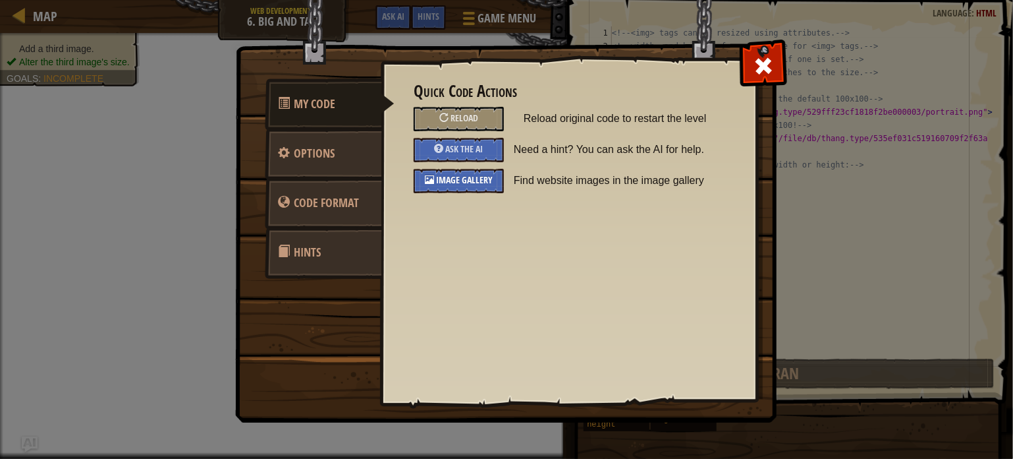
click at [439, 172] on div "Image Gallery" at bounding box center [459, 181] width 90 height 24
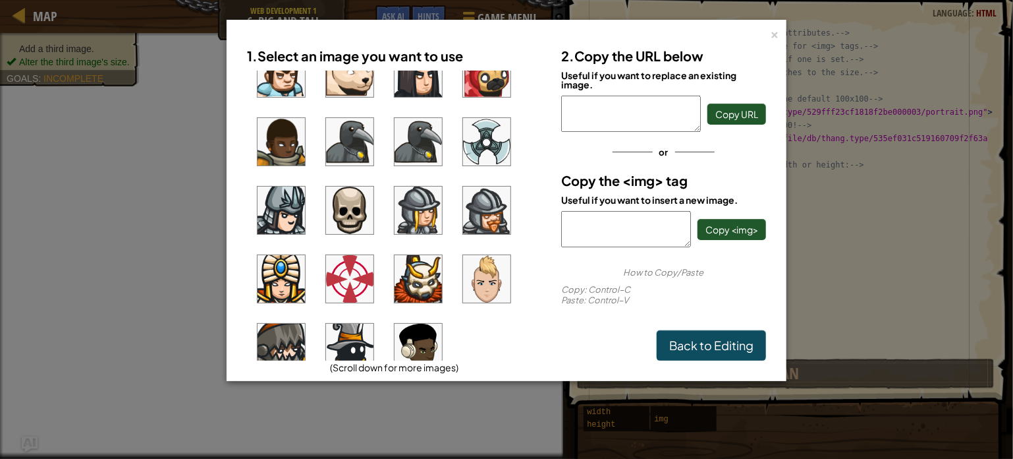
scroll to position [1012, 0]
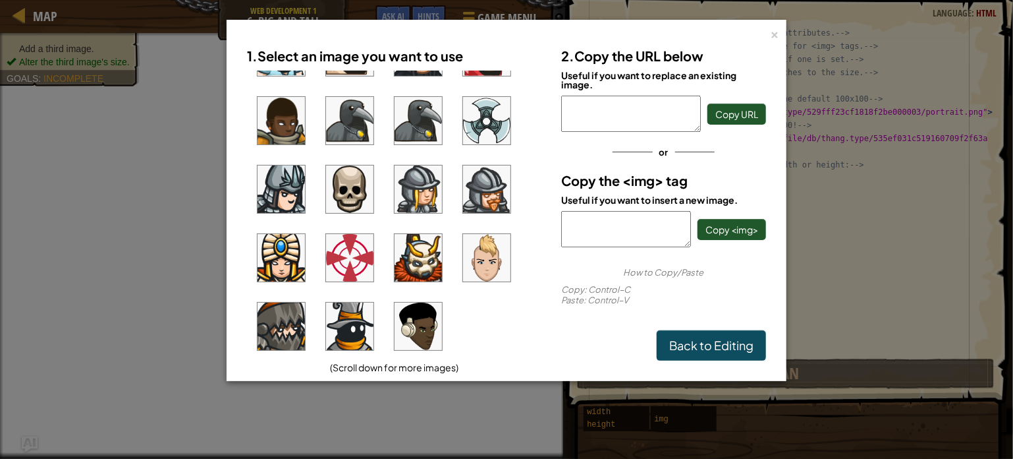
click at [354, 247] on img at bounding box center [349, 257] width 47 height 47
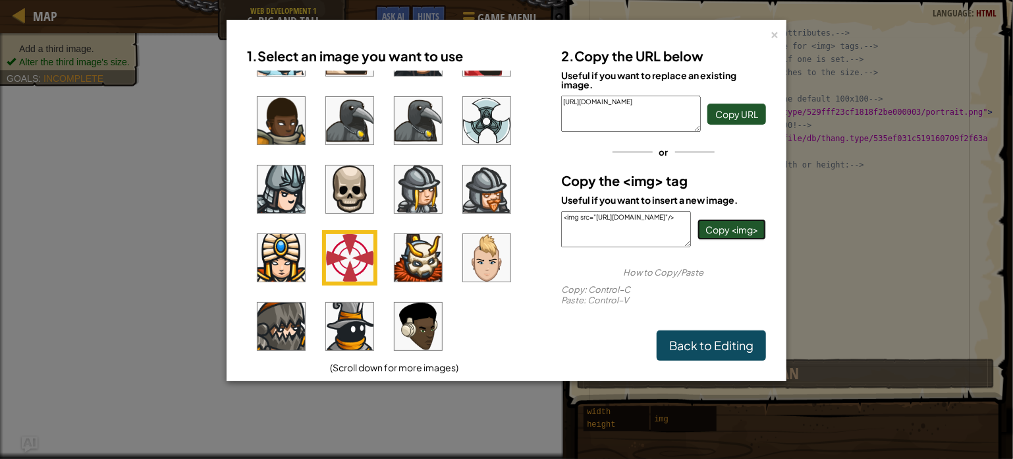
click at [748, 223] on span "Copy <img>" at bounding box center [732, 229] width 53 height 12
click at [719, 343] on link "Back to Editing" at bounding box center [711, 345] width 109 height 30
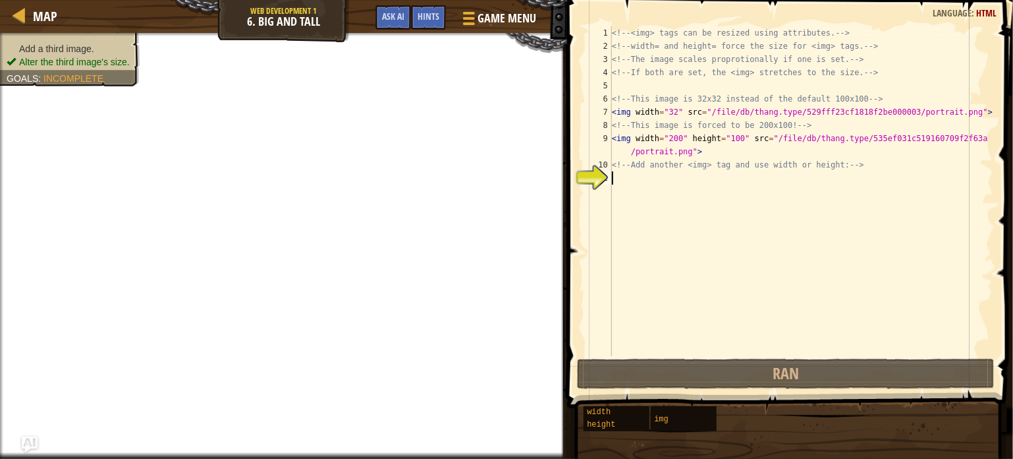
paste textarea "<img src="[URL][DOMAIN_NAME]"/>"
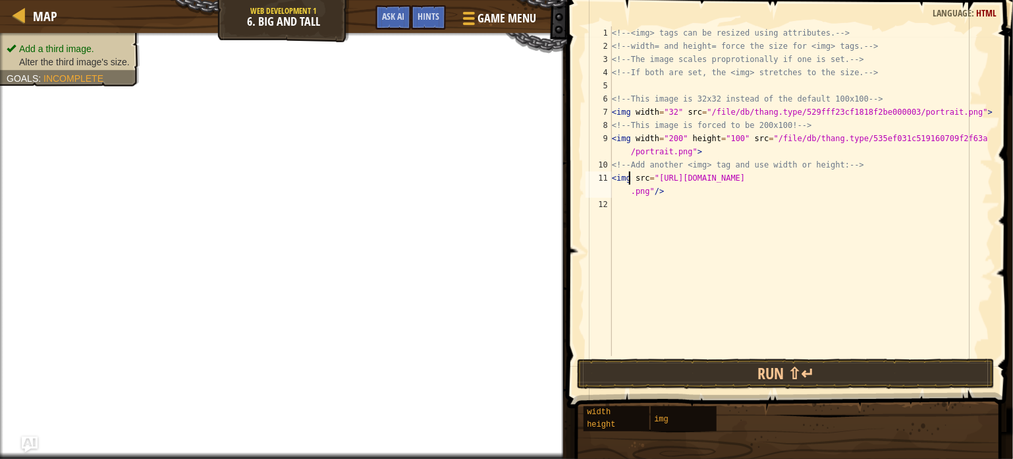
click at [629, 181] on div "<!-- <img> tags can be resized using attributes. --> <!-- width= and height= fo…" at bounding box center [801, 204] width 384 height 356
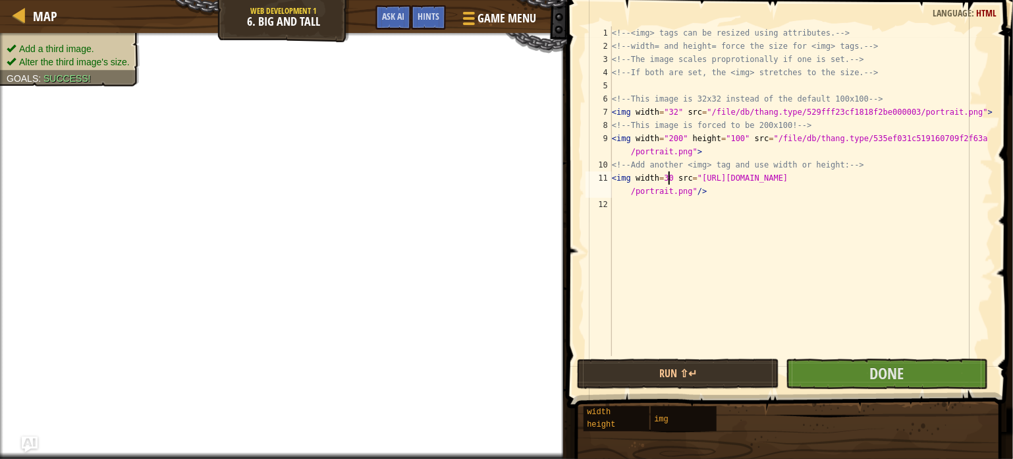
scroll to position [6, 5]
type textarea "<img width=300 src="[URL][DOMAIN_NAME]"/>"
click at [820, 376] on button "Done" at bounding box center [887, 373] width 202 height 30
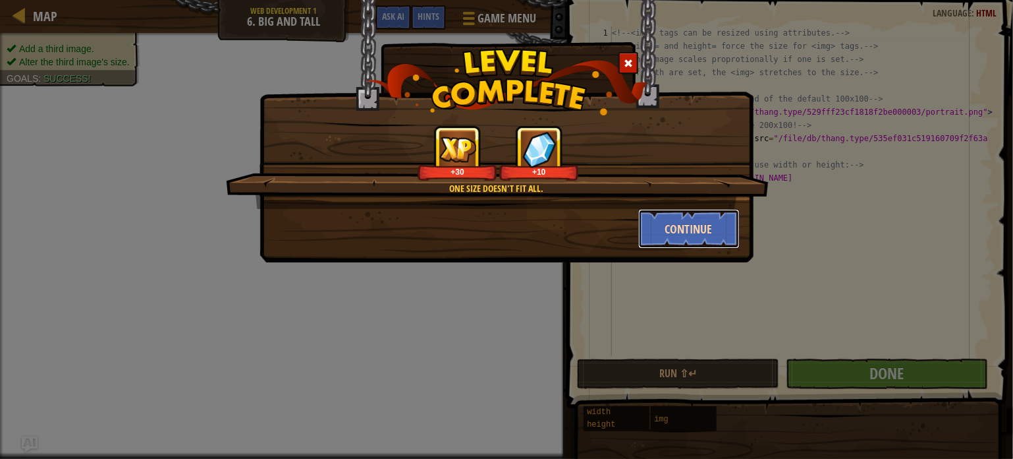
click at [698, 221] on button "Continue" at bounding box center [689, 229] width 102 height 40
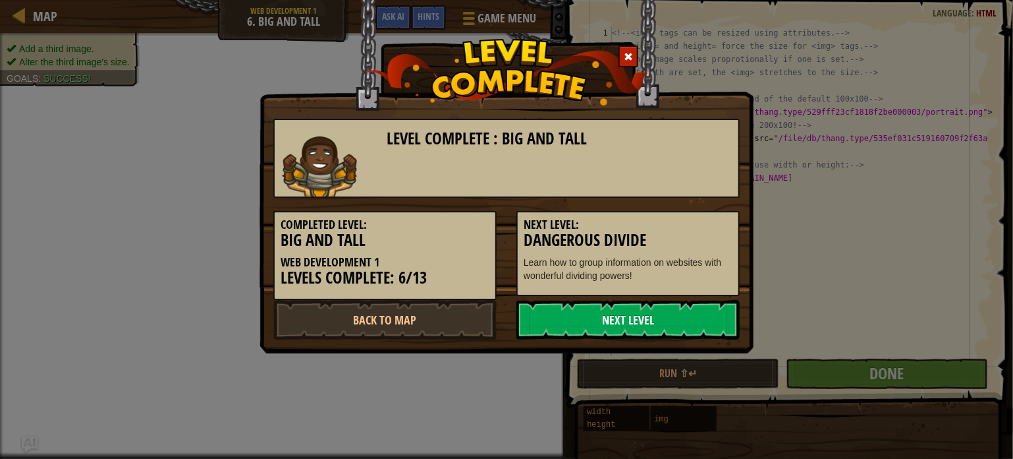
click at [700, 308] on link "Next Level" at bounding box center [628, 320] width 223 height 40
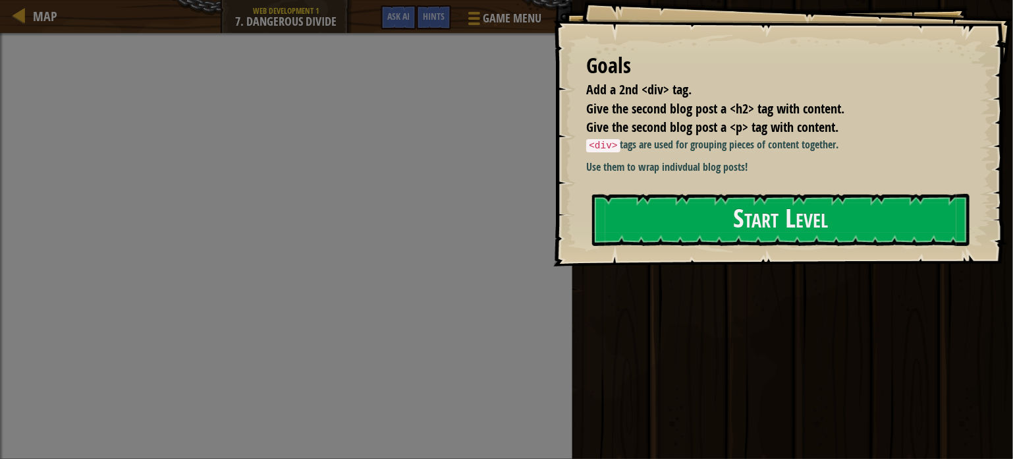
click at [700, 308] on div "Ran Submit Done" at bounding box center [791, 226] width 445 height 452
click at [733, 227] on button "Start Level" at bounding box center [780, 220] width 377 height 52
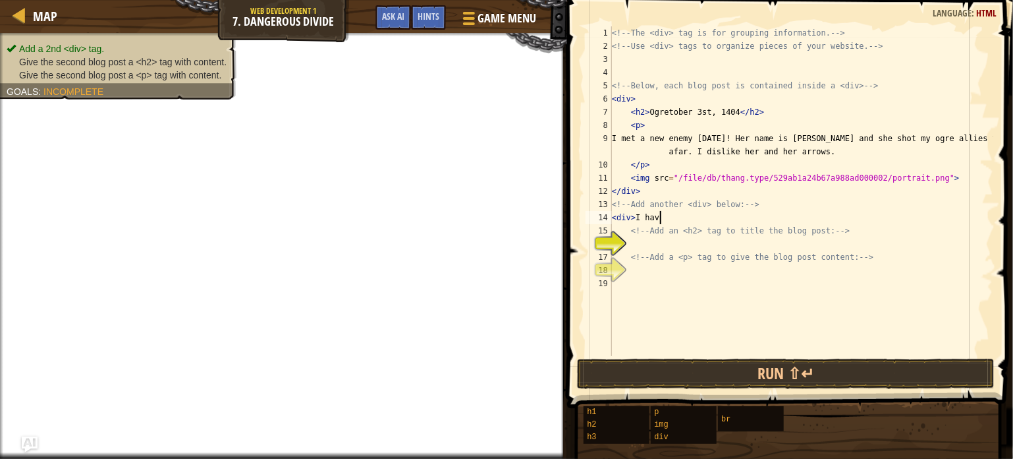
scroll to position [6, 3]
type textarea "<div>"
click at [659, 249] on div "<!-- The <div> tag is for grouping information. --> <!-- Use <div> tags to orga…" at bounding box center [801, 204] width 384 height 356
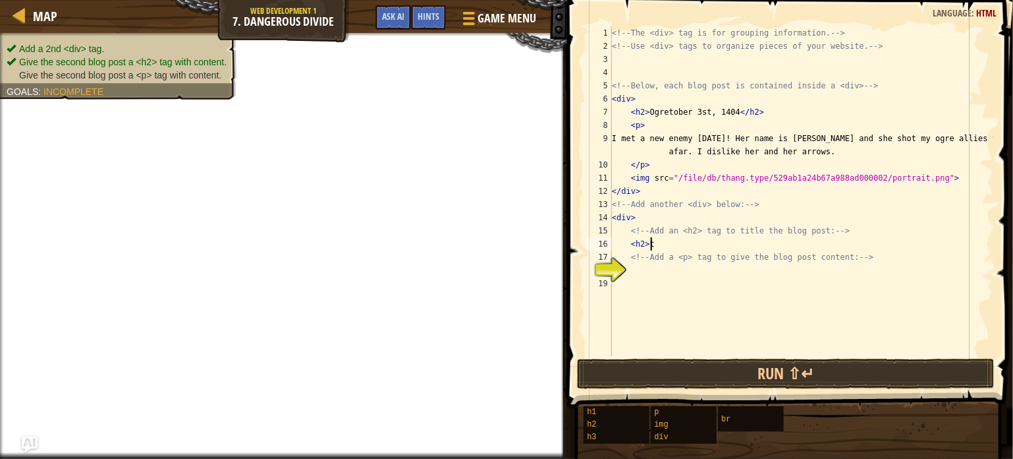
type textarea "<h2>"
click at [646, 281] on div "<!-- The <div> tag is for grouping information. --> <!-- Use <div> tags to orga…" at bounding box center [801, 204] width 384 height 356
click at [639, 271] on div "<!-- The <div> tag is for grouping information. --> <!-- Use <div> tags to orga…" at bounding box center [801, 204] width 384 height 356
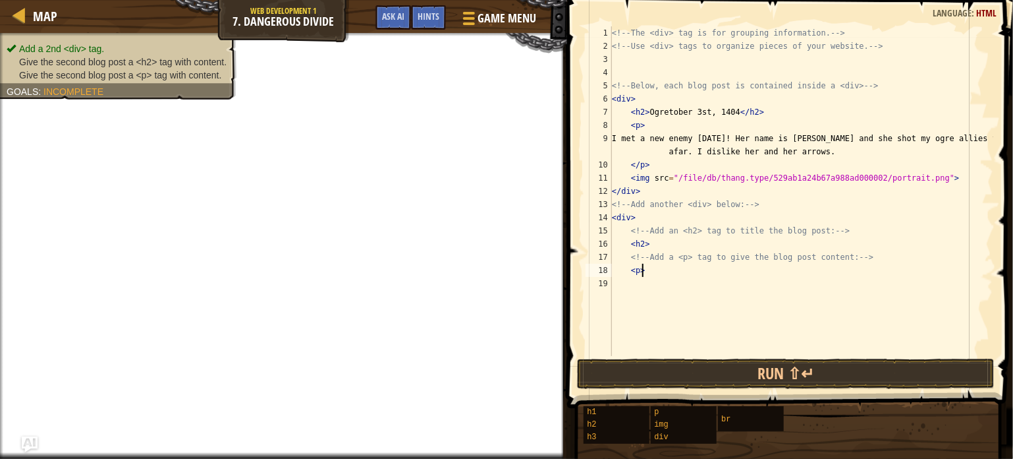
click at [657, 240] on div "<!-- The <div> tag is for grouping information. --> <!-- Use <div> tags to orga…" at bounding box center [801, 204] width 384 height 356
type textarea "<h2>we havethat is"
